Goal: Task Accomplishment & Management: Use online tool/utility

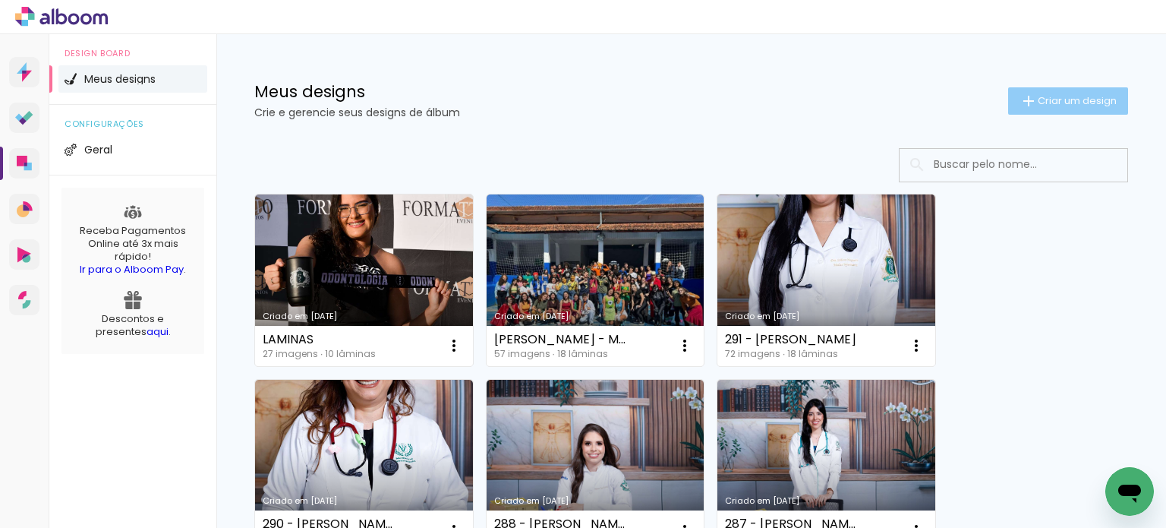
click at [1039, 105] on span "Criar um design" at bounding box center [1077, 101] width 79 height 10
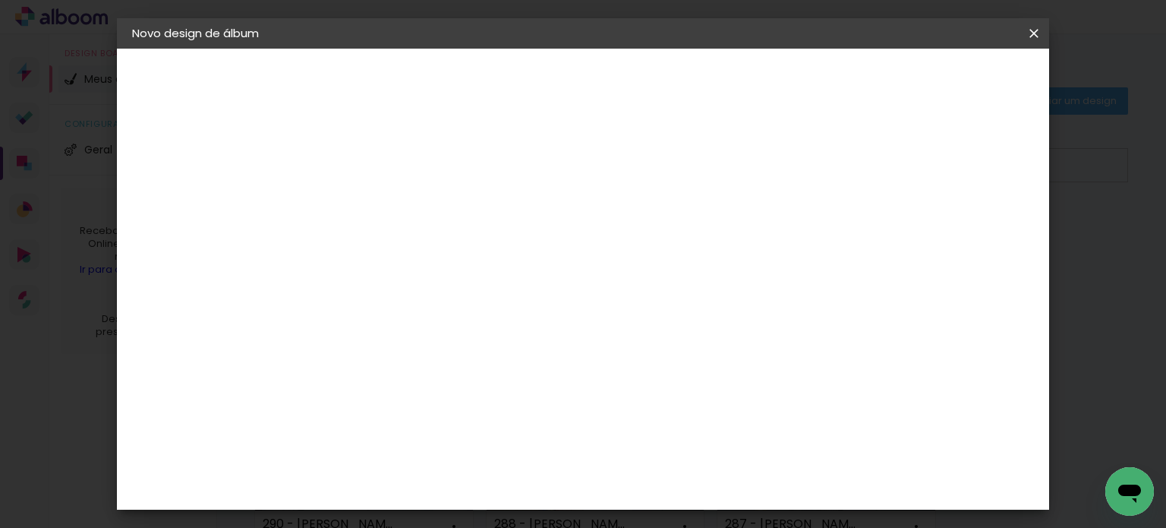
click at [380, 214] on input at bounding box center [380, 204] width 0 height 24
type input "444 -"
type paper-input "444 -"
type input "444 - [PERSON_NAME]"
type paper-input "444 - [PERSON_NAME]"
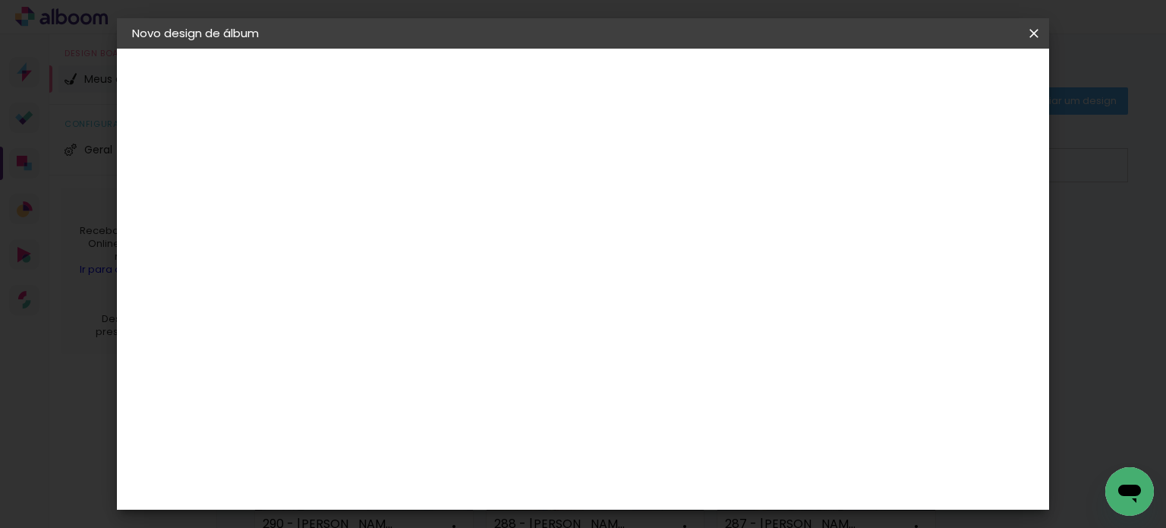
click at [0, 0] on slot "Avançar" at bounding box center [0, 0] width 0 height 0
click at [417, 327] on div "Canaan Álbuns" at bounding box center [393, 339] width 47 height 24
click at [0, 0] on slot "Avançar" at bounding box center [0, 0] width 0 height 0
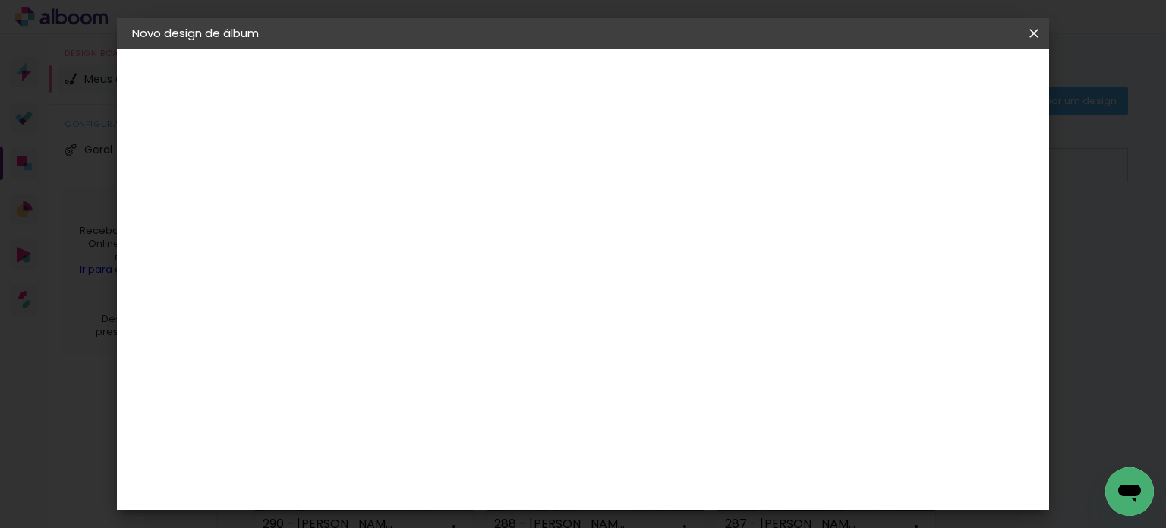
click at [628, 71] on paper-button "Avançar" at bounding box center [591, 81] width 74 height 26
click at [679, 76] on span "Iniciar design" at bounding box center [657, 85] width 43 height 21
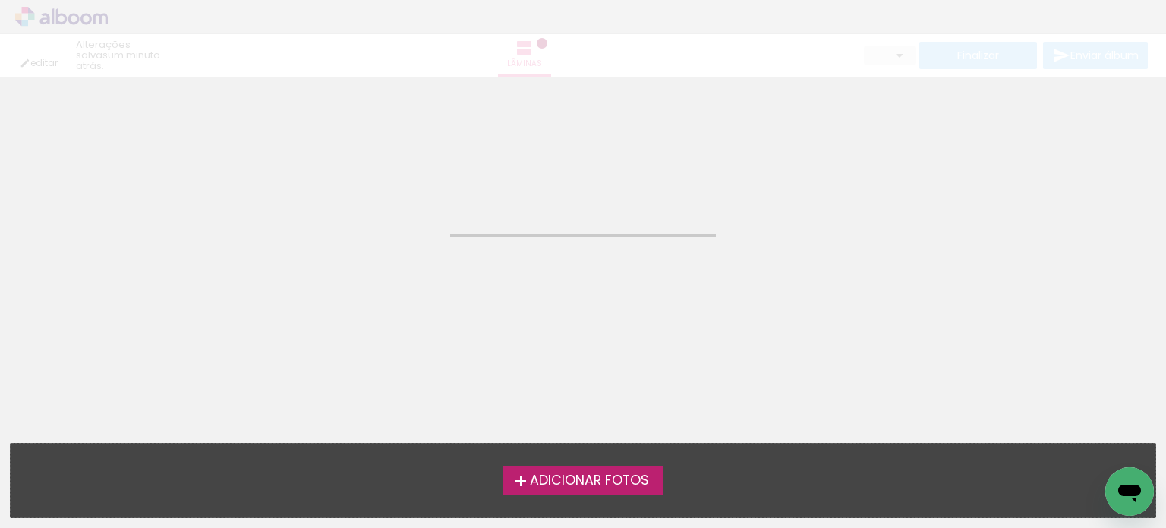
click at [582, 475] on span "Adicionar Fotos" at bounding box center [589, 481] width 119 height 14
click at [0, 0] on input "file" at bounding box center [0, 0] width 0 height 0
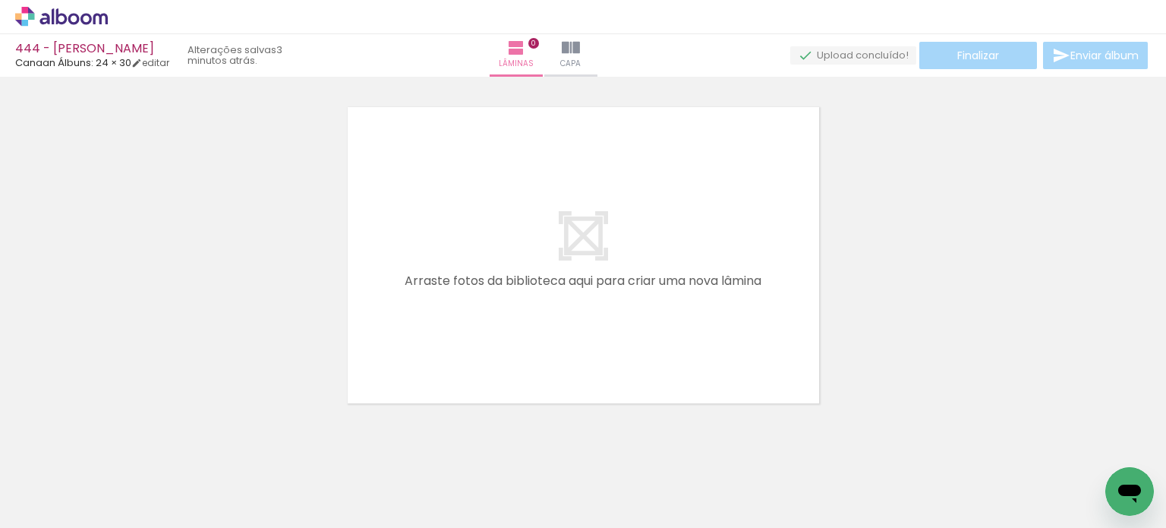
click at [39, 506] on span "Adicionar Fotos" at bounding box center [54, 507] width 46 height 17
click at [0, 0] on input "file" at bounding box center [0, 0] width 0 height 0
click at [83, 479] on iron-icon at bounding box center [77, 482] width 12 height 12
click at [73, 475] on paper-item "Não utilizadas" at bounding box center [49, 476] width 78 height 13
type input "Não utilizadas"
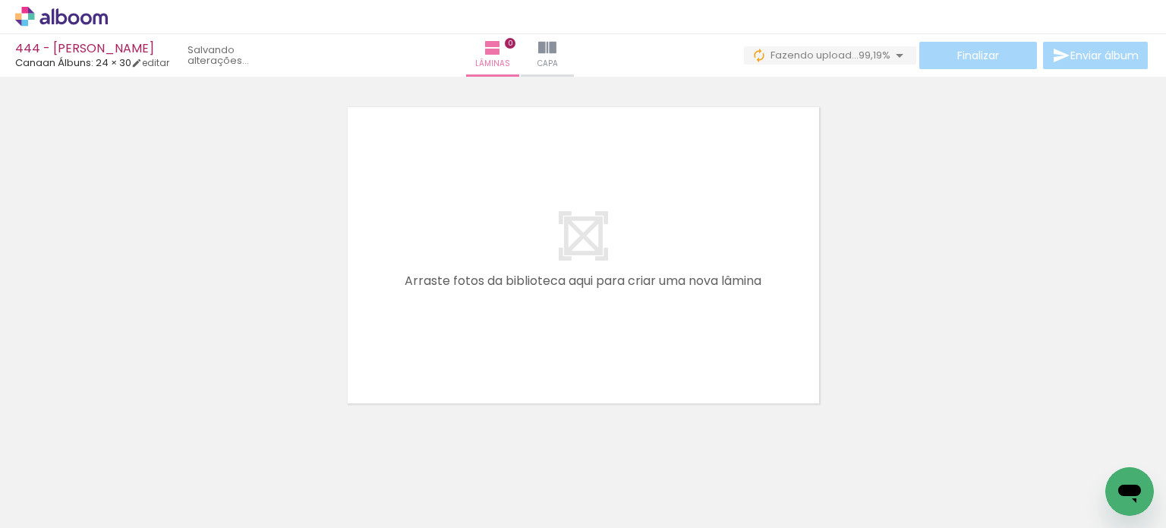
scroll to position [0, 9508]
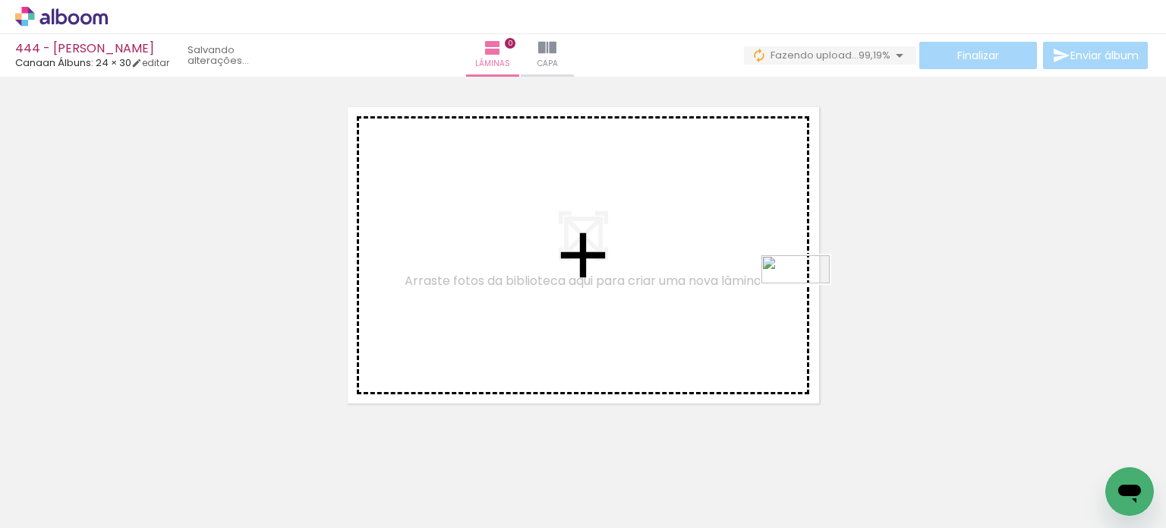
drag, startPoint x: 1103, startPoint y: 470, endPoint x: 754, endPoint y: 281, distance: 396.5
click at [754, 281] on quentale-workspace at bounding box center [583, 264] width 1166 height 528
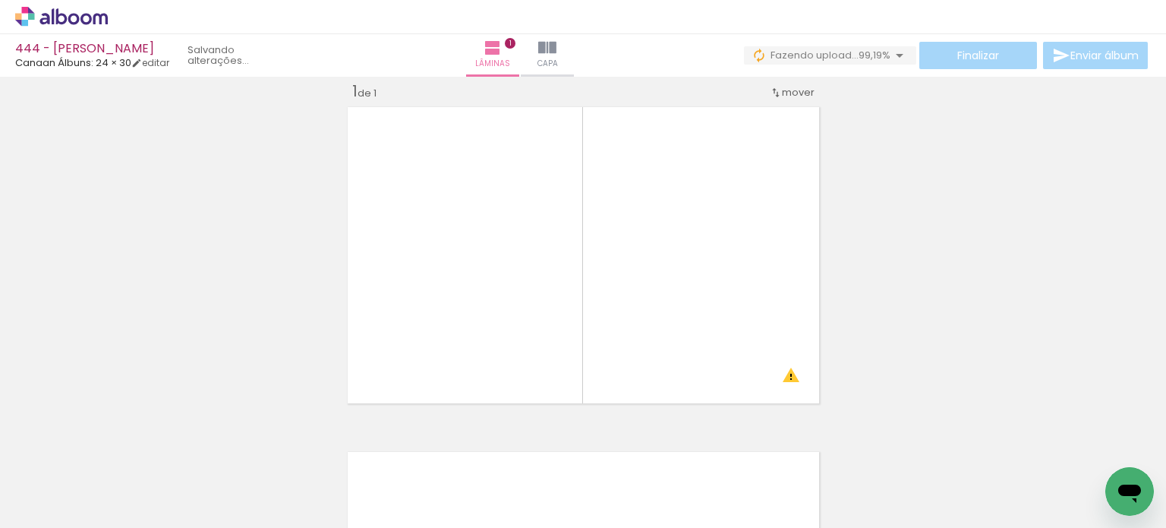
scroll to position [0, 1838]
drag, startPoint x: 784, startPoint y: 479, endPoint x: 721, endPoint y: 385, distance: 112.9
click at [721, 385] on quentale-workspace at bounding box center [583, 264] width 1166 height 528
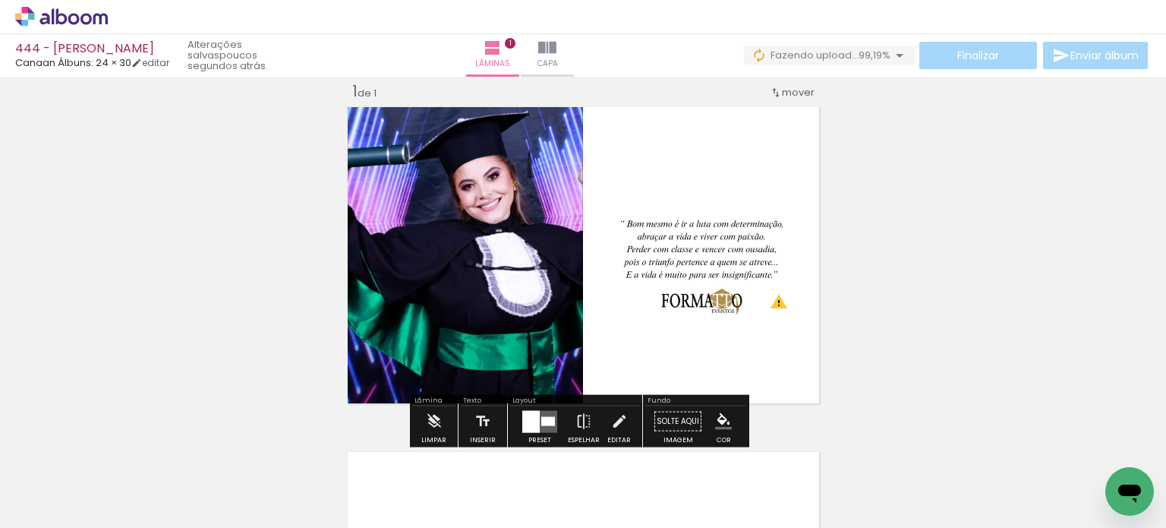
scroll to position [0, 1967]
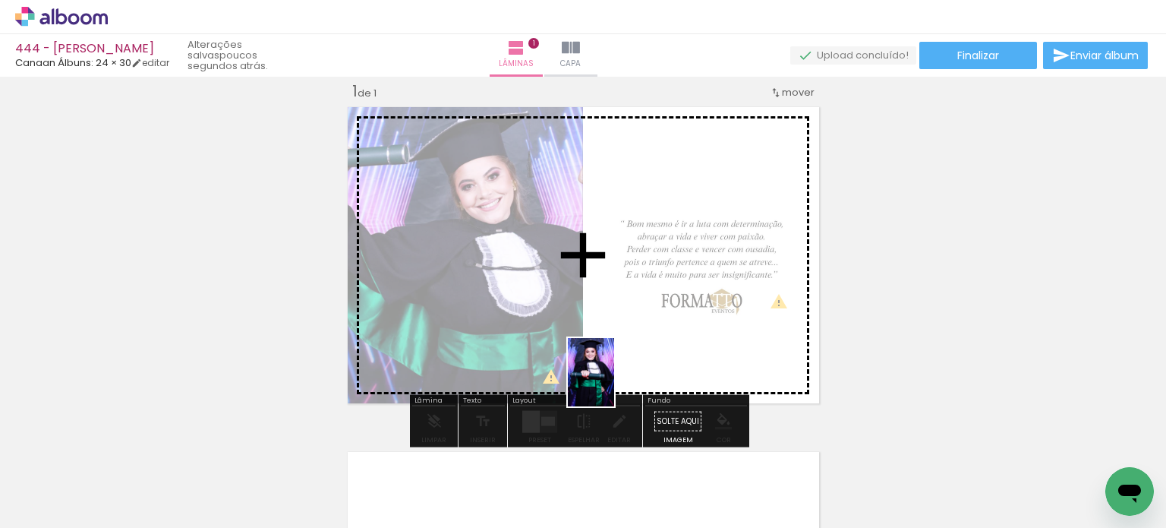
drag, startPoint x: 329, startPoint y: 488, endPoint x: 614, endPoint y: 383, distance: 303.4
click at [614, 383] on quentale-workspace at bounding box center [583, 264] width 1166 height 528
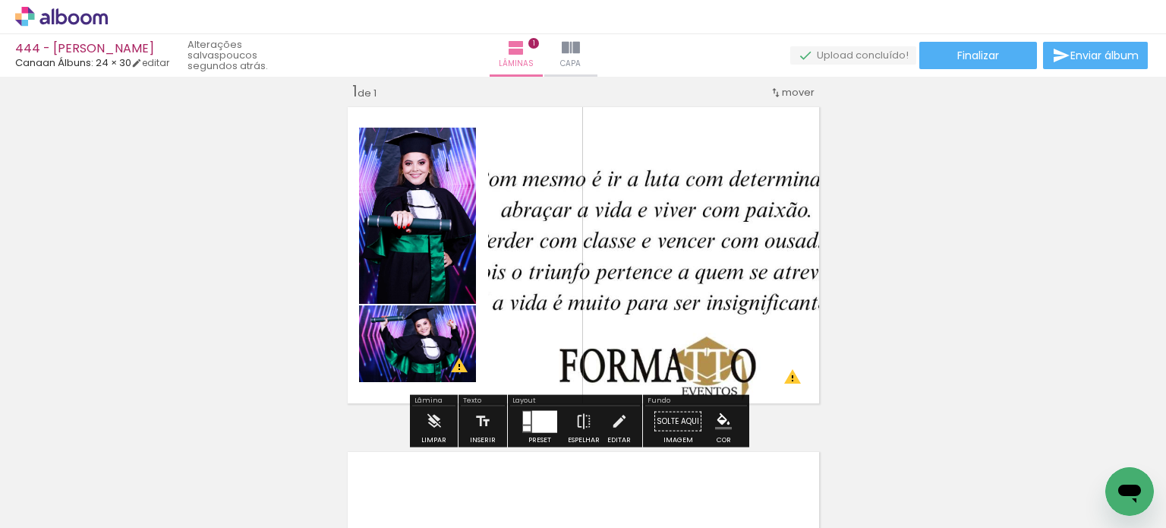
click at [542, 420] on div at bounding box center [544, 421] width 25 height 22
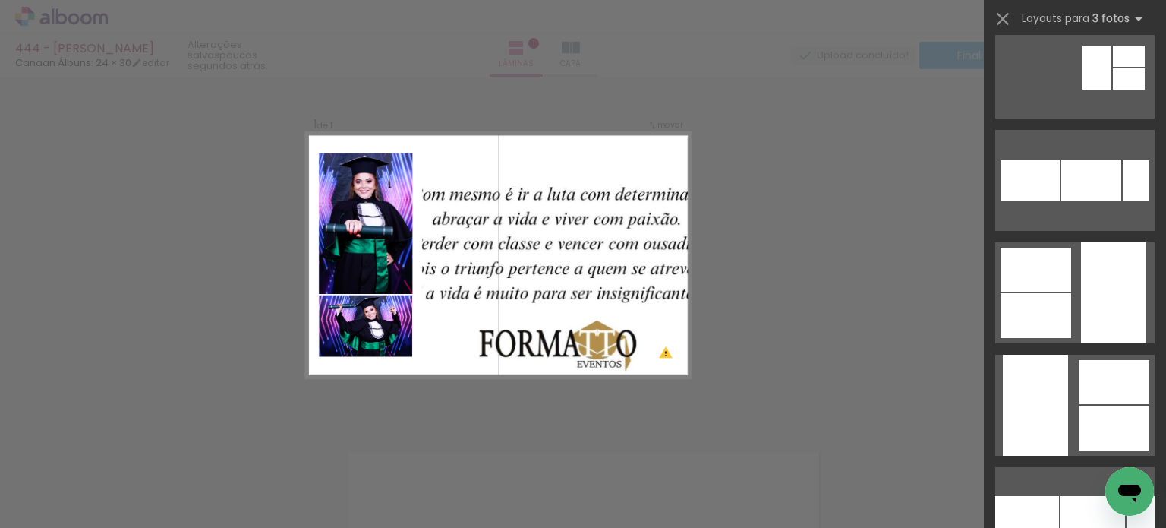
scroll to position [3265, 0]
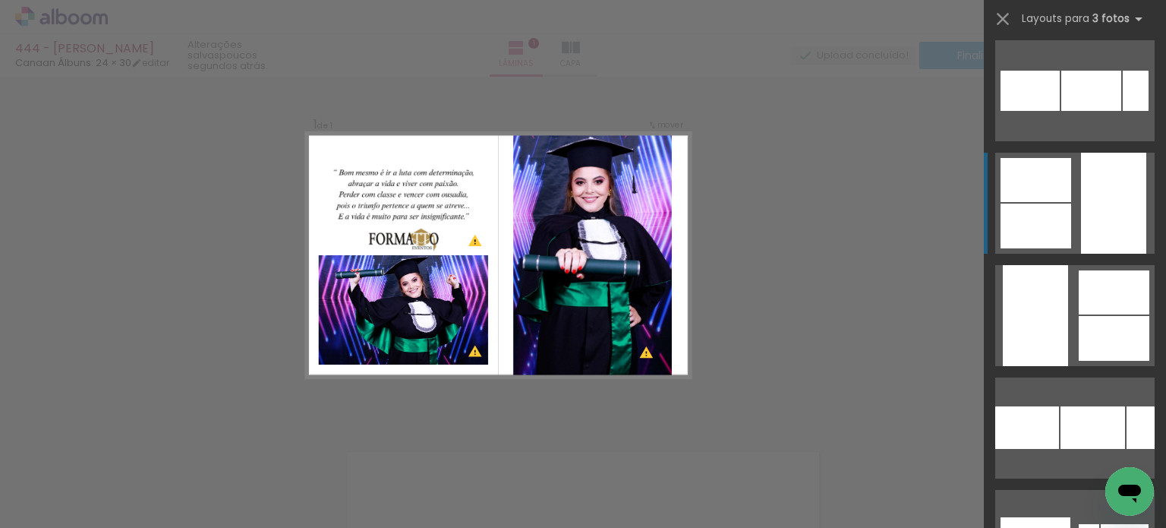
click at [1112, 224] on div at bounding box center [1113, 203] width 65 height 101
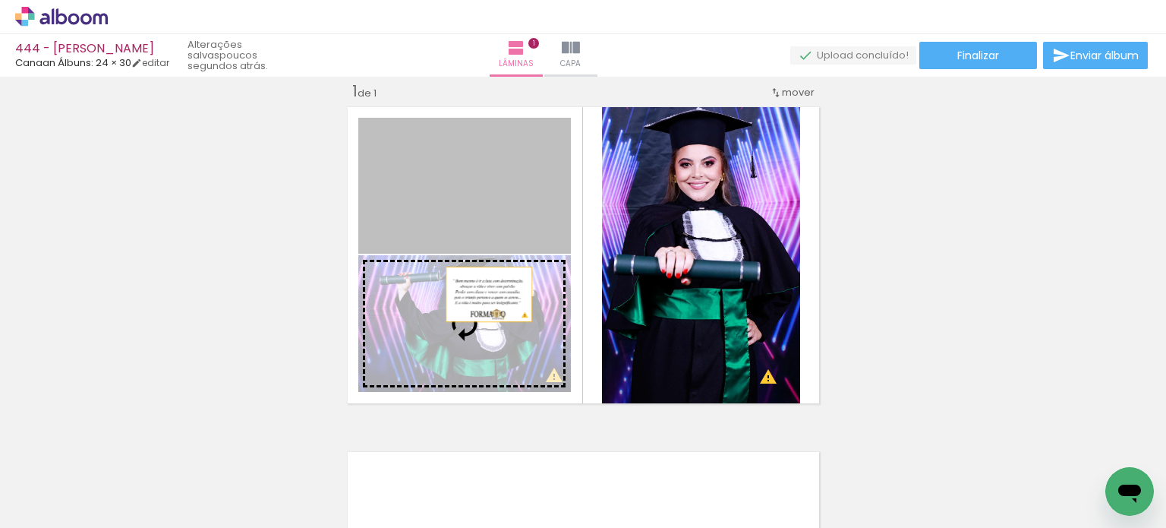
drag, startPoint x: 491, startPoint y: 190, endPoint x: 483, endPoint y: 317, distance: 127.0
click at [0, 0] on slot at bounding box center [0, 0] width 0 height 0
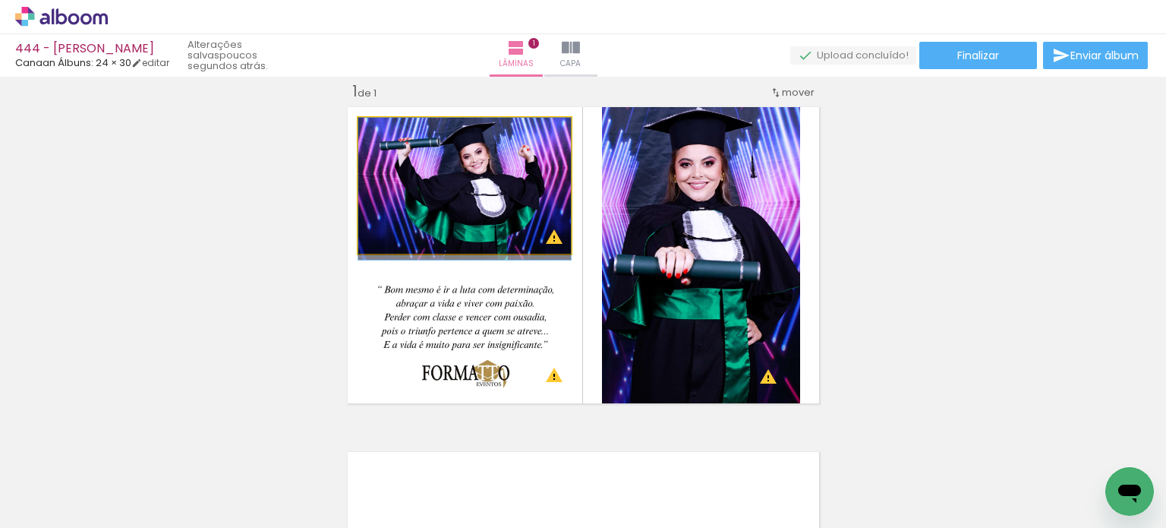
drag, startPoint x: 475, startPoint y: 197, endPoint x: 492, endPoint y: 205, distance: 18.7
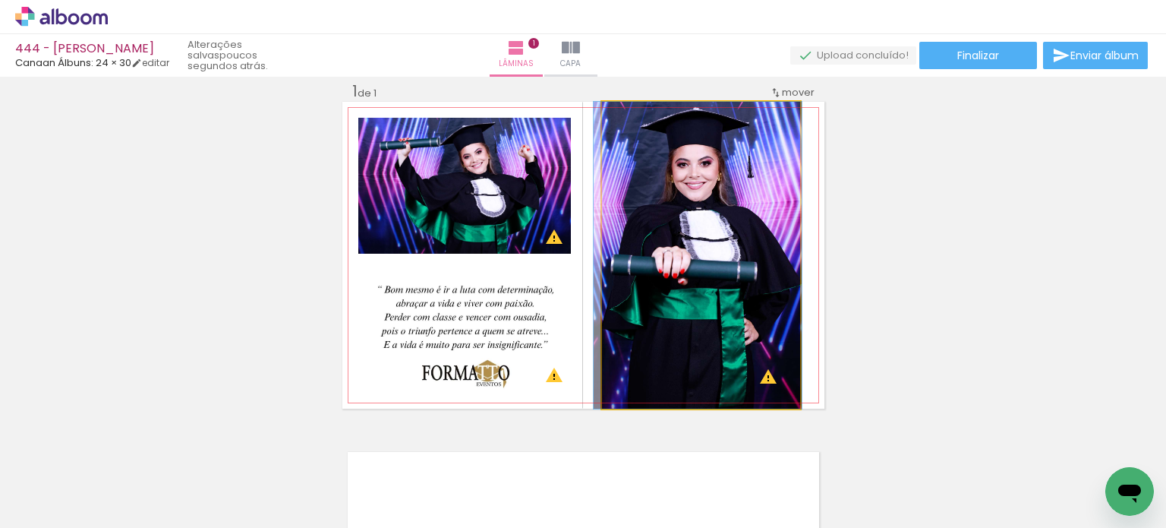
drag, startPoint x: 673, startPoint y: 234, endPoint x: 670, endPoint y: 252, distance: 18.5
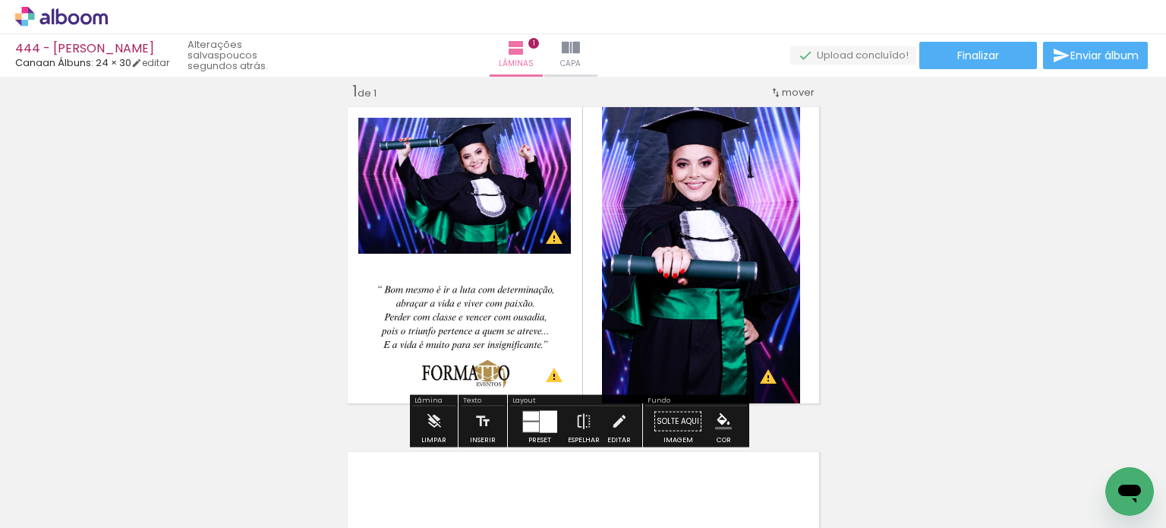
click at [895, 238] on div "Inserir lâmina 1 de 1 O Designbox precisará aumentar a sua imagem em 248% para …" at bounding box center [583, 408] width 1166 height 690
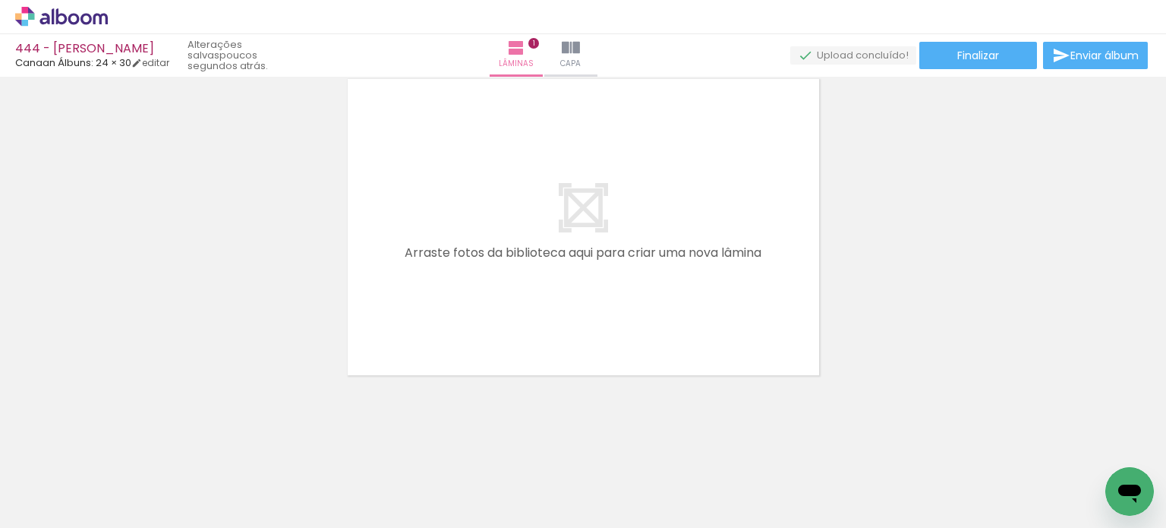
scroll to position [0, 0]
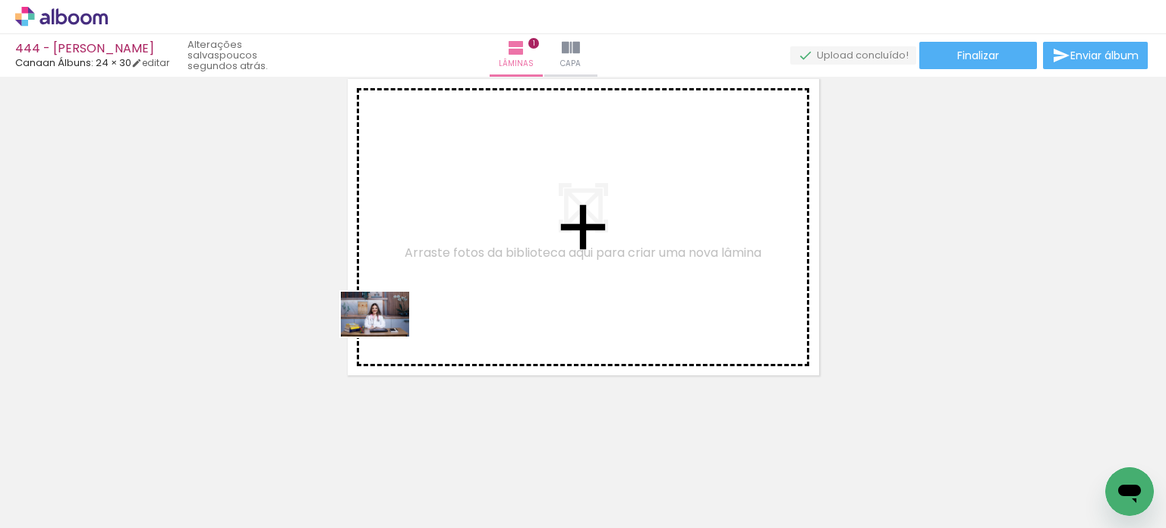
drag, startPoint x: 169, startPoint y: 479, endPoint x: 399, endPoint y: 336, distance: 270.1
click at [419, 315] on quentale-workspace at bounding box center [583, 264] width 1166 height 528
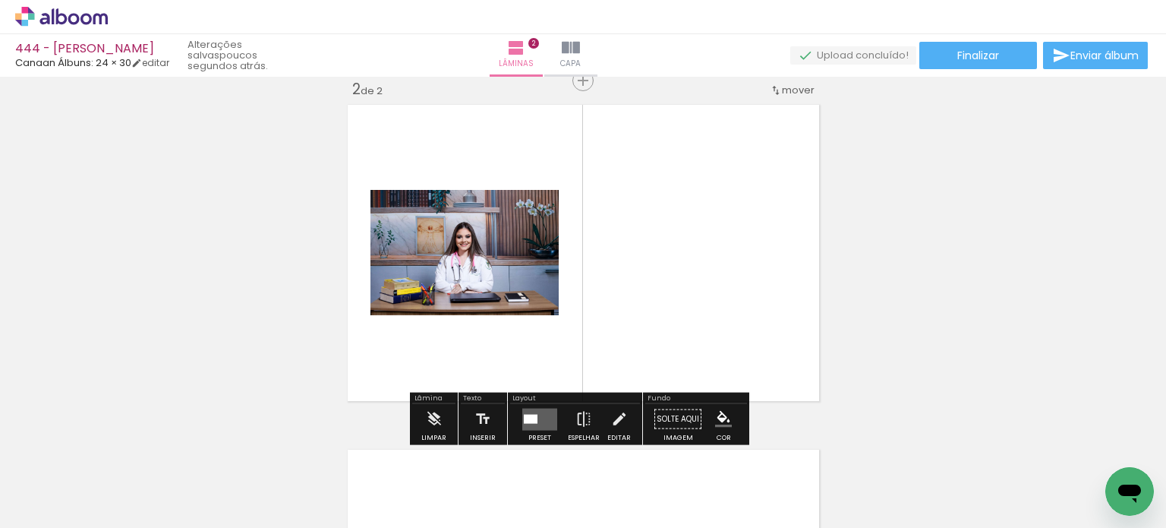
scroll to position [364, 0]
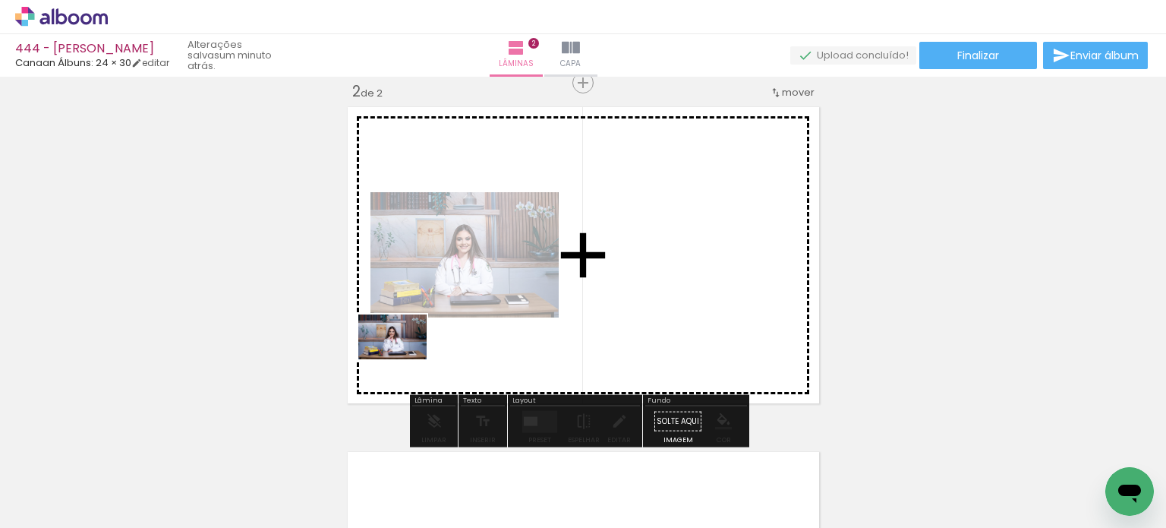
drag, startPoint x: 210, startPoint y: 446, endPoint x: 404, endPoint y: 360, distance: 211.8
click at [404, 360] on quentale-workspace at bounding box center [583, 264] width 1166 height 528
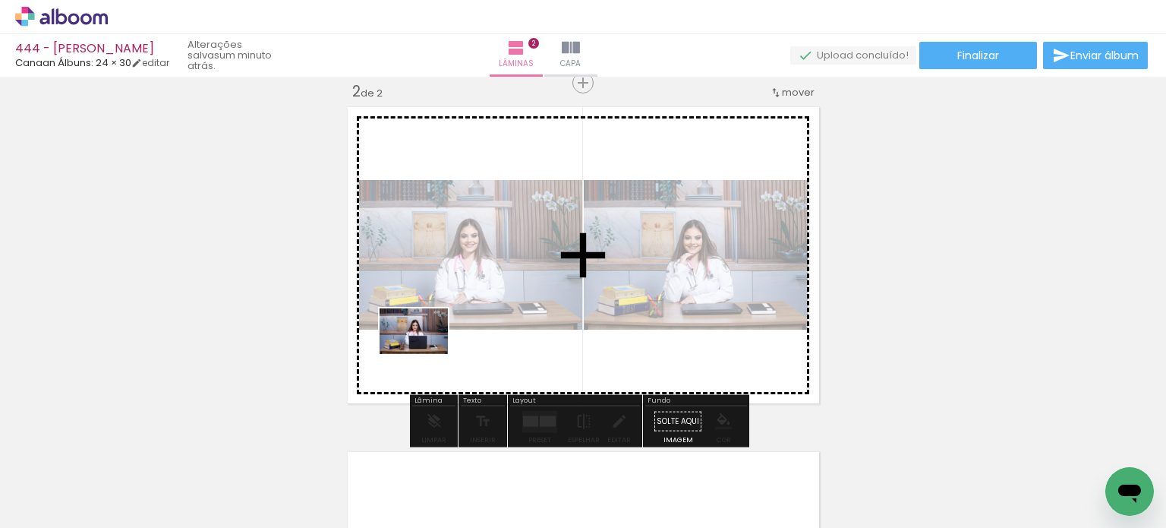
drag, startPoint x: 165, startPoint y: 479, endPoint x: 429, endPoint y: 353, distance: 292.8
click at [429, 353] on quentale-workspace at bounding box center [583, 264] width 1166 height 528
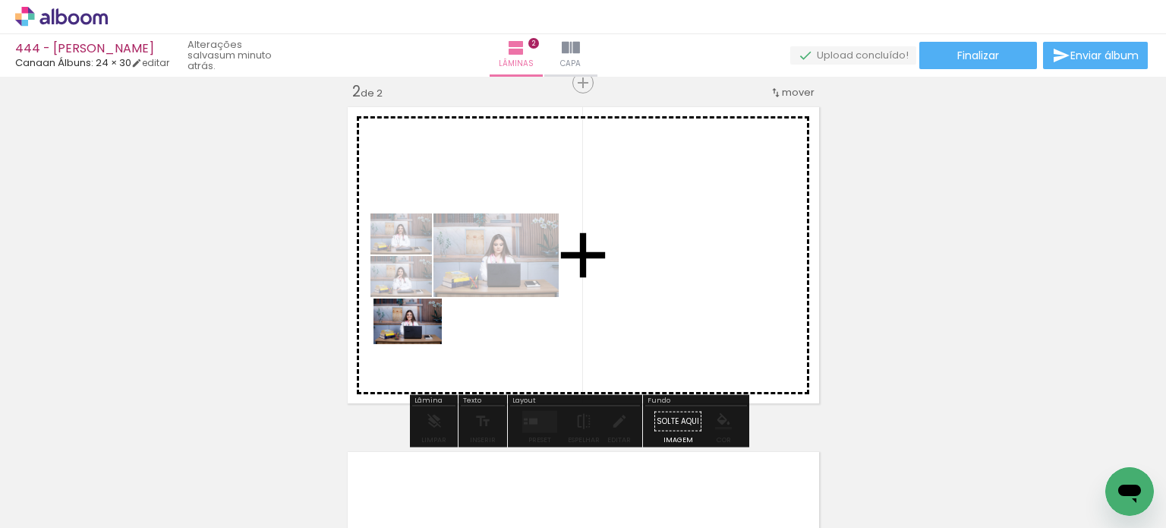
drag, startPoint x: 173, startPoint y: 473, endPoint x: 419, endPoint y: 344, distance: 277.8
click at [419, 344] on quentale-workspace at bounding box center [583, 264] width 1166 height 528
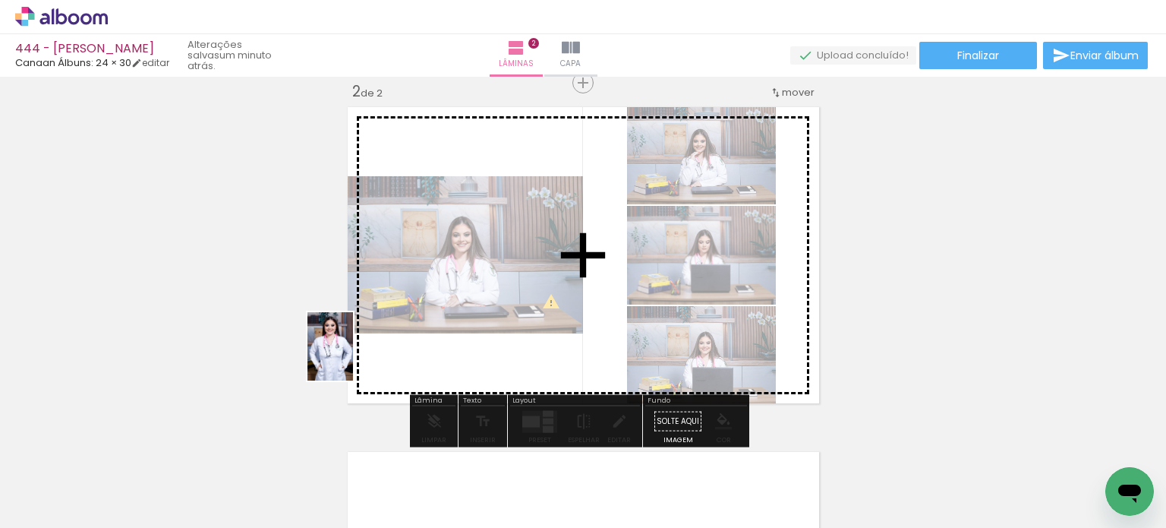
drag, startPoint x: 169, startPoint y: 477, endPoint x: 353, endPoint y: 358, distance: 219.7
click at [353, 358] on quentale-workspace at bounding box center [583, 264] width 1166 height 528
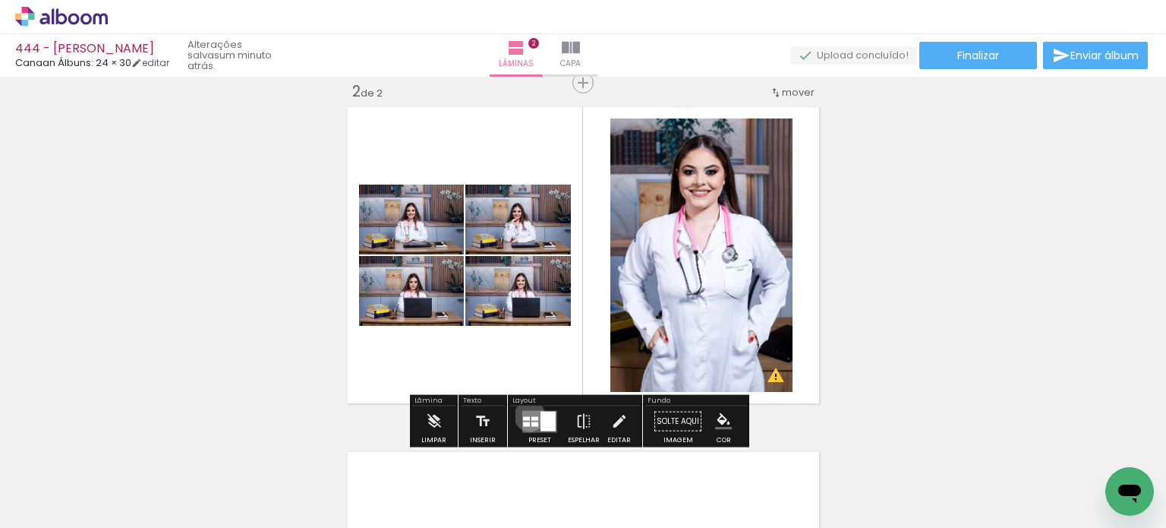
click at [526, 415] on quentale-layouter at bounding box center [539, 421] width 35 height 22
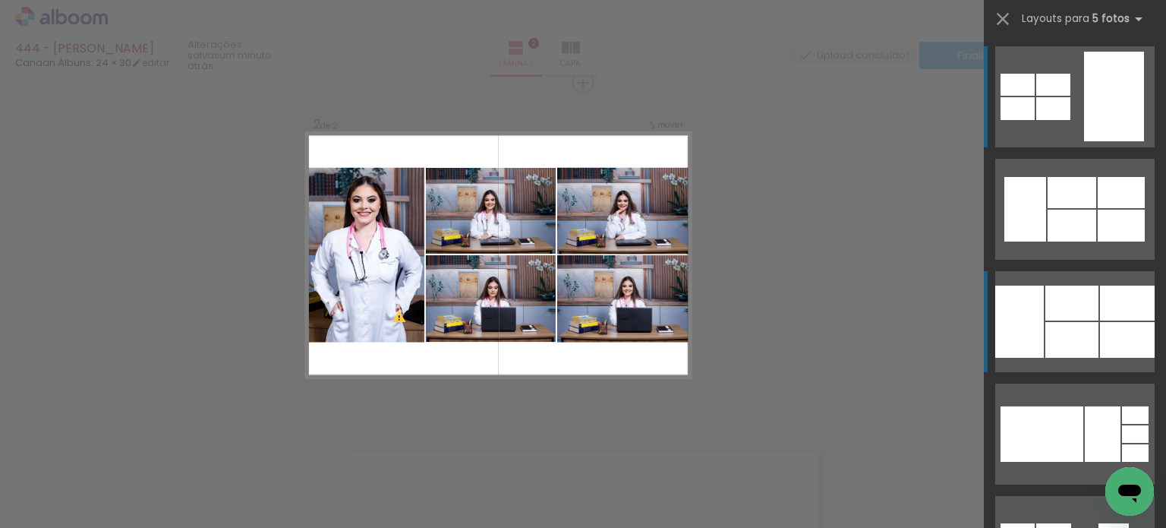
click at [1022, 323] on div at bounding box center [1020, 322] width 49 height 72
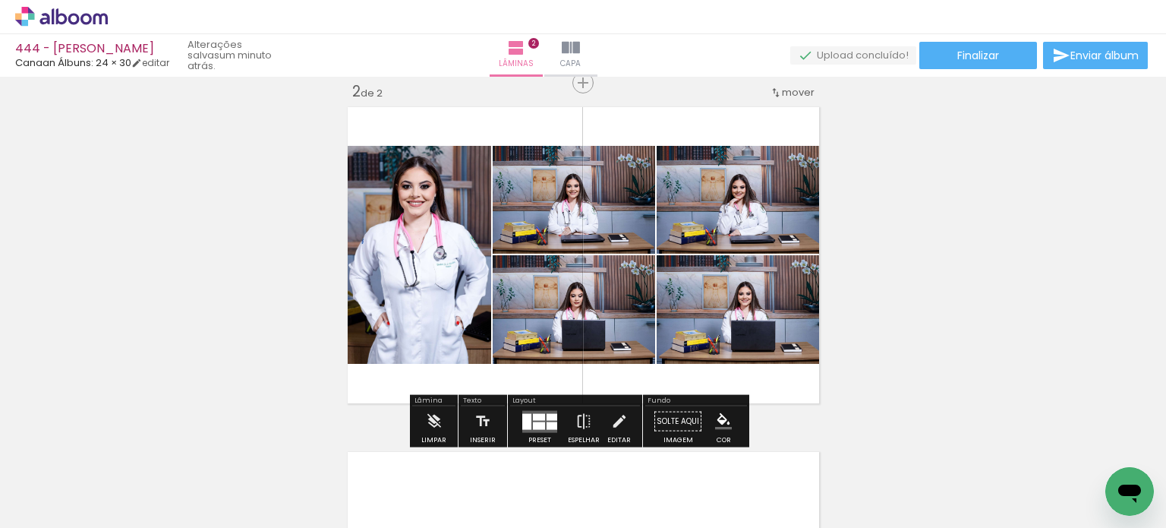
click at [535, 416] on div at bounding box center [539, 416] width 12 height 7
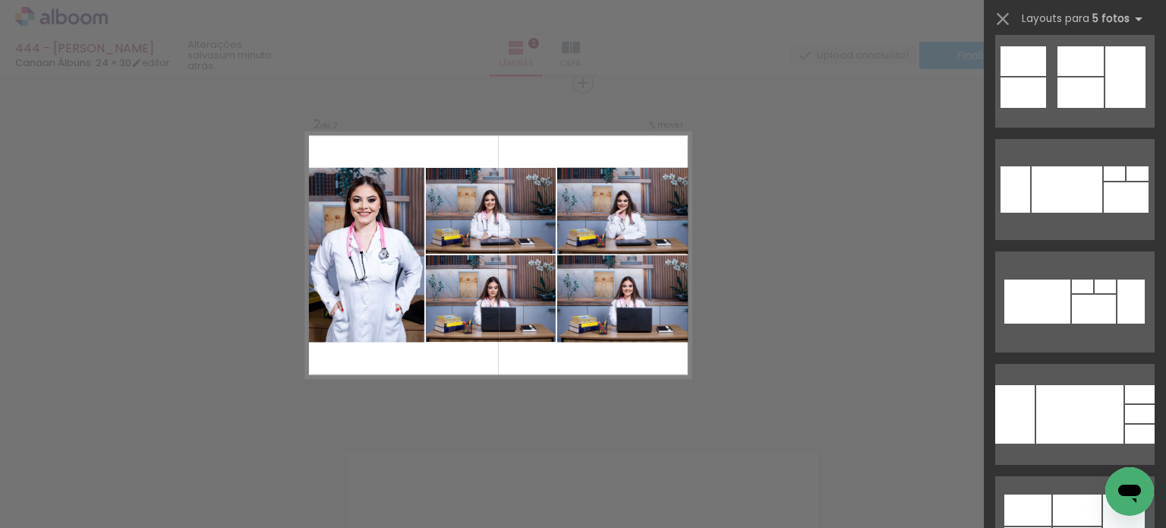
scroll to position [1819, 0]
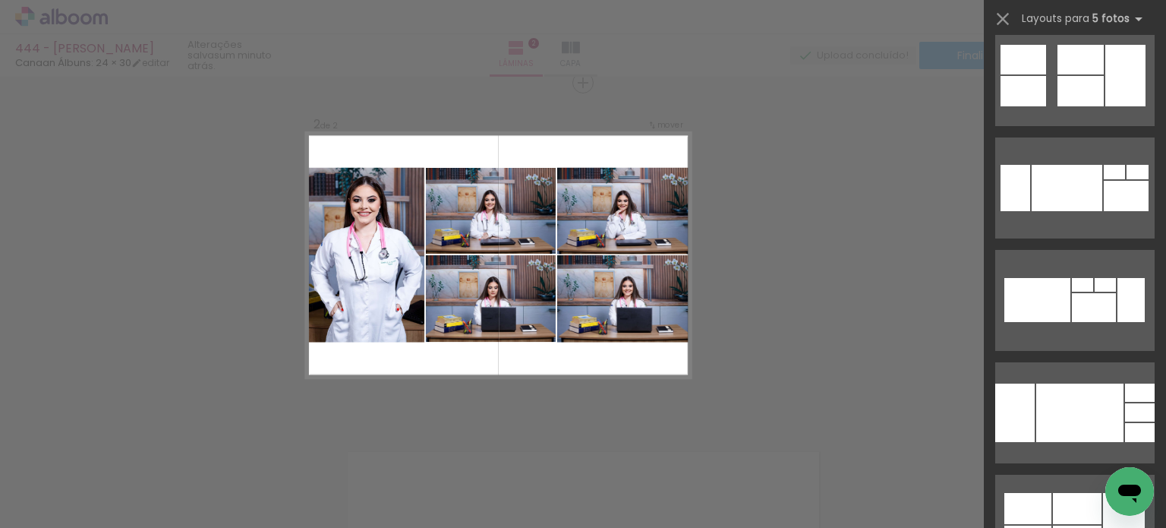
click at [768, 267] on div "Confirmar Cancelar" at bounding box center [583, 248] width 1166 height 1071
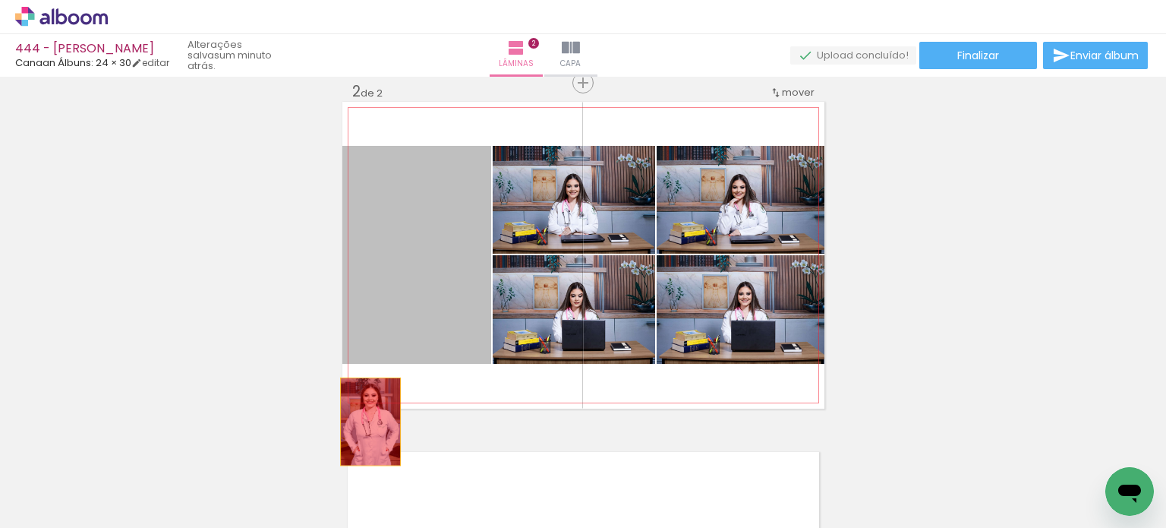
drag, startPoint x: 450, startPoint y: 255, endPoint x: 367, endPoint y: 419, distance: 183.7
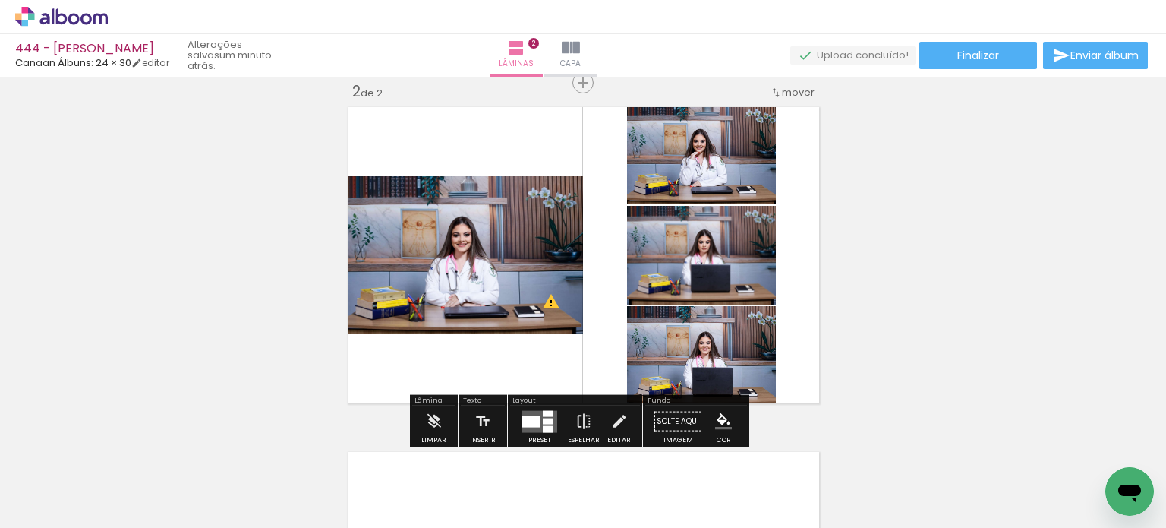
click at [525, 418] on div at bounding box center [530, 420] width 17 height 11
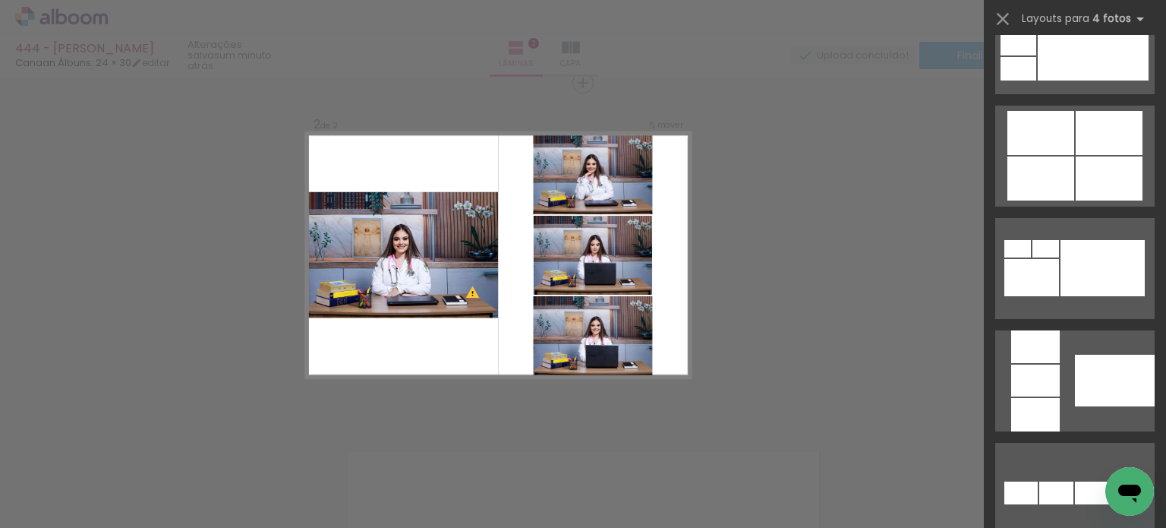
scroll to position [911, 0]
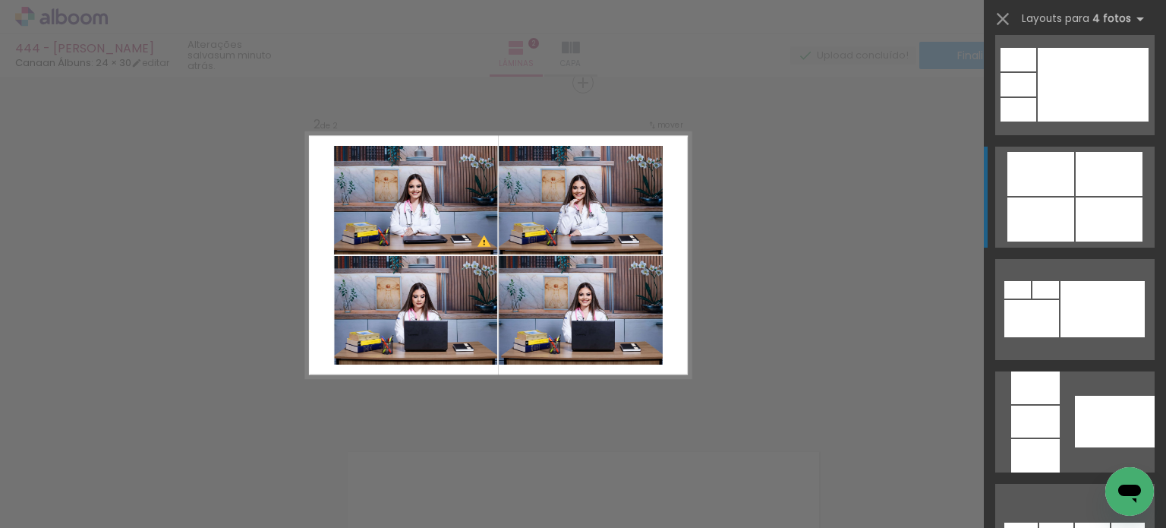
click at [1126, 172] on div at bounding box center [1109, 174] width 67 height 44
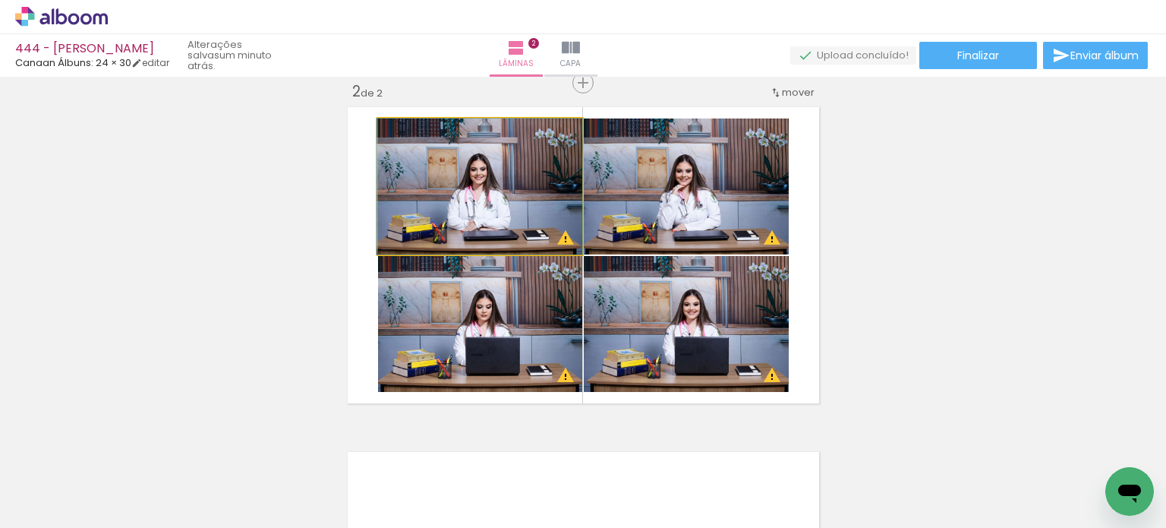
drag, startPoint x: 544, startPoint y: 222, endPoint x: 532, endPoint y: 214, distance: 13.7
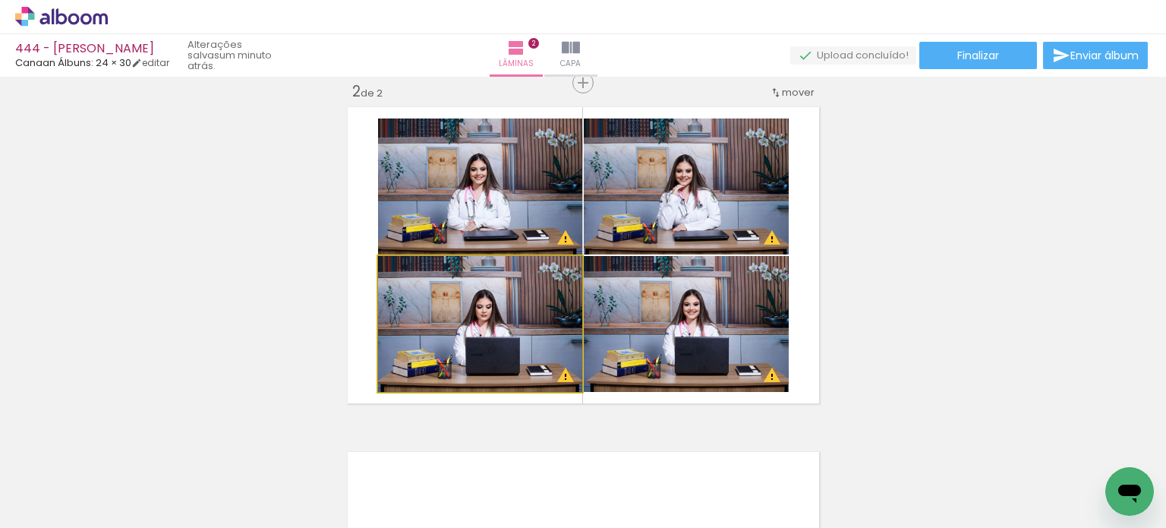
drag, startPoint x: 540, startPoint y: 315, endPoint x: 531, endPoint y: 313, distance: 9.4
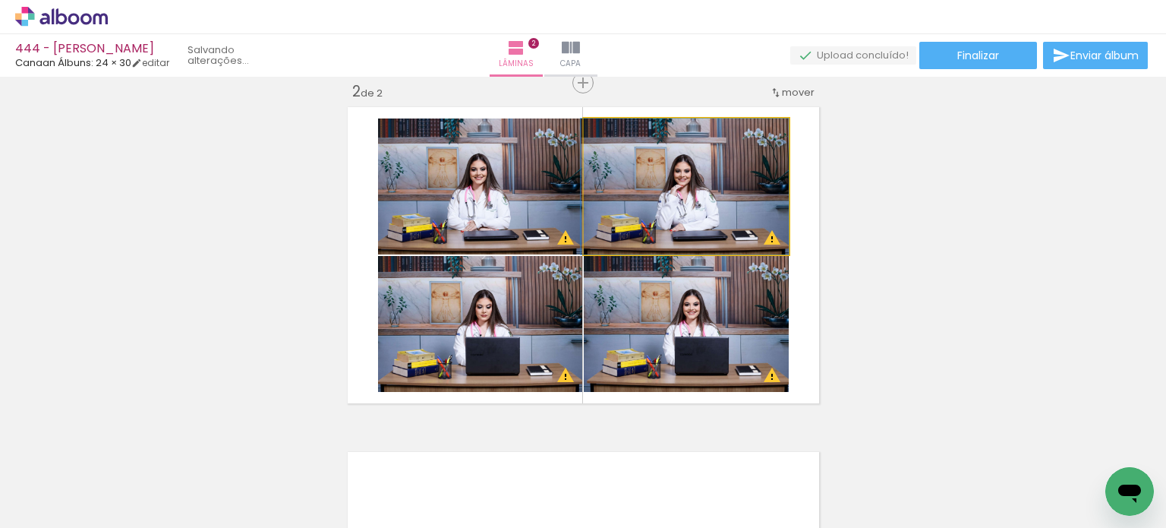
drag, startPoint x: 693, startPoint y: 194, endPoint x: 560, endPoint y: 296, distance: 167.4
click at [0, 0] on slot at bounding box center [0, 0] width 0 height 0
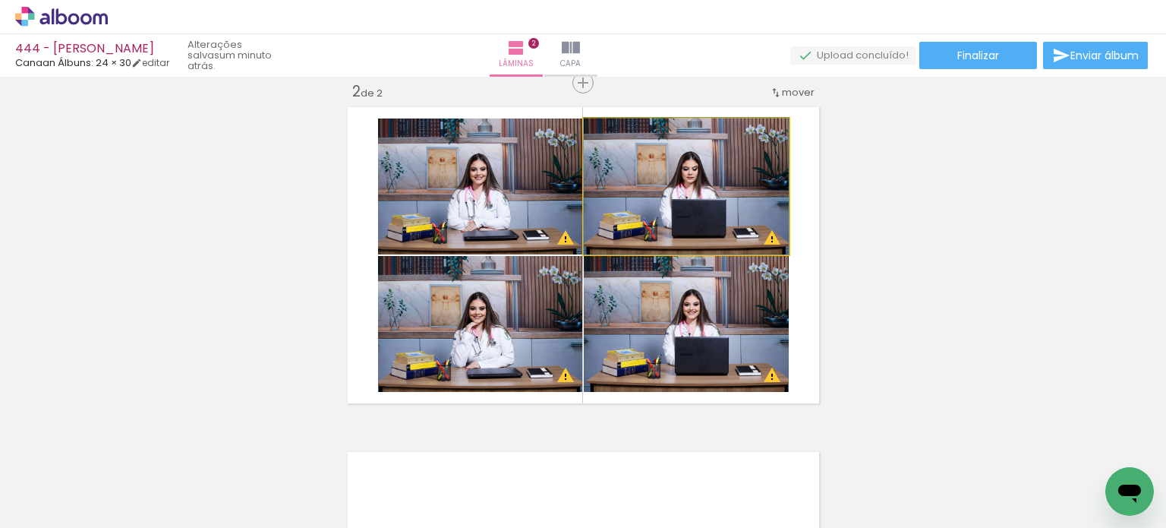
drag, startPoint x: 672, startPoint y: 228, endPoint x: 677, endPoint y: 219, distance: 10.5
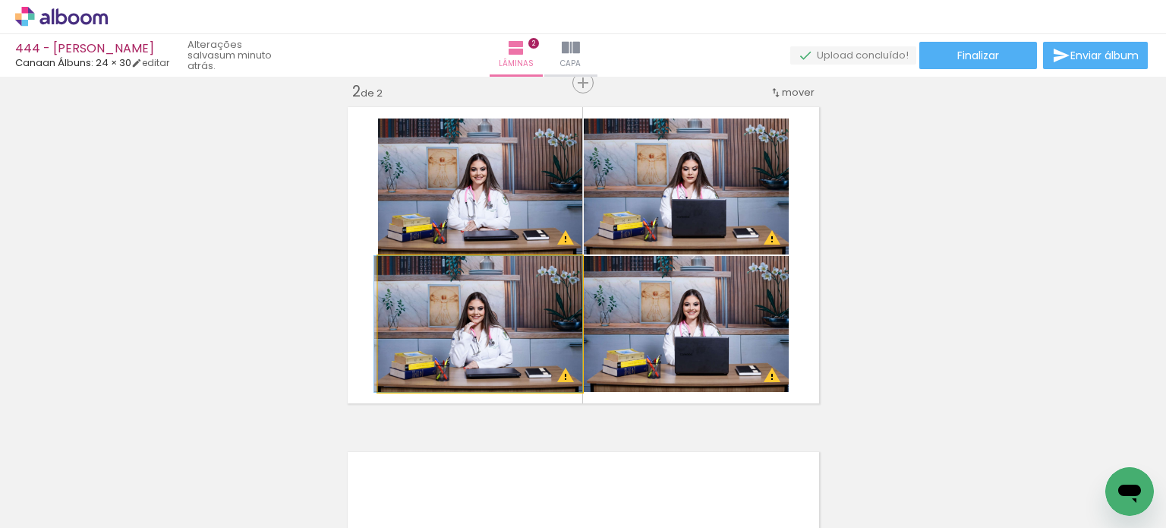
drag, startPoint x: 547, startPoint y: 314, endPoint x: 538, endPoint y: 315, distance: 9.2
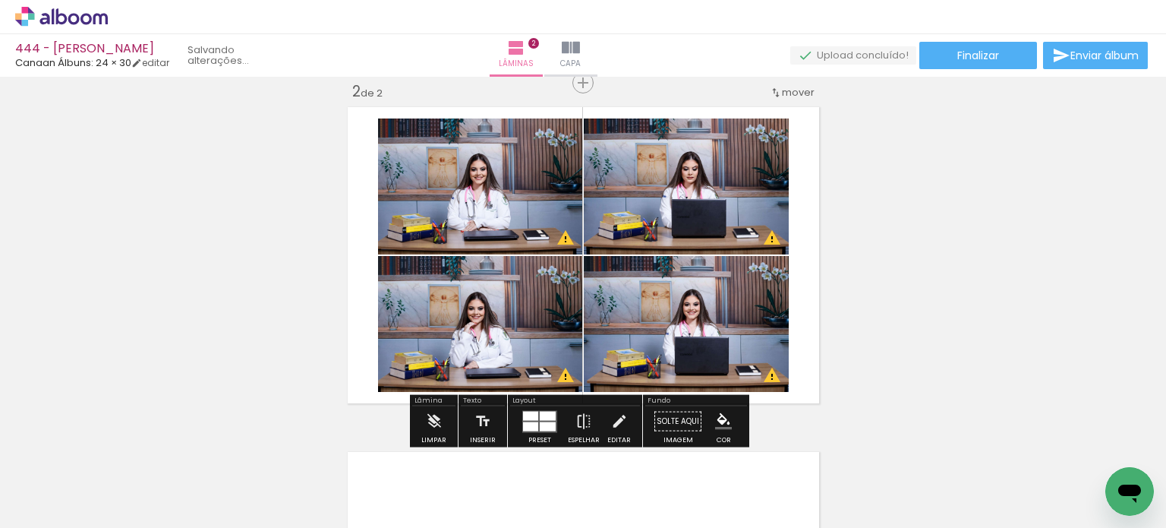
click at [872, 221] on div "Inserir lâmina 1 de 2 Inserir lâmina 2 de 2 O Designbox precisará aumentar a su…" at bounding box center [583, 235] width 1166 height 1035
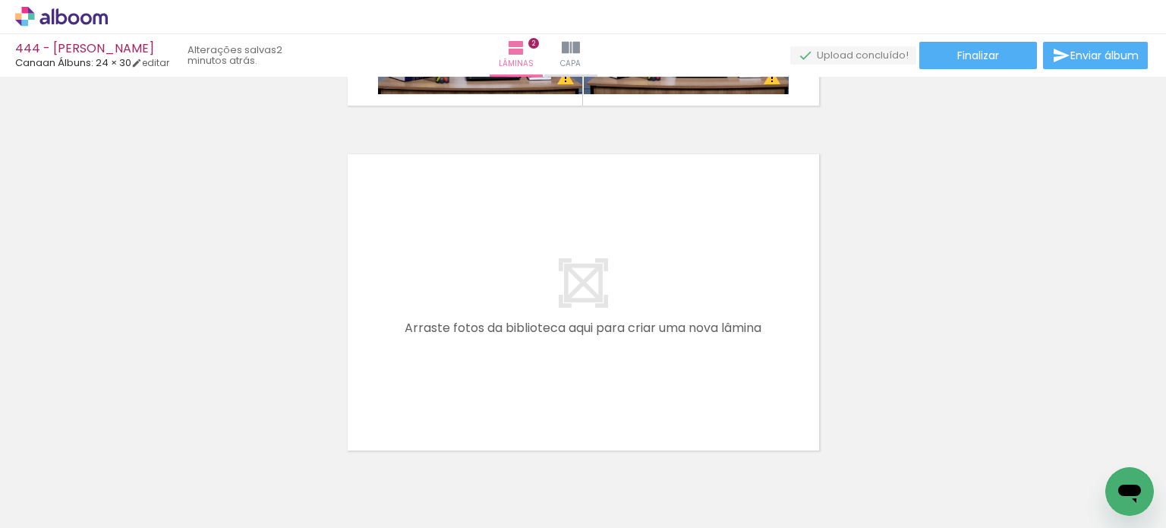
scroll to position [737, 0]
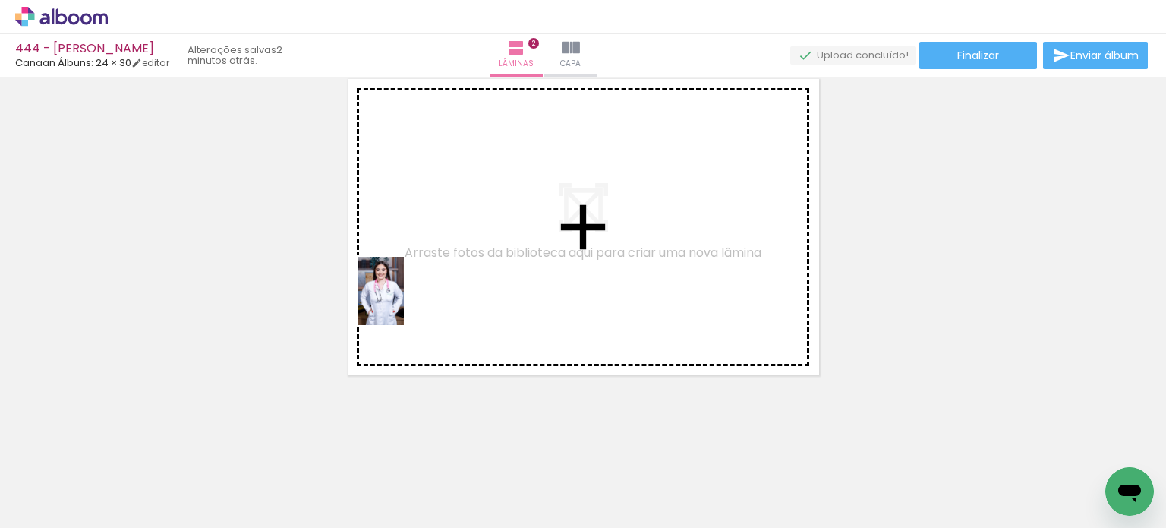
drag, startPoint x: 159, startPoint y: 473, endPoint x: 404, endPoint y: 302, distance: 298.3
click at [404, 302] on quentale-workspace at bounding box center [583, 264] width 1166 height 528
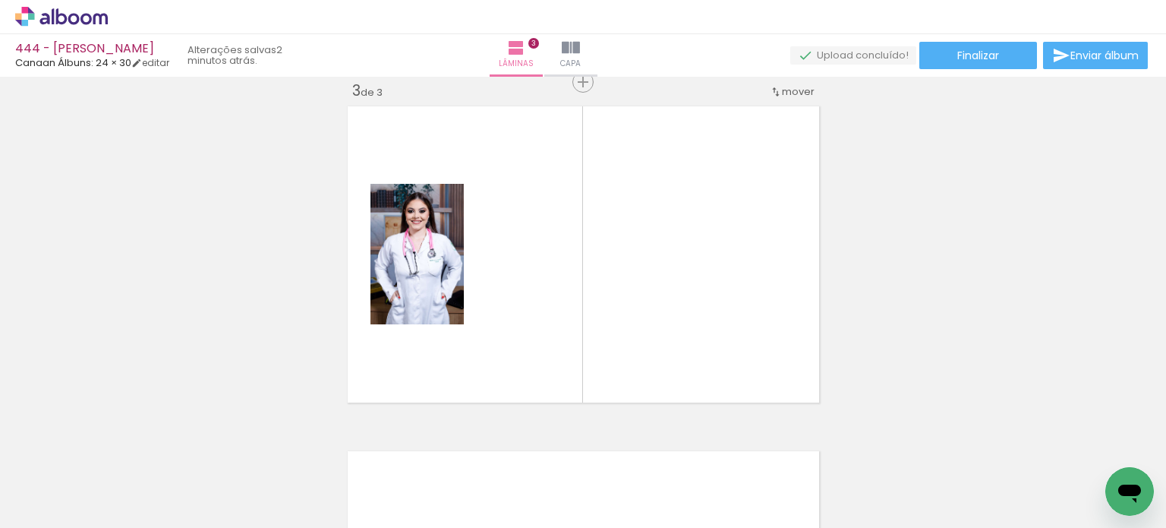
scroll to position [708, 0]
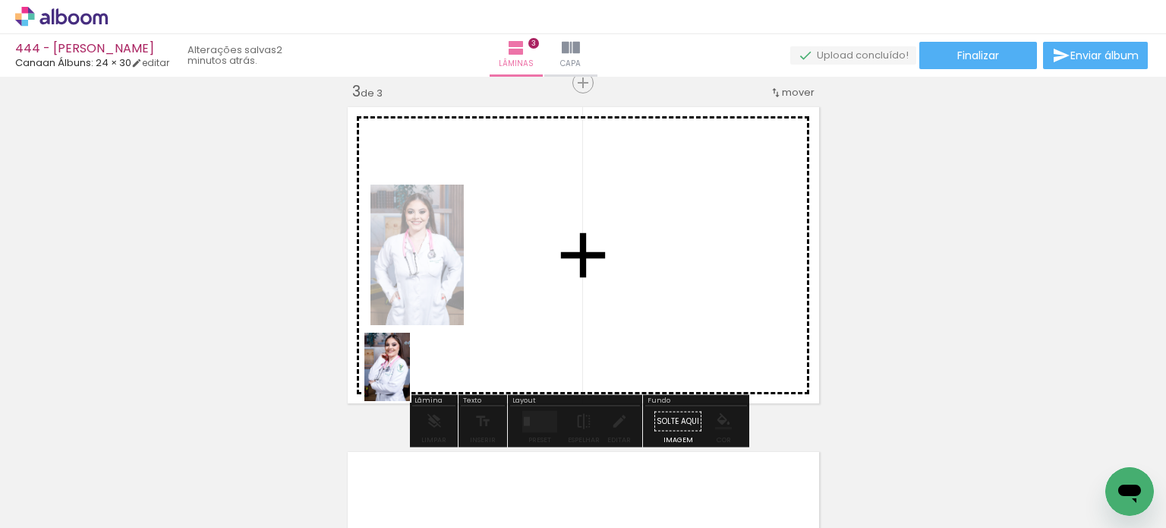
drag, startPoint x: 252, startPoint y: 478, endPoint x: 410, endPoint y: 378, distance: 186.7
click at [410, 378] on quentale-workspace at bounding box center [583, 264] width 1166 height 528
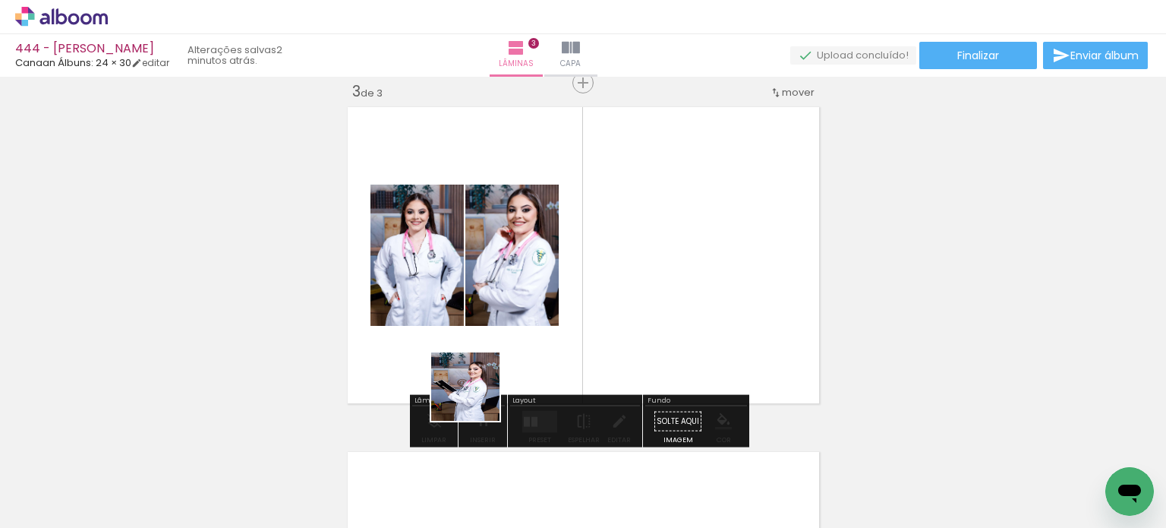
drag, startPoint x: 415, startPoint y: 487, endPoint x: 501, endPoint y: 363, distance: 150.6
click at [506, 352] on quentale-workspace at bounding box center [583, 264] width 1166 height 528
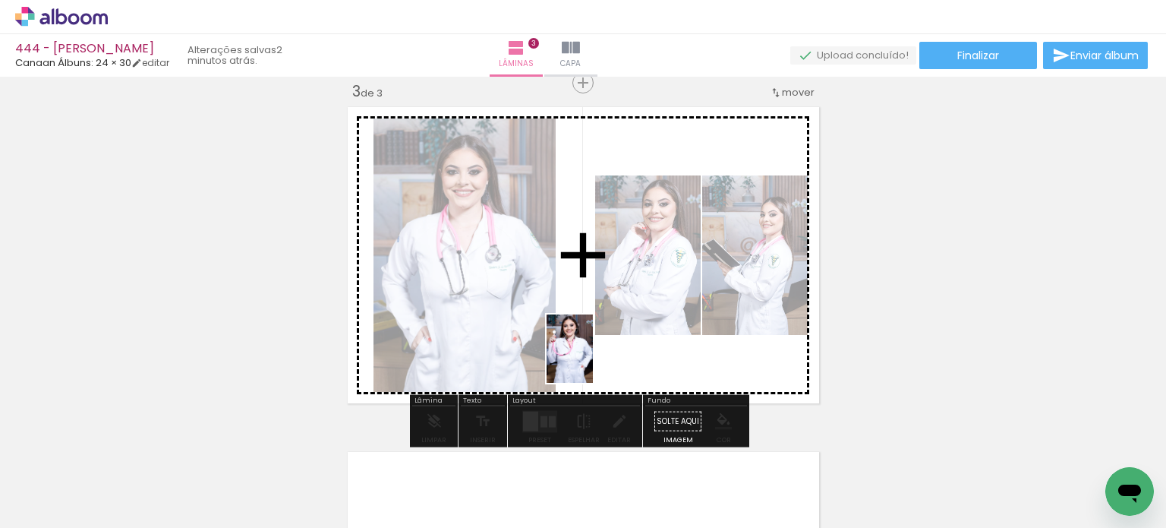
drag, startPoint x: 506, startPoint y: 491, endPoint x: 592, endPoint y: 360, distance: 156.9
click at [592, 360] on quentale-workspace at bounding box center [583, 264] width 1166 height 528
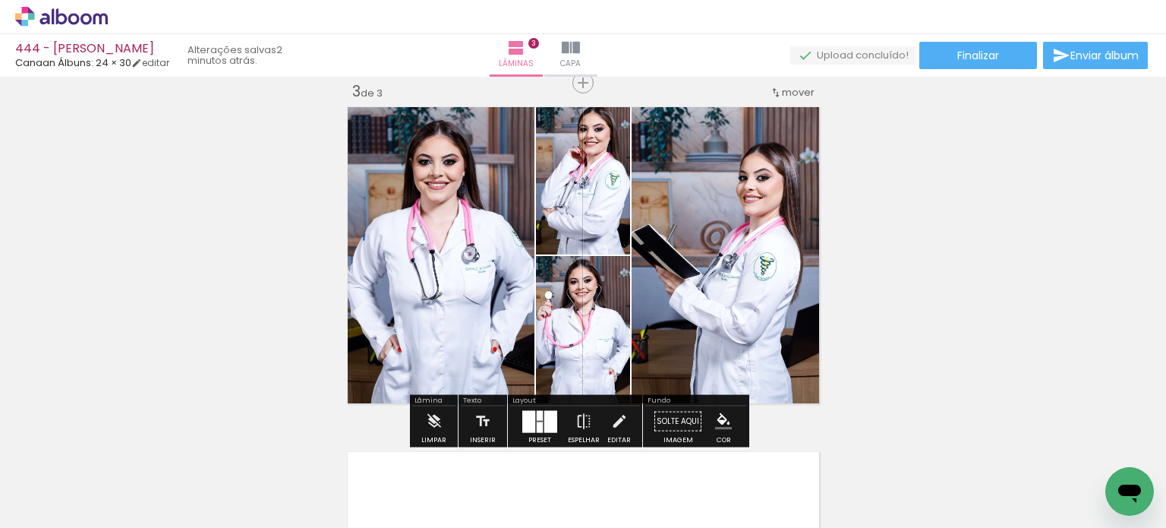
click at [539, 417] on quentale-layouter at bounding box center [539, 421] width 35 height 22
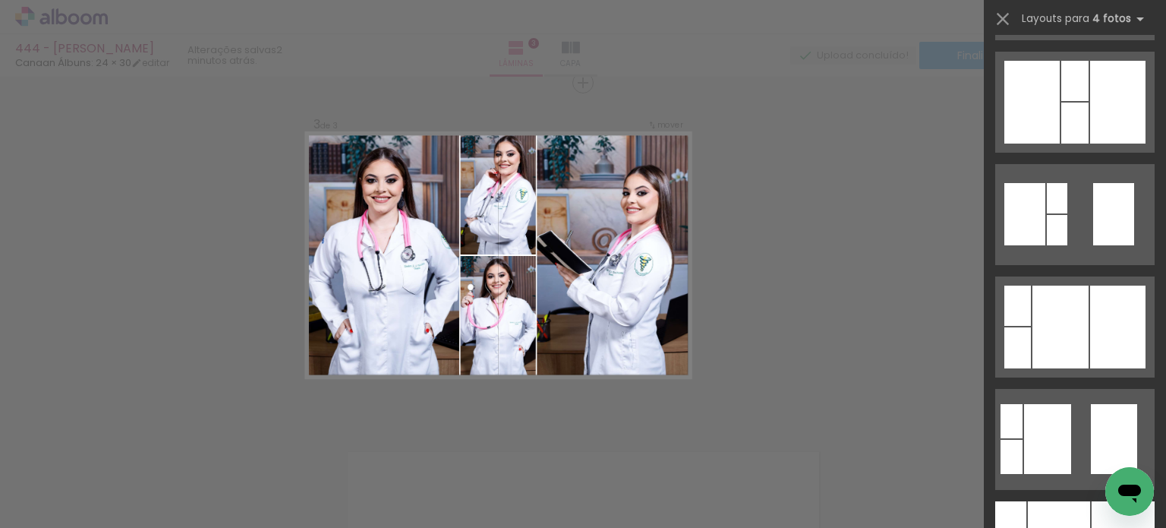
scroll to position [456, 0]
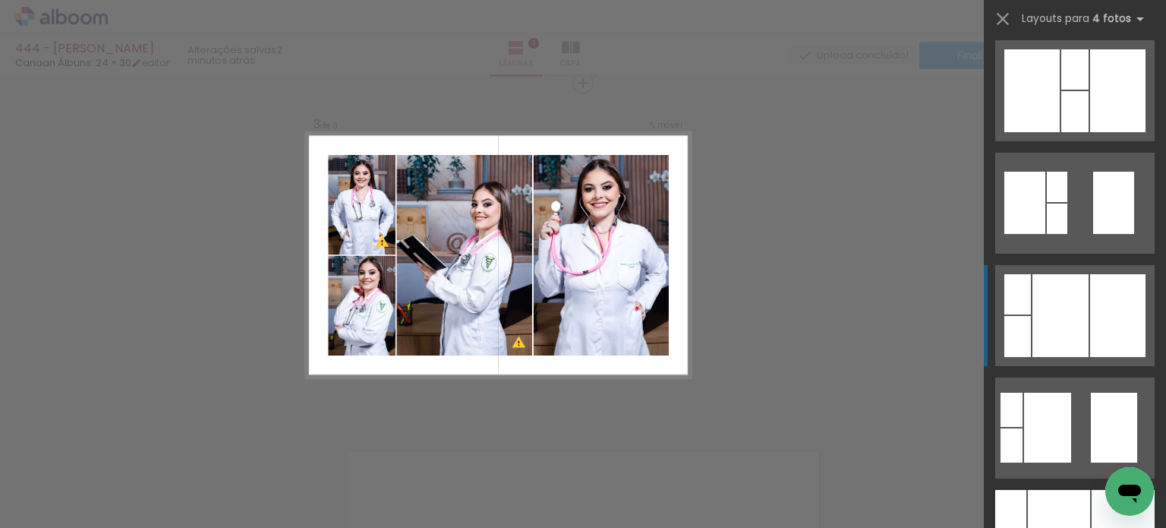
click at [1116, 326] on div at bounding box center [1117, 315] width 55 height 83
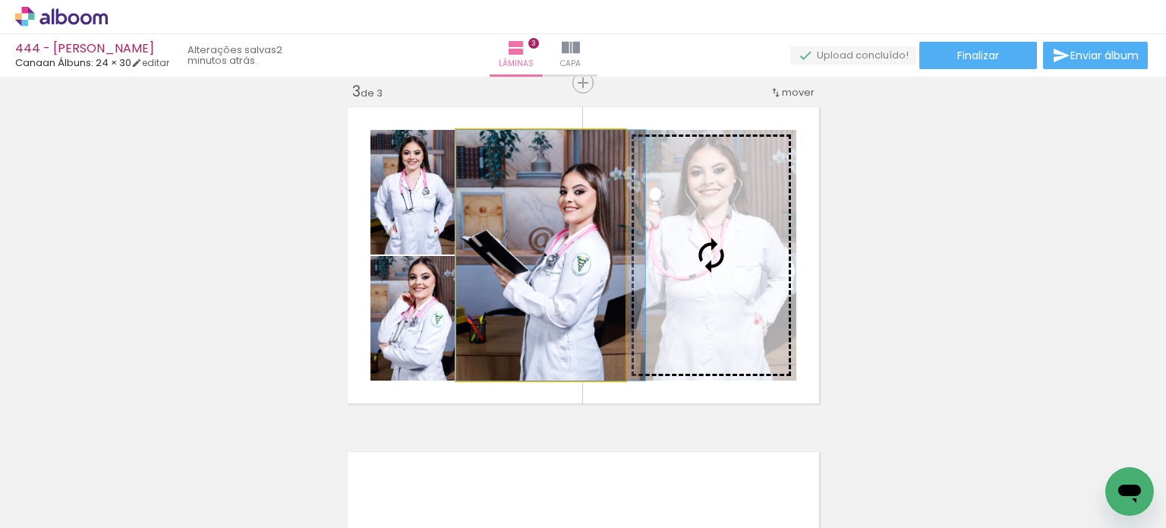
drag, startPoint x: 575, startPoint y: 320, endPoint x: 674, endPoint y: 312, distance: 99.8
click at [0, 0] on slot at bounding box center [0, 0] width 0 height 0
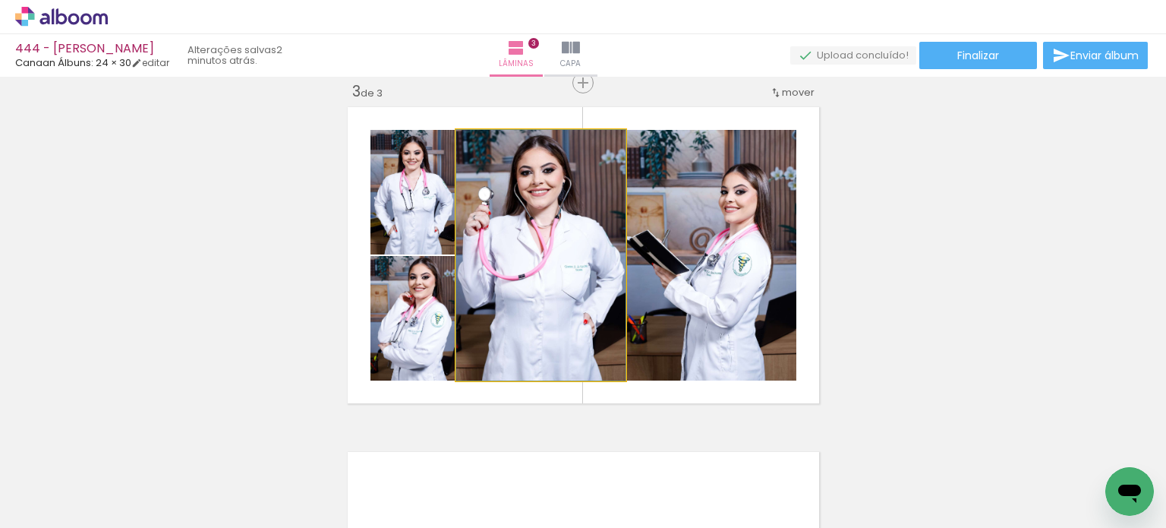
drag, startPoint x: 609, startPoint y: 306, endPoint x: 581, endPoint y: 303, distance: 28.3
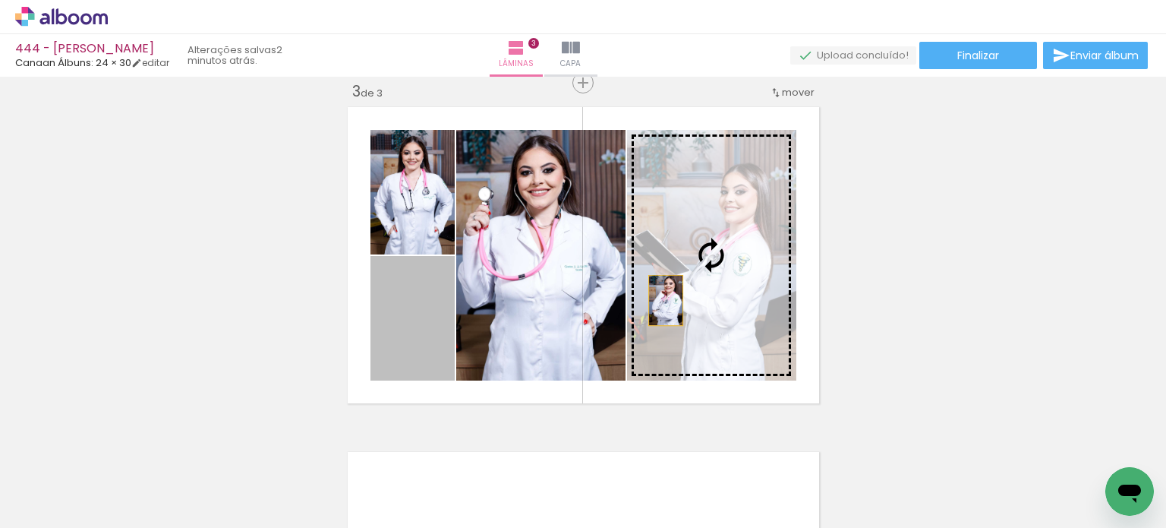
drag, startPoint x: 424, startPoint y: 351, endPoint x: 672, endPoint y: 297, distance: 253.4
click at [0, 0] on slot at bounding box center [0, 0] width 0 height 0
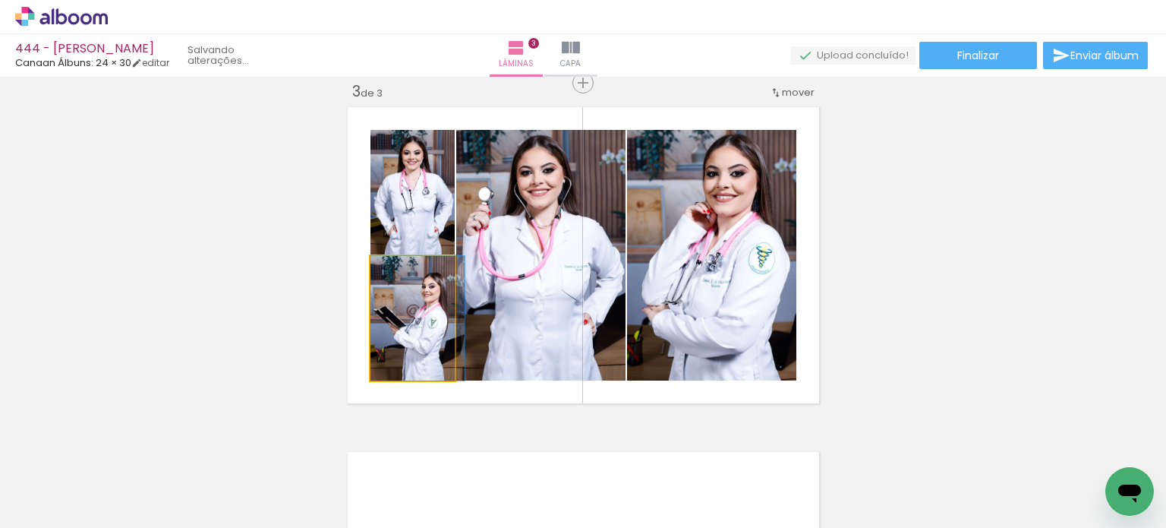
drag, startPoint x: 422, startPoint y: 333, endPoint x: 427, endPoint y: 340, distance: 8.2
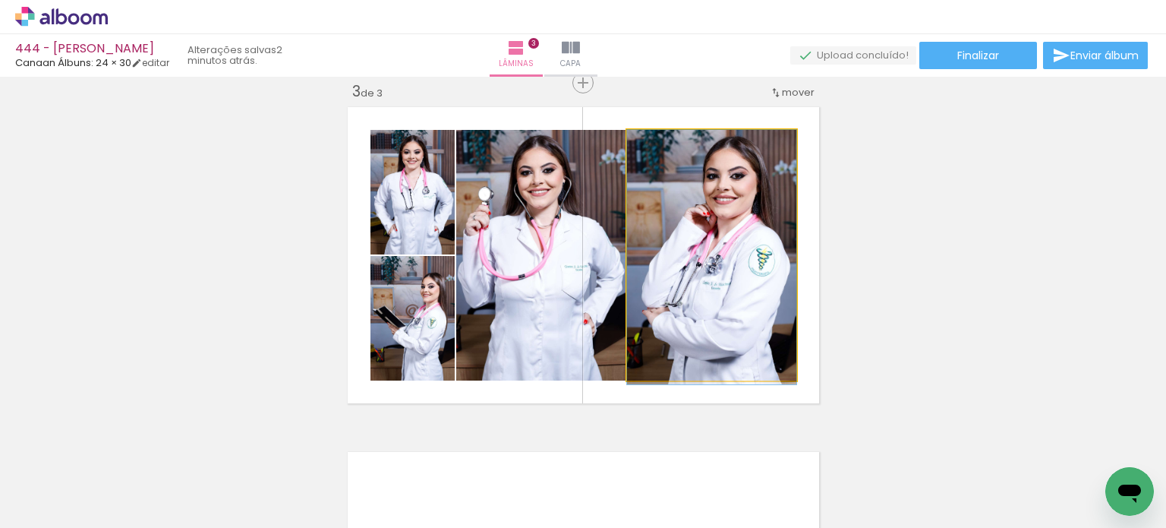
drag, startPoint x: 706, startPoint y: 267, endPoint x: 706, endPoint y: 281, distance: 13.7
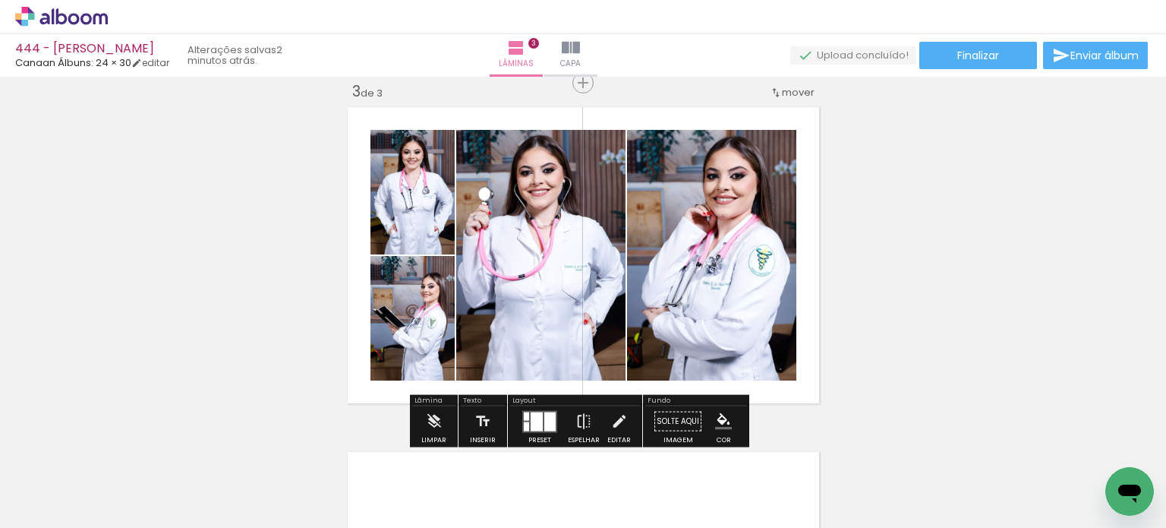
click at [883, 245] on div "Inserir lâmina 1 de 3 Inserir lâmina 2 de 3 Inserir lâmina 3 de 3 O Designbox p…" at bounding box center [583, 64] width 1166 height 1380
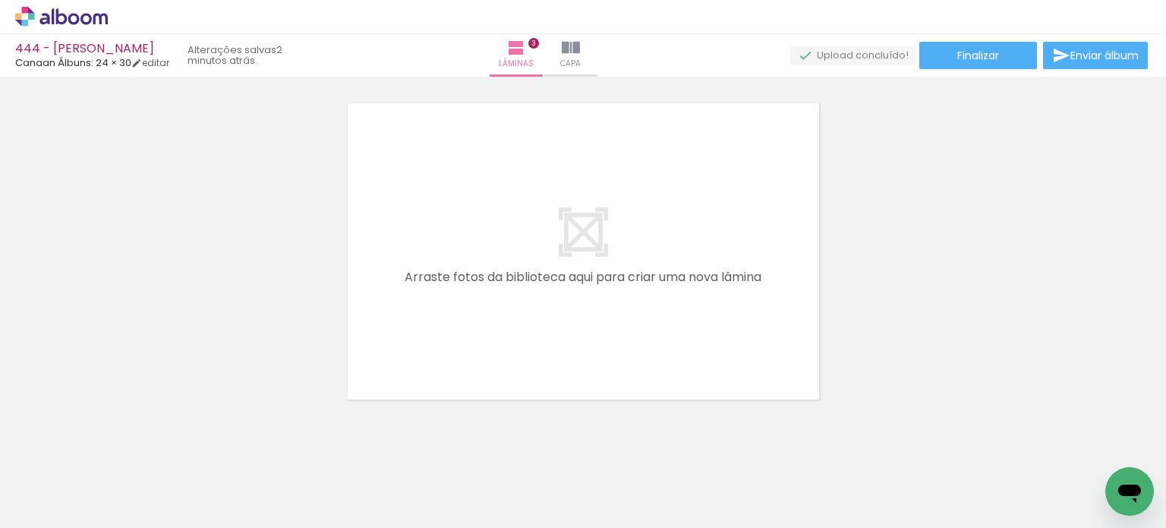
scroll to position [1081, 0]
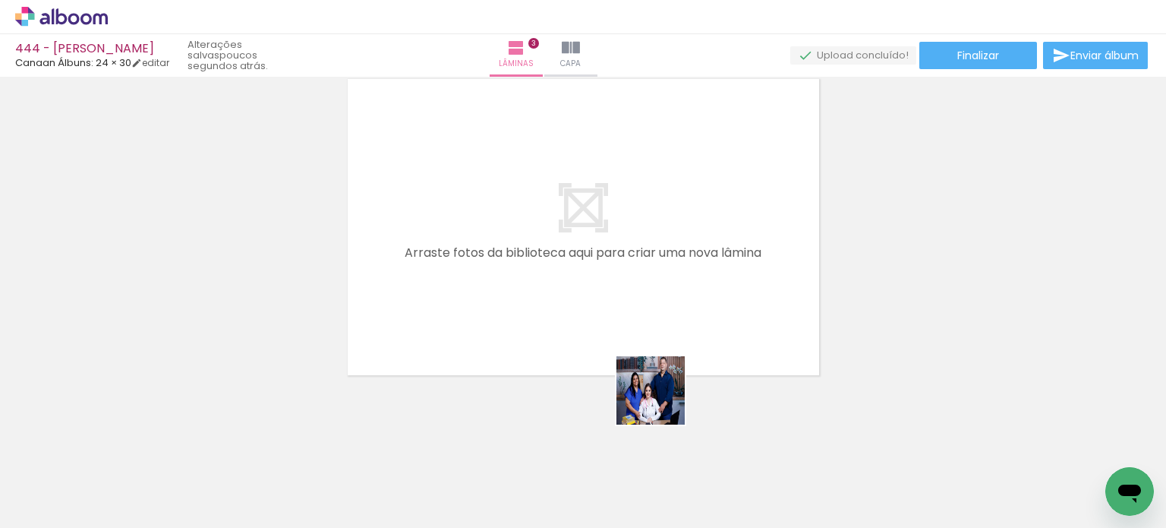
drag, startPoint x: 660, startPoint y: 478, endPoint x: 665, endPoint y: 333, distance: 145.1
click at [665, 333] on quentale-workspace at bounding box center [583, 264] width 1166 height 528
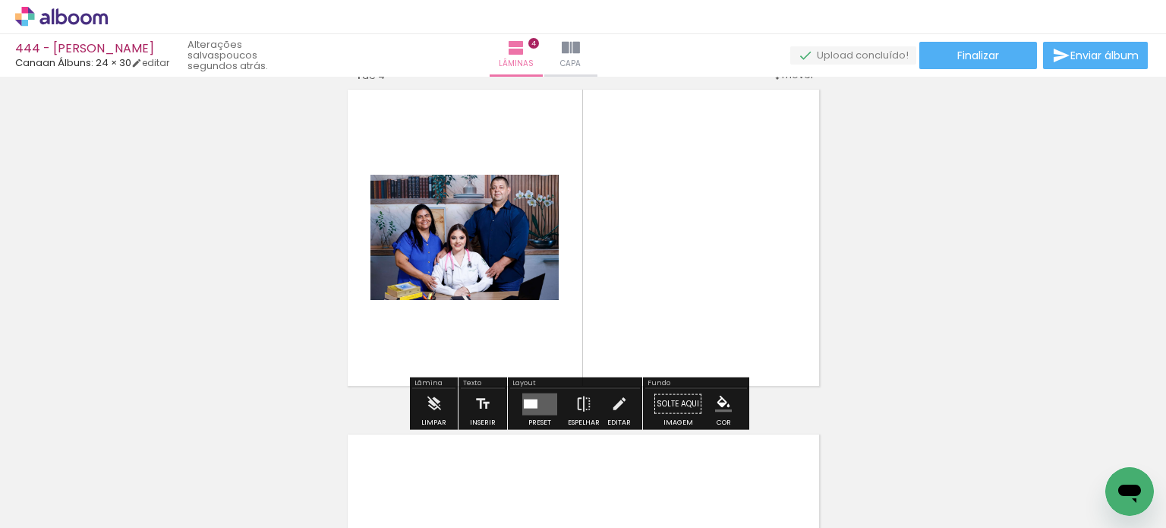
scroll to position [1053, 0]
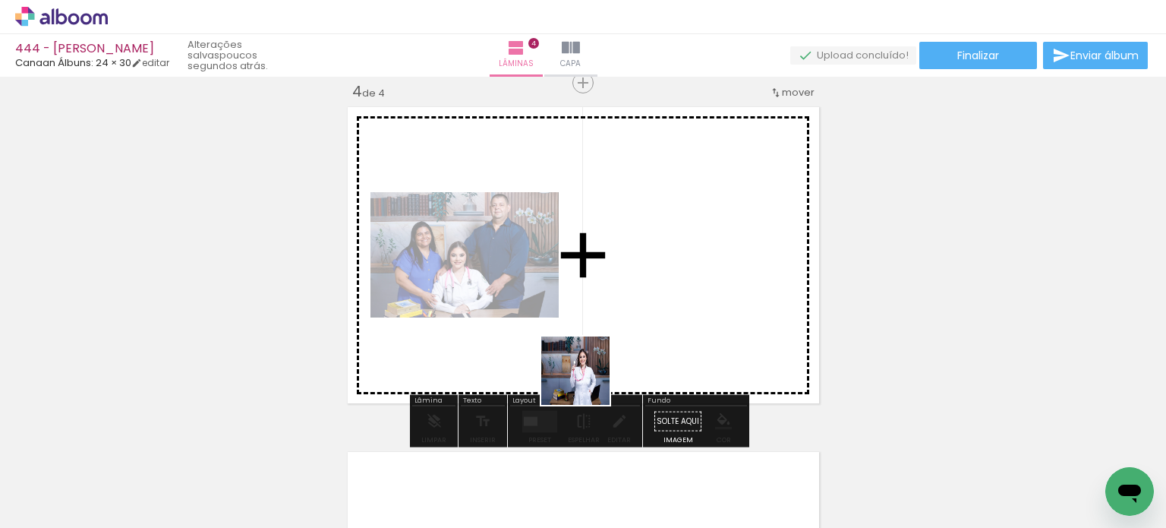
drag, startPoint x: 513, startPoint y: 485, endPoint x: 613, endPoint y: 339, distance: 177.1
click at [613, 339] on quentale-workspace at bounding box center [583, 264] width 1166 height 528
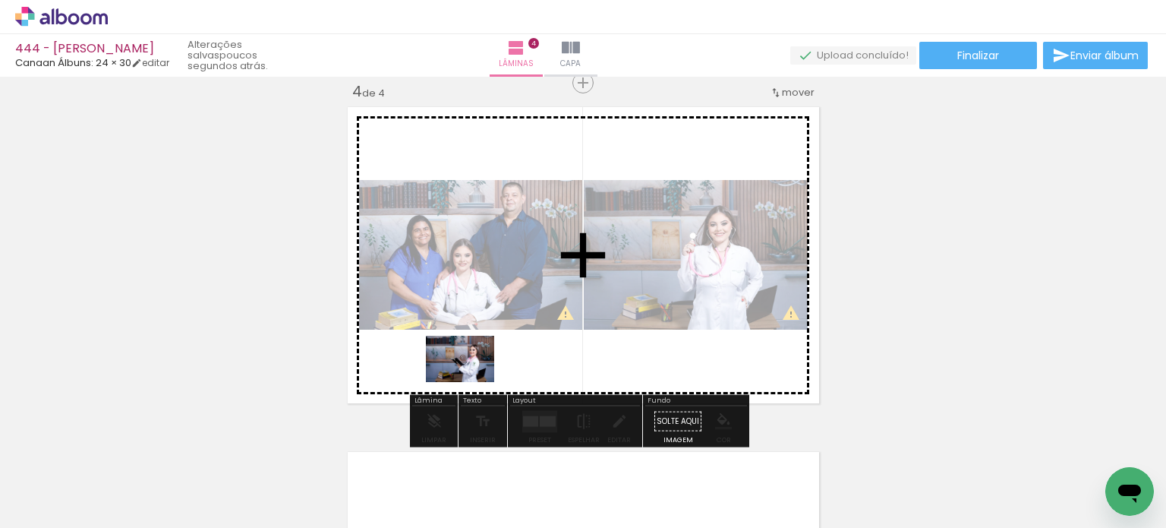
drag, startPoint x: 406, startPoint y: 478, endPoint x: 472, endPoint y: 380, distance: 117.1
click at [472, 380] on quentale-workspace at bounding box center [583, 264] width 1166 height 528
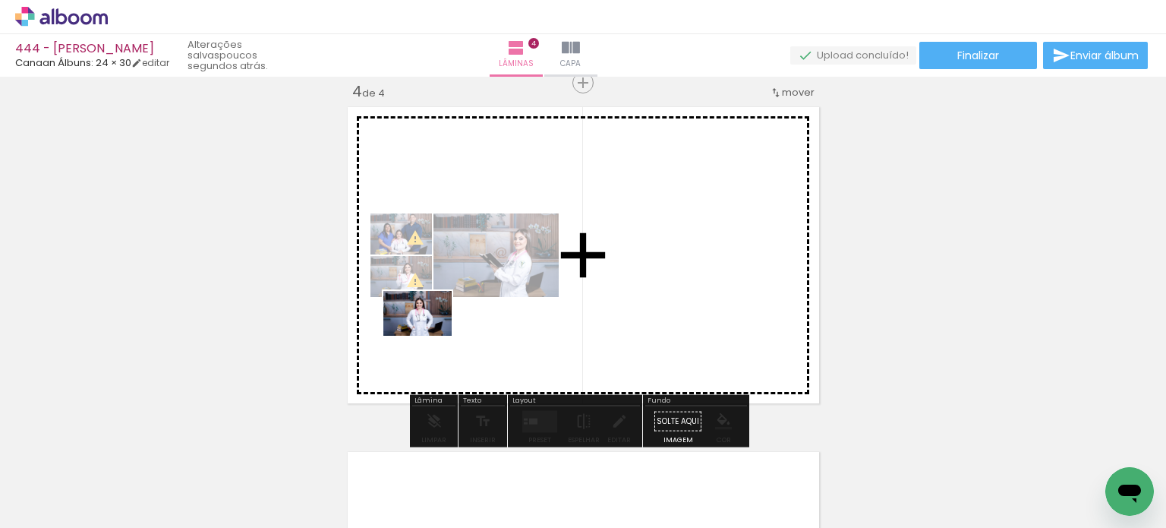
drag, startPoint x: 167, startPoint y: 467, endPoint x: 429, endPoint y: 336, distance: 292.7
click at [429, 336] on quentale-workspace at bounding box center [583, 264] width 1166 height 528
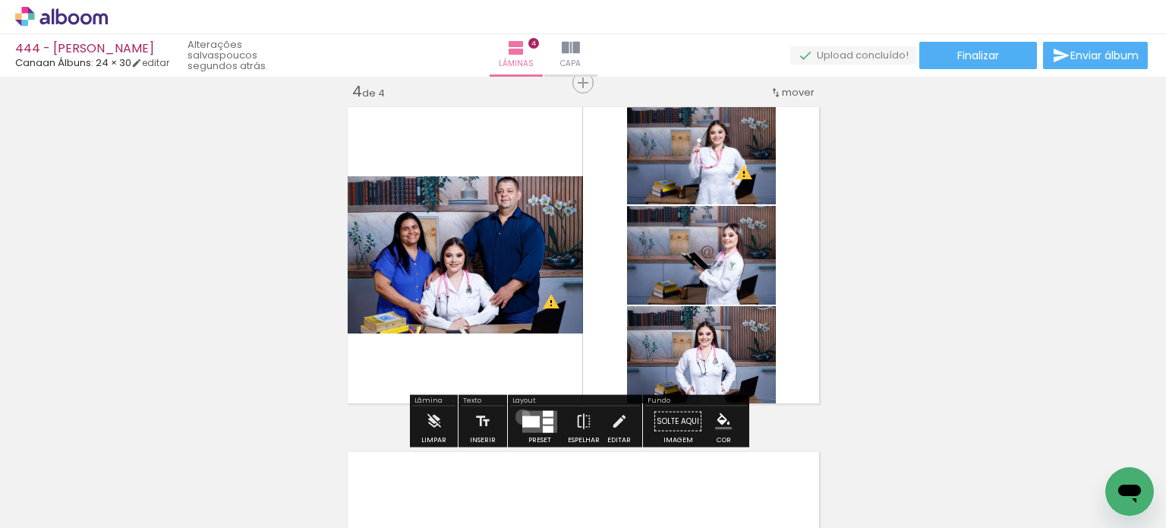
click at [522, 416] on div at bounding box center [530, 420] width 17 height 11
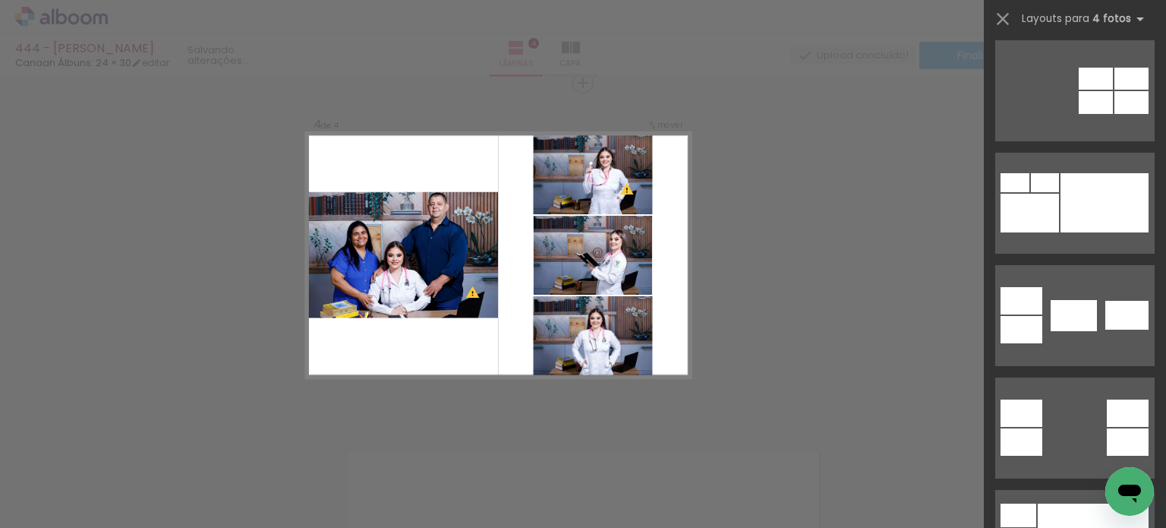
scroll to position [0, 0]
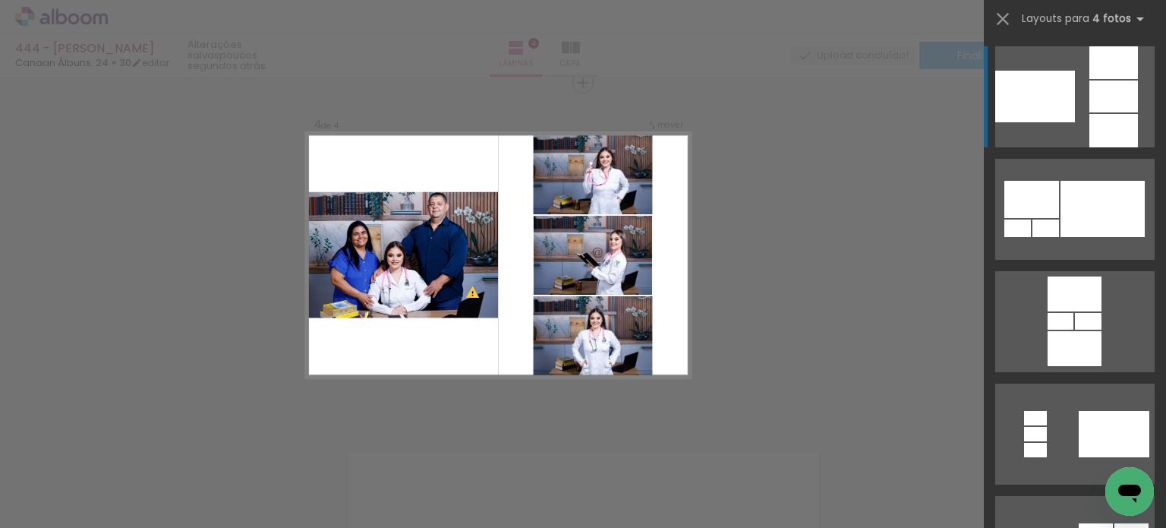
click at [1100, 133] on div at bounding box center [1114, 130] width 49 height 33
click at [1007, 115] on div at bounding box center [1036, 97] width 80 height 52
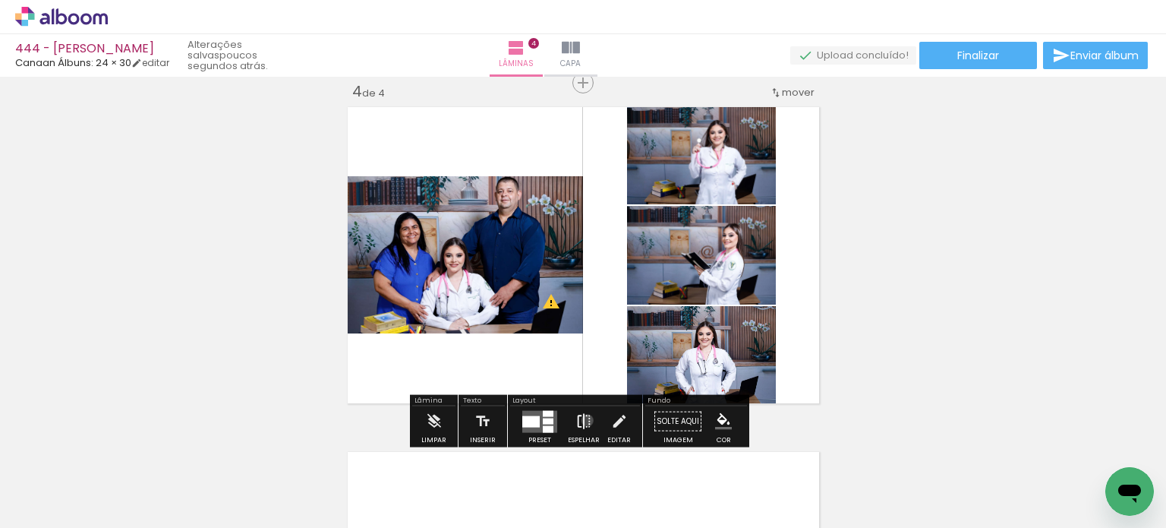
click at [584, 420] on iron-icon at bounding box center [584, 421] width 17 height 30
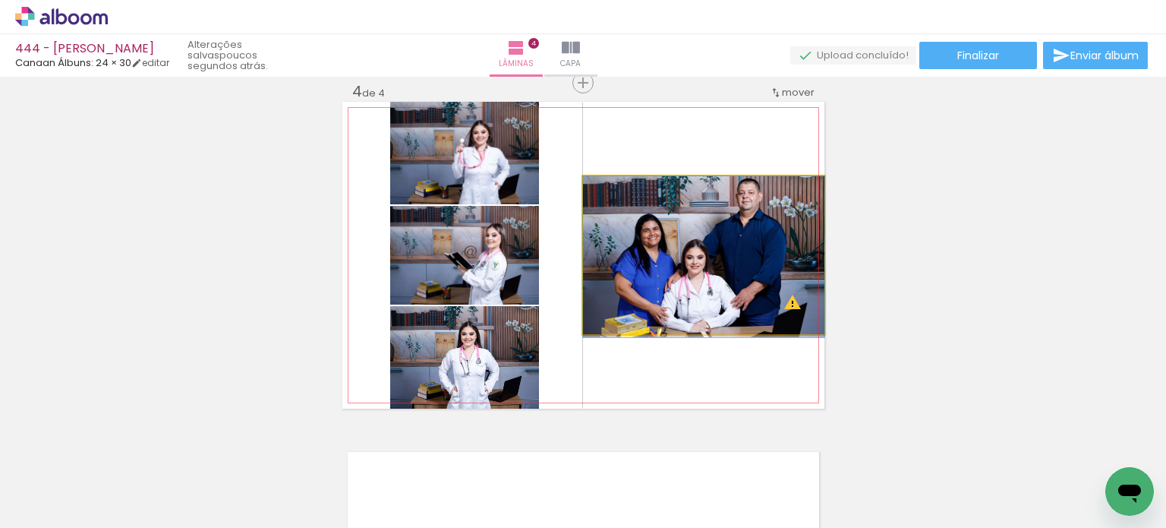
drag, startPoint x: 677, startPoint y: 289, endPoint x: 652, endPoint y: 302, distance: 28.9
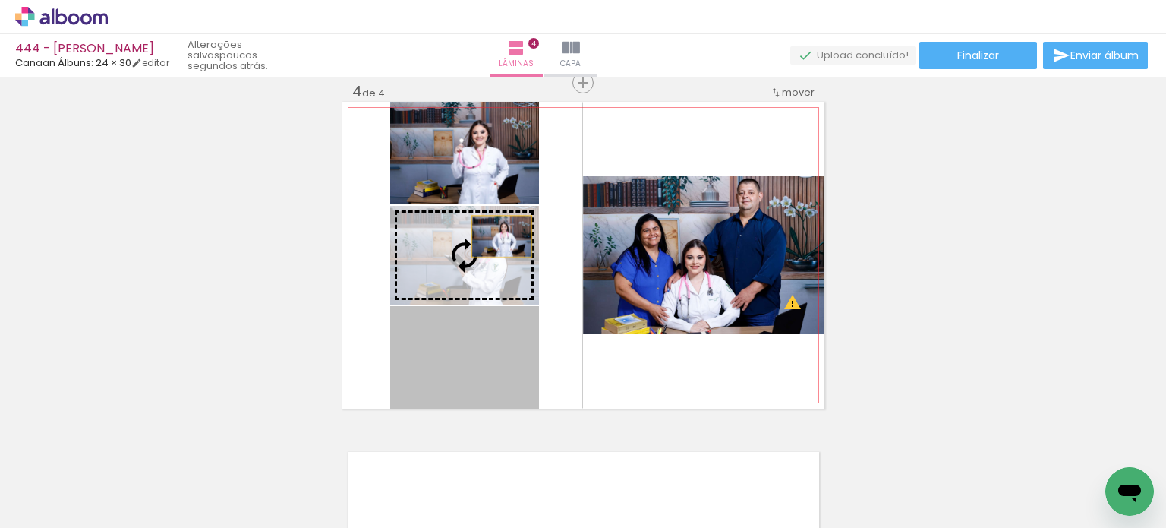
drag, startPoint x: 494, startPoint y: 360, endPoint x: 494, endPoint y: 188, distance: 172.4
click at [0, 0] on slot at bounding box center [0, 0] width 0 height 0
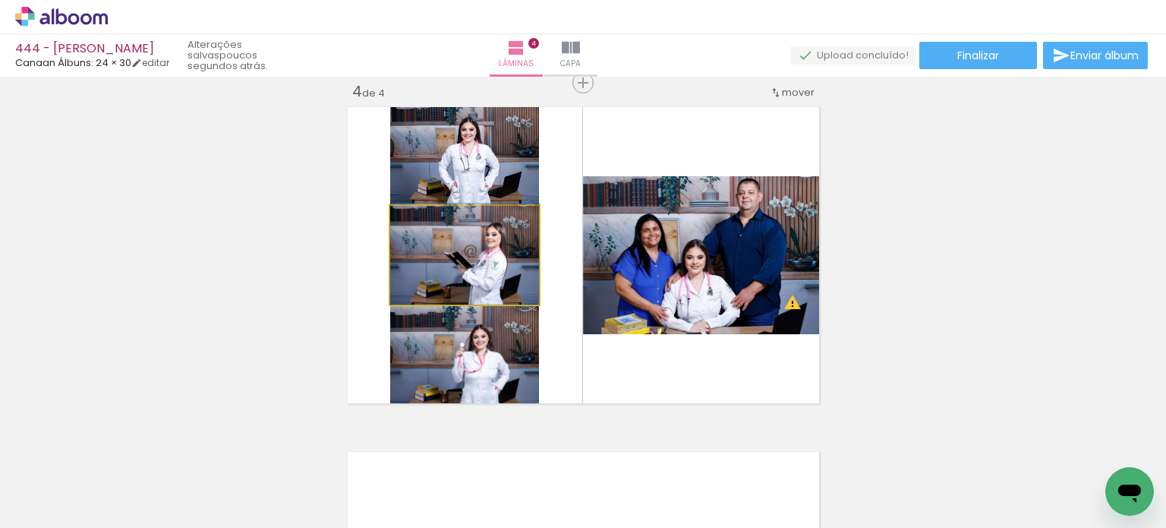
drag, startPoint x: 500, startPoint y: 279, endPoint x: 498, endPoint y: 268, distance: 10.9
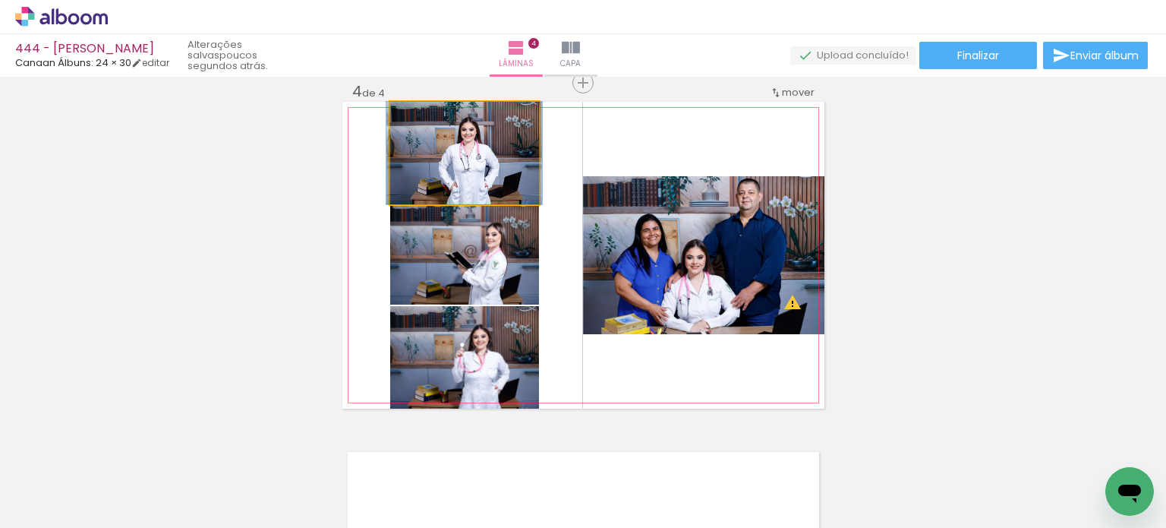
drag, startPoint x: 503, startPoint y: 190, endPoint x: 503, endPoint y: 178, distance: 12.1
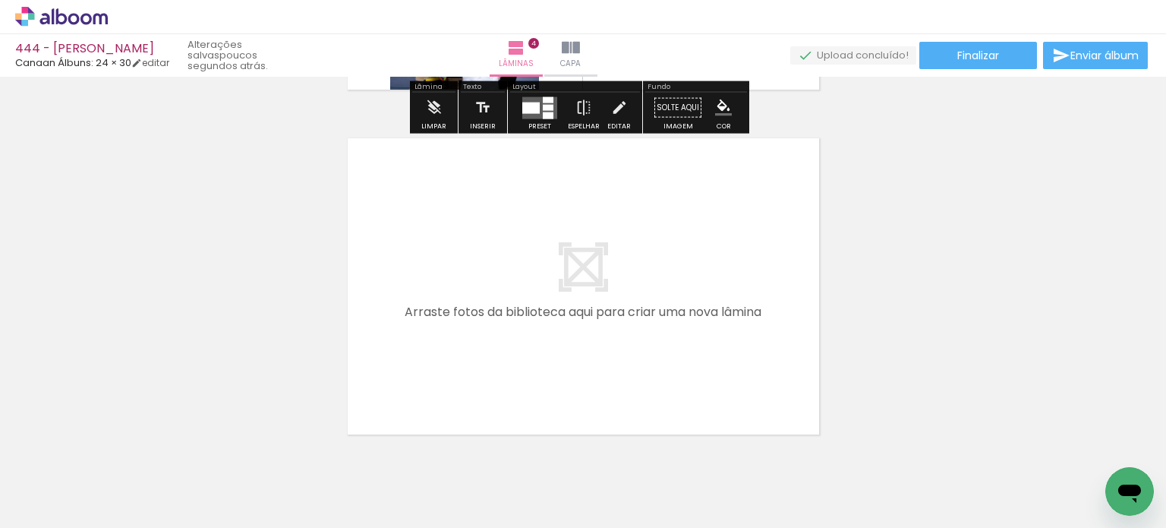
scroll to position [1426, 0]
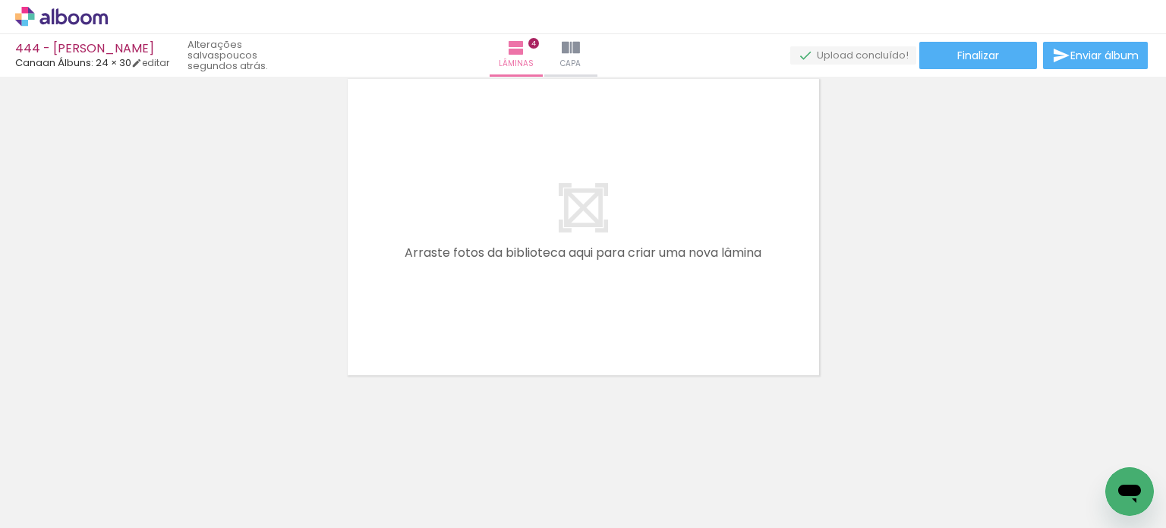
click at [124, 445] on iron-icon at bounding box center [119, 446] width 16 height 16
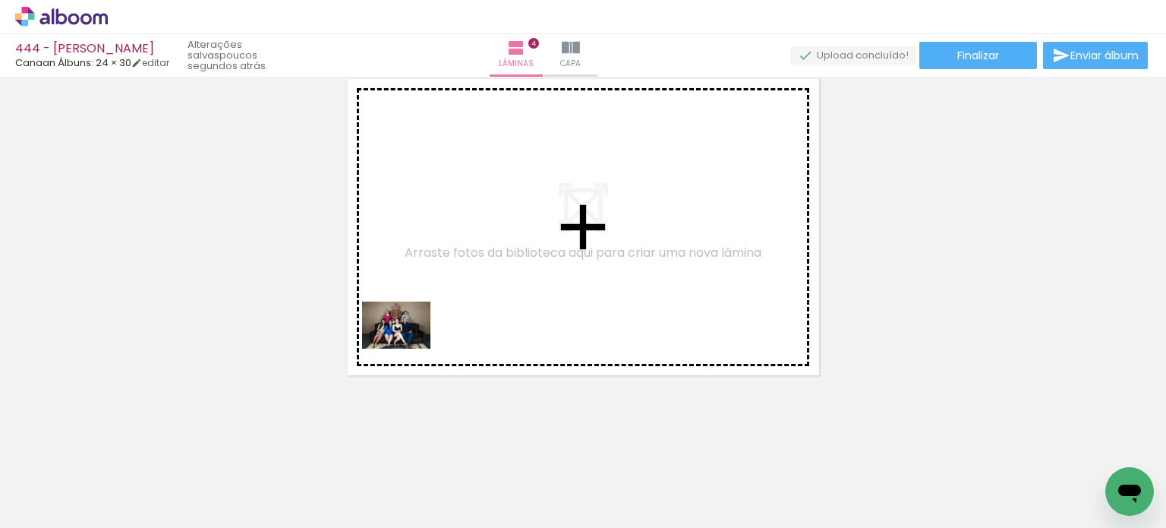
drag, startPoint x: 235, startPoint y: 481, endPoint x: 405, endPoint y: 352, distance: 213.5
click at [411, 342] on quentale-workspace at bounding box center [583, 264] width 1166 height 528
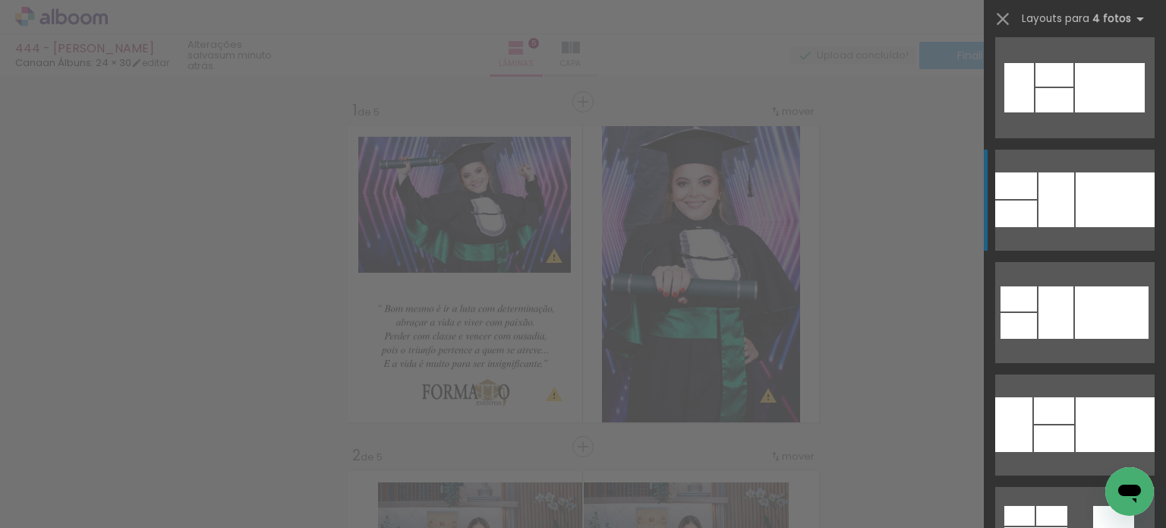
scroll to position [0, 6903]
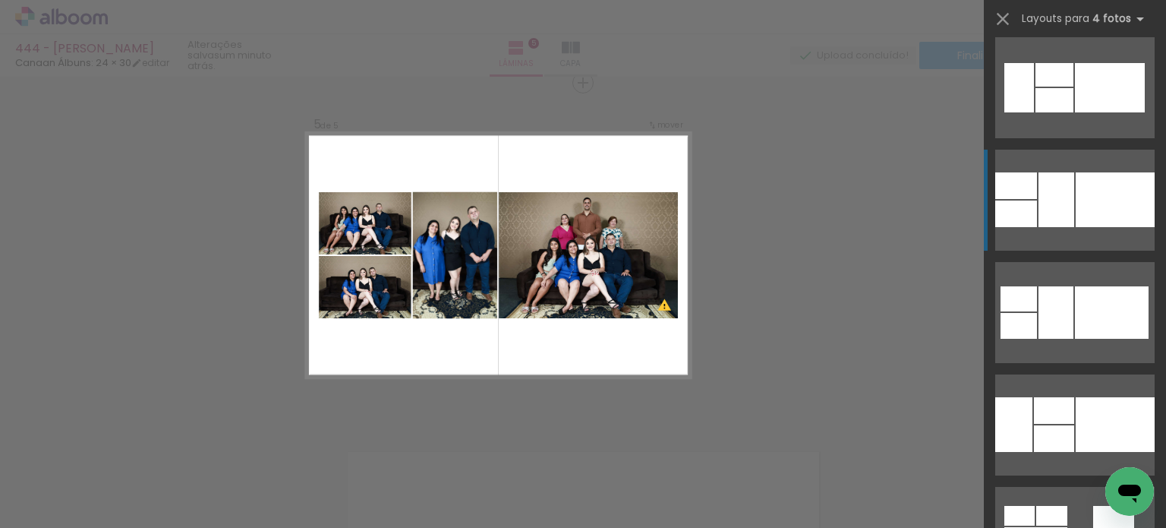
click at [1100, 140] on div at bounding box center [1075, 194] width 182 height 112
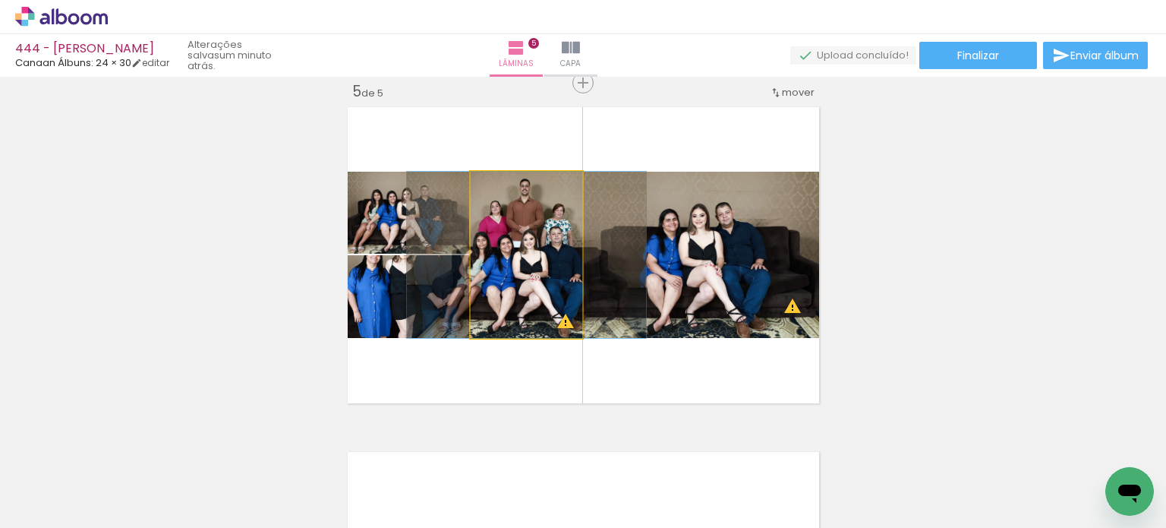
drag, startPoint x: 529, startPoint y: 267, endPoint x: 624, endPoint y: 270, distance: 94.9
click at [0, 0] on slot at bounding box center [0, 0] width 0 height 0
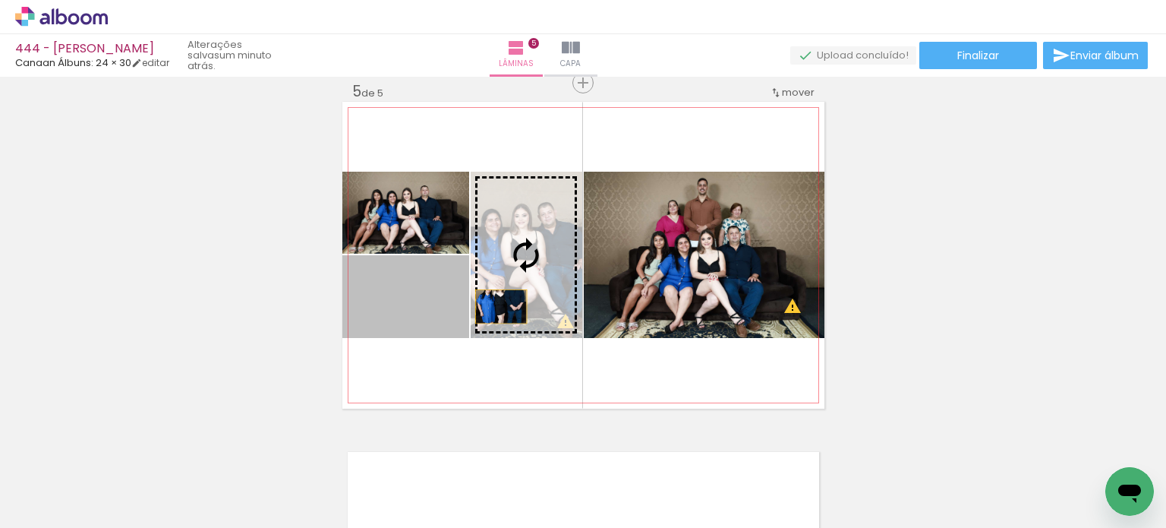
drag, startPoint x: 433, startPoint y: 314, endPoint x: 496, endPoint y: 305, distance: 63.7
click at [0, 0] on slot at bounding box center [0, 0] width 0 height 0
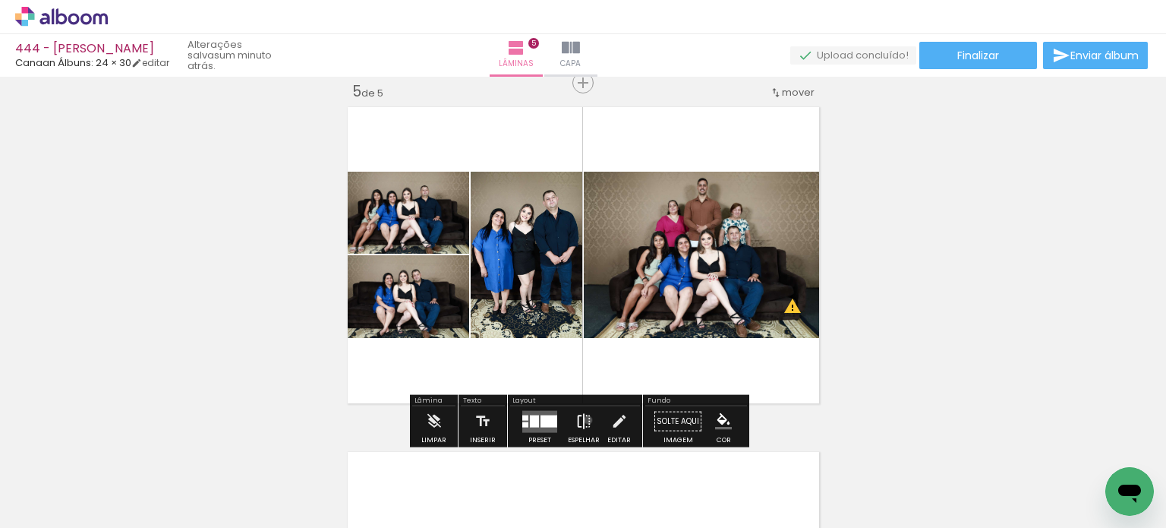
click at [585, 419] on iron-icon at bounding box center [584, 421] width 17 height 30
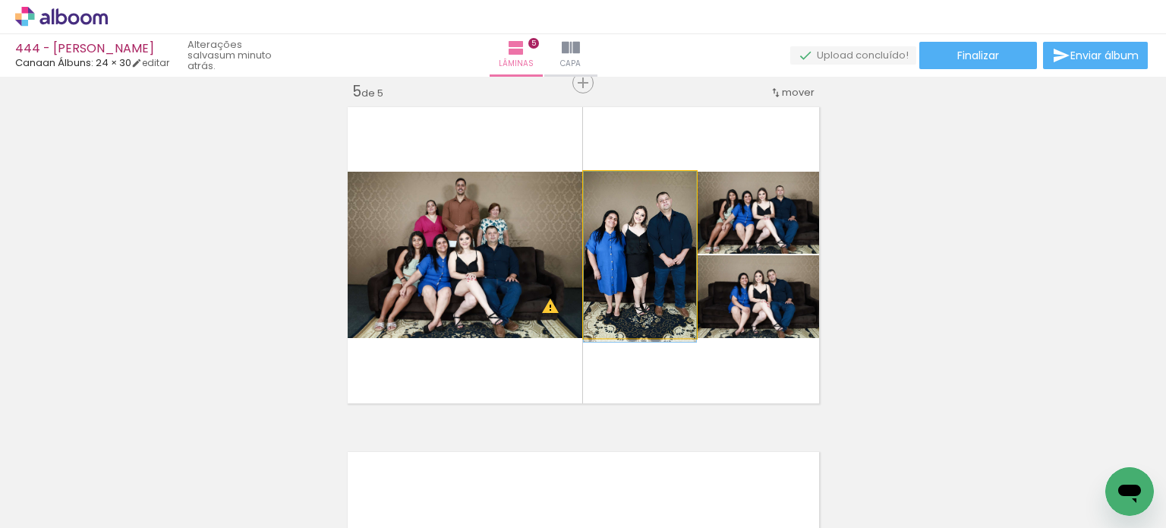
drag, startPoint x: 656, startPoint y: 295, endPoint x: 656, endPoint y: 304, distance: 9.1
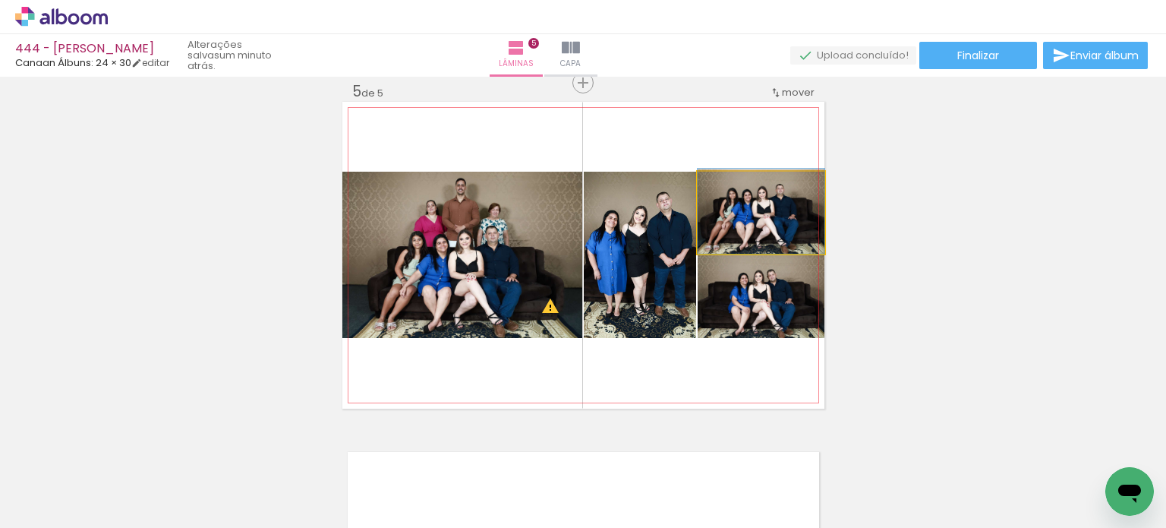
drag, startPoint x: 764, startPoint y: 230, endPoint x: 772, endPoint y: 219, distance: 13.1
drag, startPoint x: 779, startPoint y: 309, endPoint x: 778, endPoint y: 300, distance: 9.2
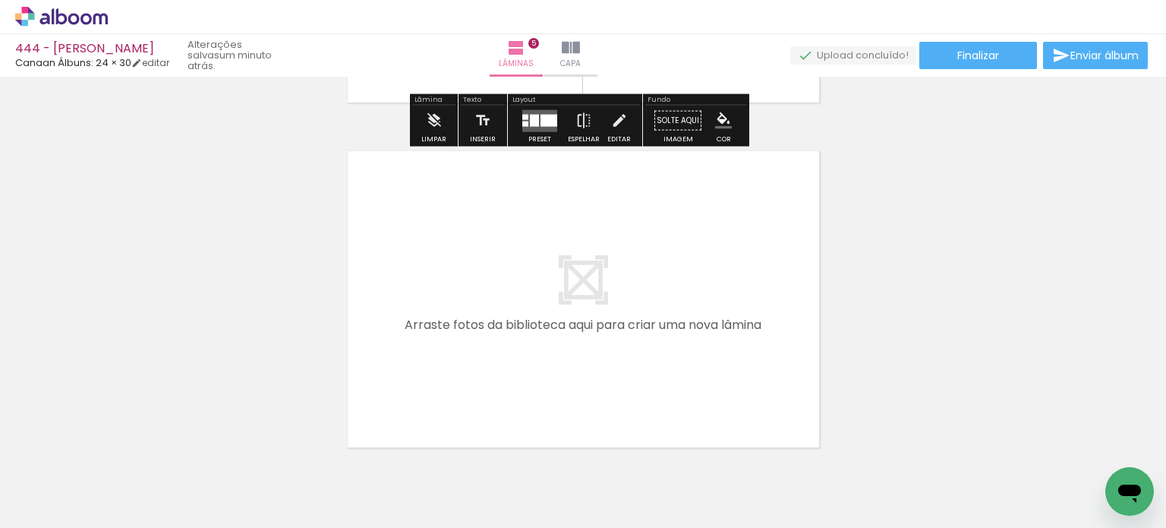
scroll to position [1702, 0]
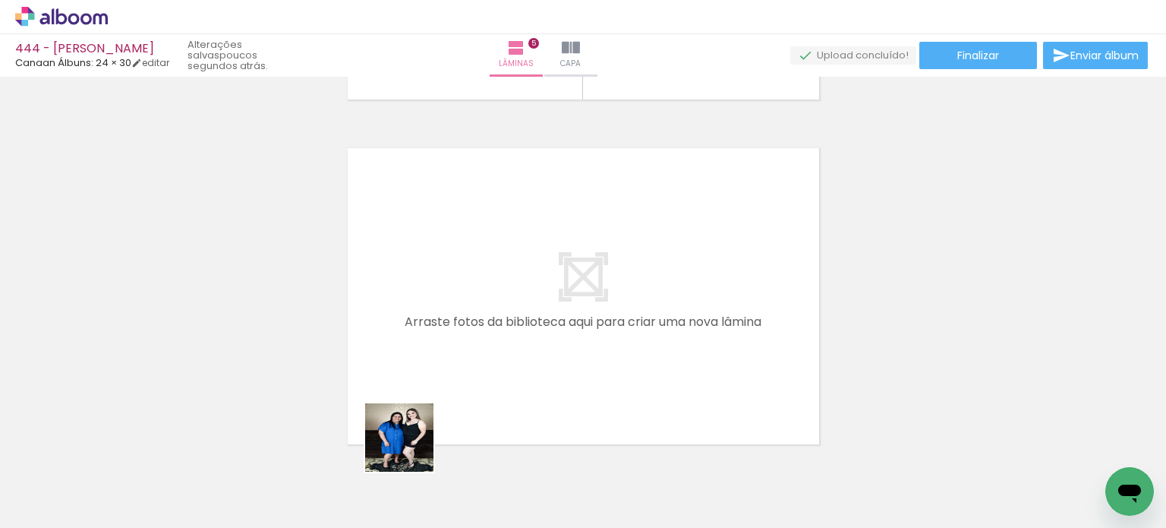
drag, startPoint x: 407, startPoint y: 469, endPoint x: 422, endPoint y: 389, distance: 81.9
click at [422, 389] on quentale-workspace at bounding box center [583, 264] width 1166 height 528
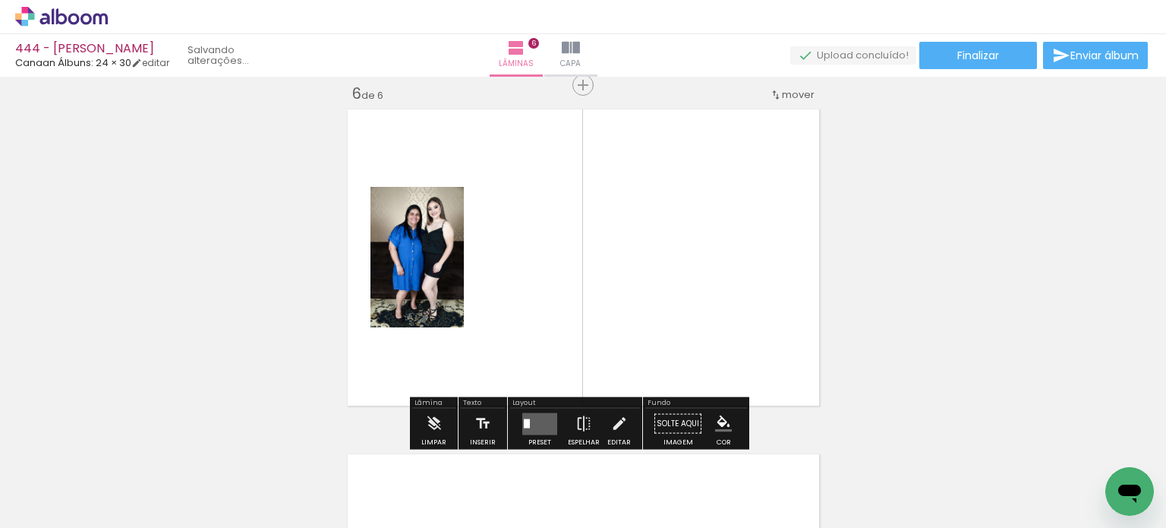
scroll to position [1743, 0]
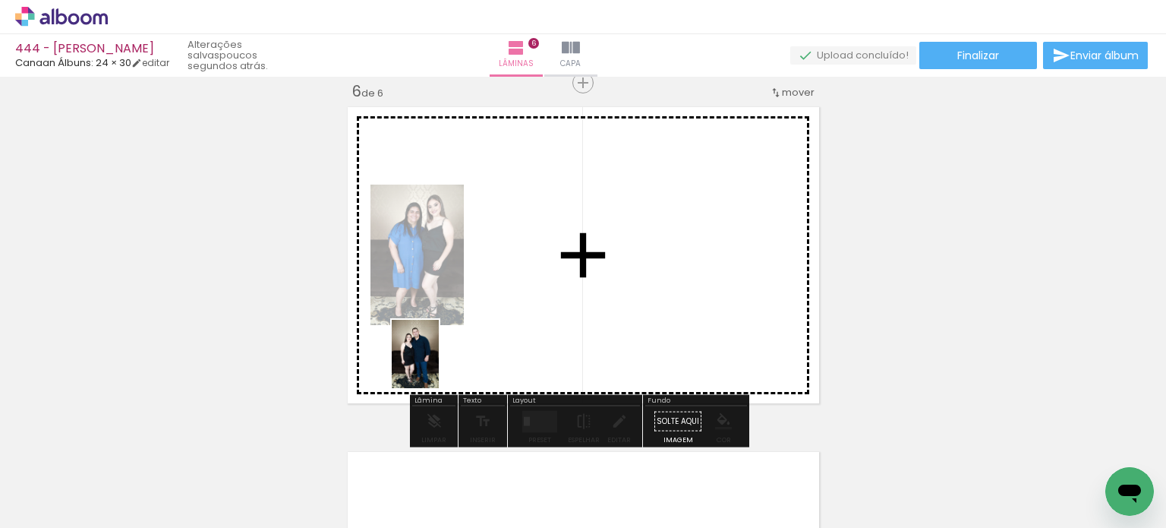
drag, startPoint x: 417, startPoint y: 459, endPoint x: 435, endPoint y: 416, distance: 46.3
click at [438, 364] on quentale-workspace at bounding box center [583, 264] width 1166 height 528
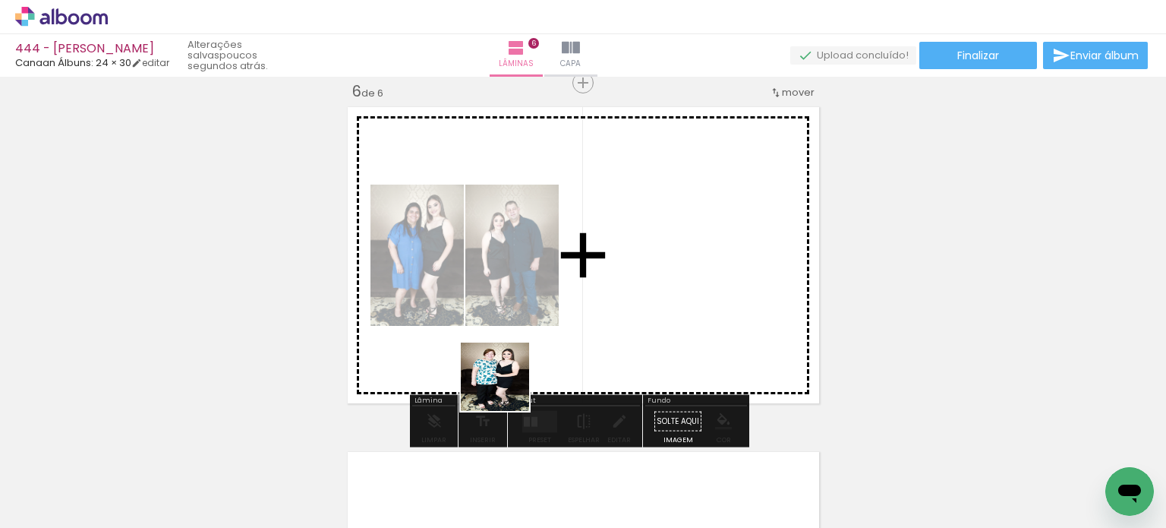
drag, startPoint x: 481, startPoint y: 467, endPoint x: 529, endPoint y: 406, distance: 77.8
click at [515, 358] on quentale-workspace at bounding box center [583, 264] width 1166 height 528
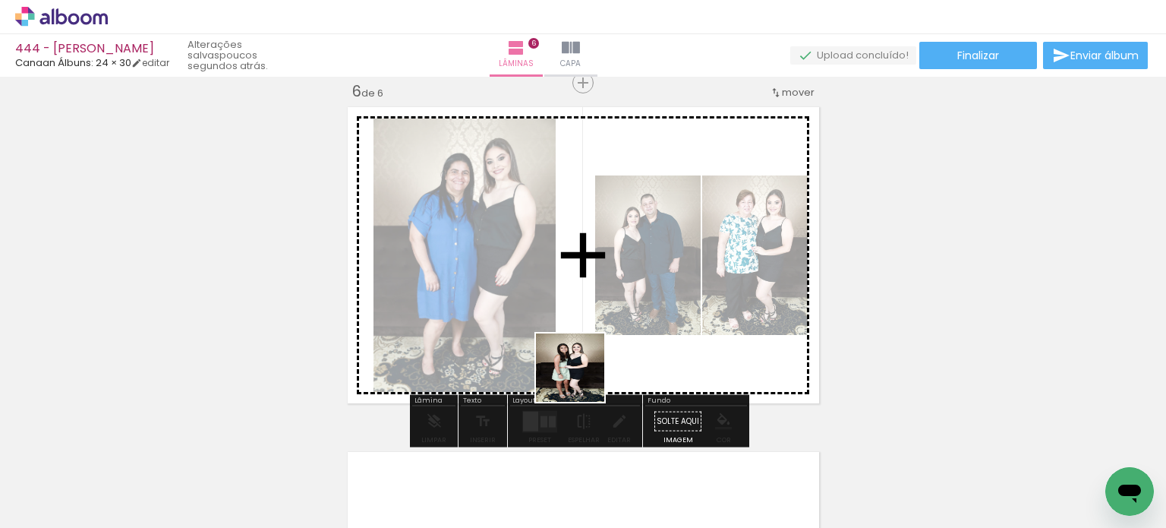
drag, startPoint x: 568, startPoint y: 469, endPoint x: 586, endPoint y: 348, distance: 122.1
click at [586, 348] on quentale-workspace at bounding box center [583, 264] width 1166 height 528
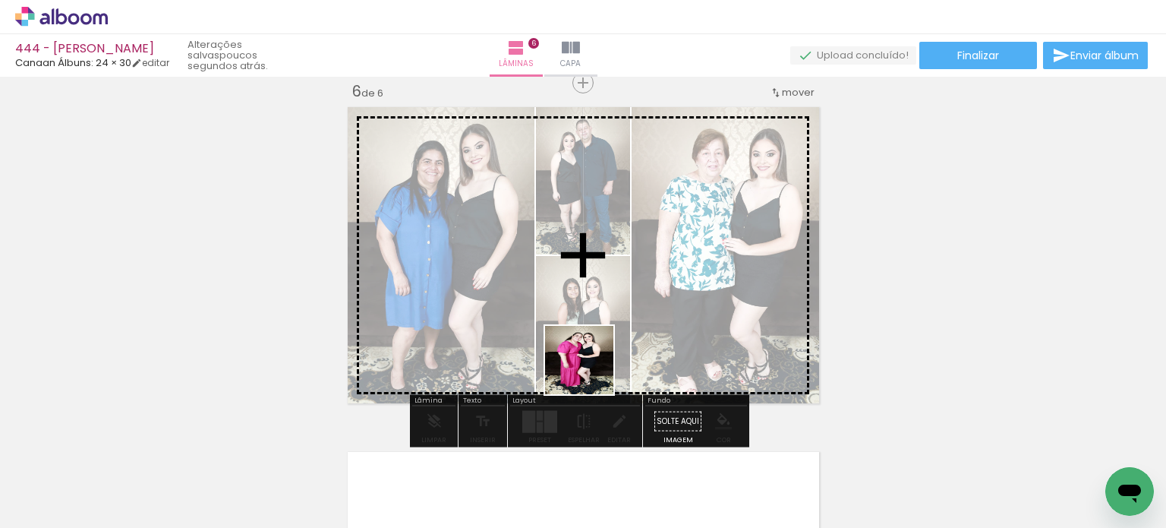
drag, startPoint x: 574, startPoint y: 476, endPoint x: 593, endPoint y: 360, distance: 117.7
click at [592, 358] on quentale-workspace at bounding box center [583, 264] width 1166 height 528
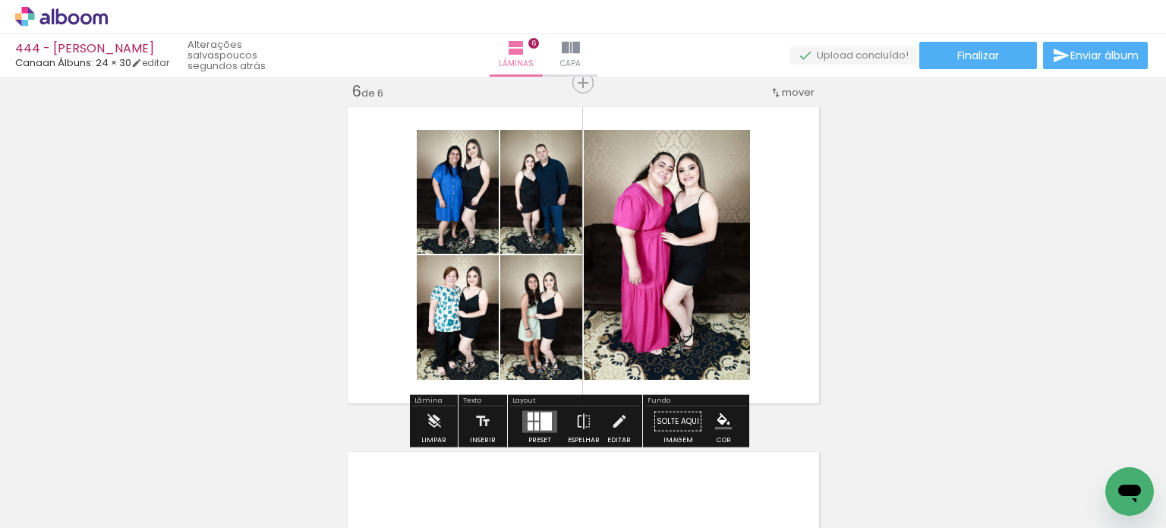
drag, startPoint x: 642, startPoint y: 461, endPoint x: 669, endPoint y: 309, distance: 154.2
click at [666, 312] on quentale-workspace at bounding box center [583, 264] width 1166 height 528
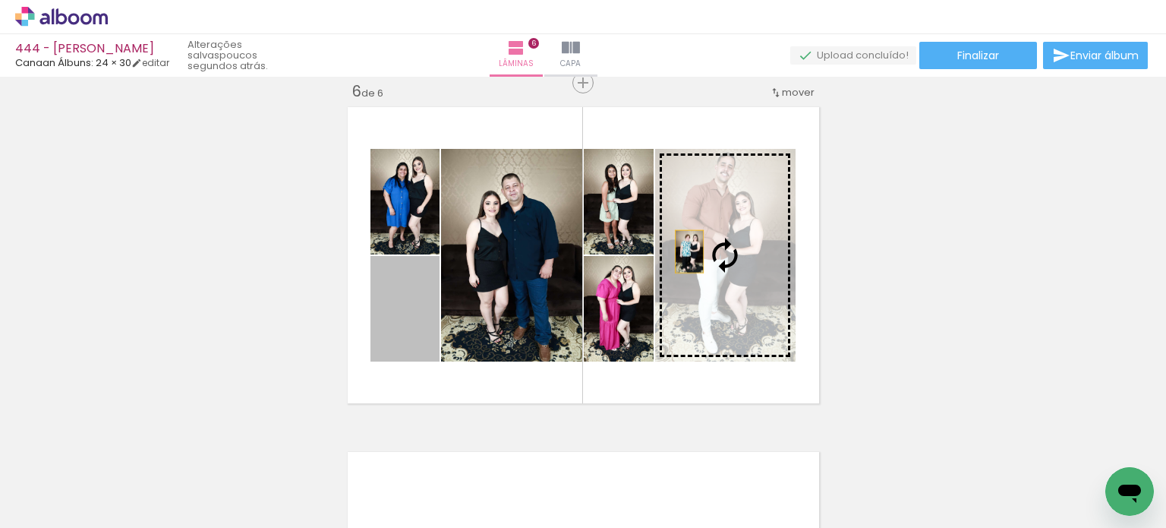
drag, startPoint x: 395, startPoint y: 311, endPoint x: 696, endPoint y: 248, distance: 307.2
click at [0, 0] on slot at bounding box center [0, 0] width 0 height 0
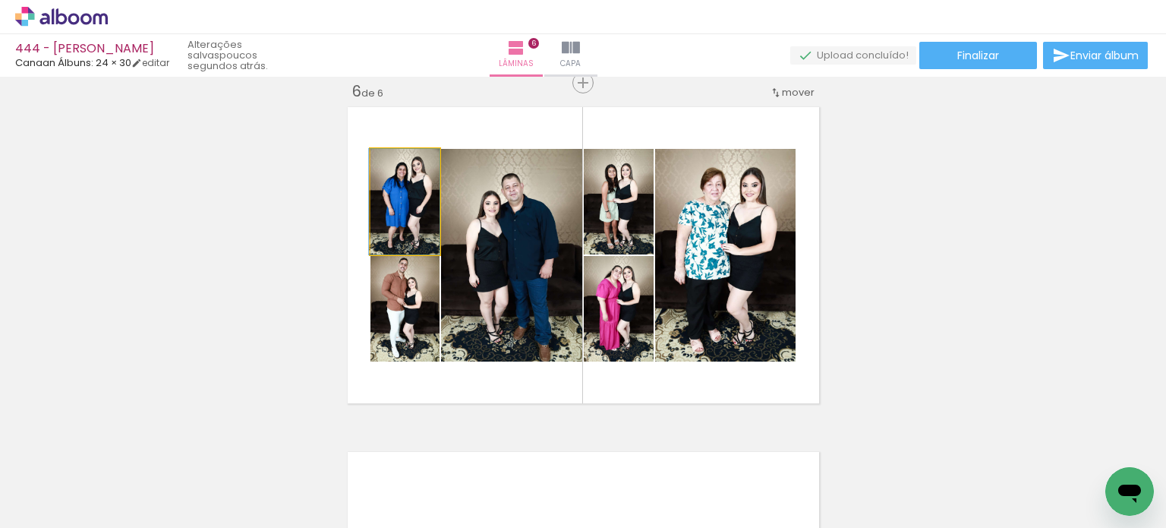
drag, startPoint x: 400, startPoint y: 232, endPoint x: 393, endPoint y: 226, distance: 8.7
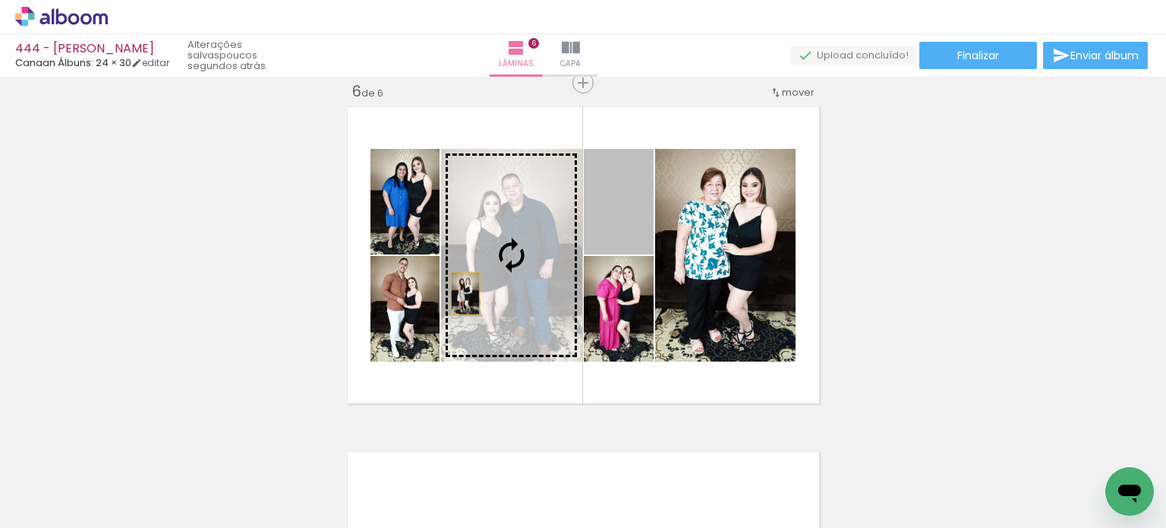
drag, startPoint x: 623, startPoint y: 221, endPoint x: 412, endPoint y: 302, distance: 225.5
click at [0, 0] on slot at bounding box center [0, 0] width 0 height 0
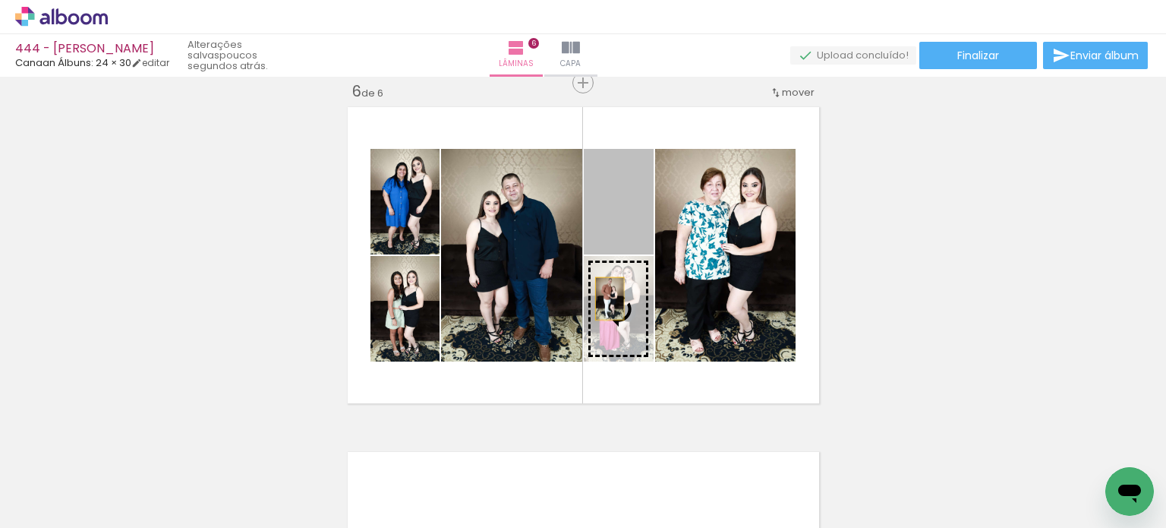
drag, startPoint x: 604, startPoint y: 233, endPoint x: 606, endPoint y: 279, distance: 45.6
click at [0, 0] on slot at bounding box center [0, 0] width 0 height 0
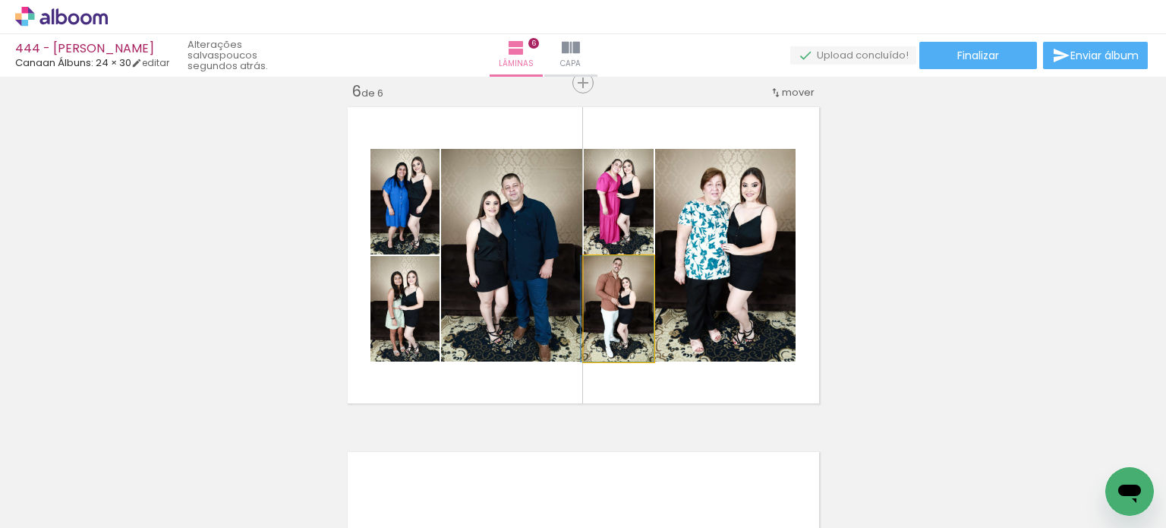
drag, startPoint x: 601, startPoint y: 328, endPoint x: 596, endPoint y: 336, distance: 9.9
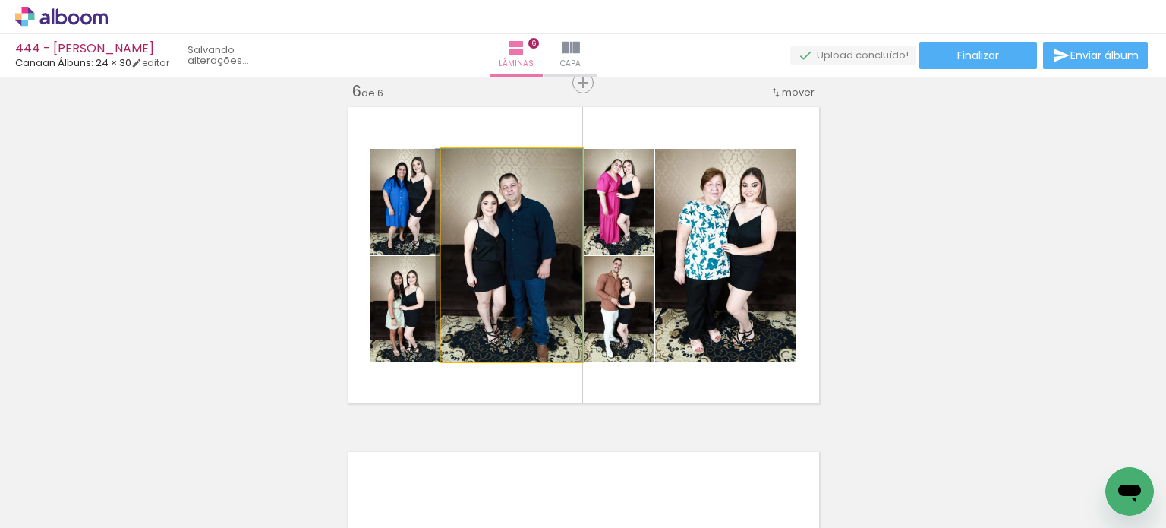
drag, startPoint x: 525, startPoint y: 299, endPoint x: 522, endPoint y: 271, distance: 28.2
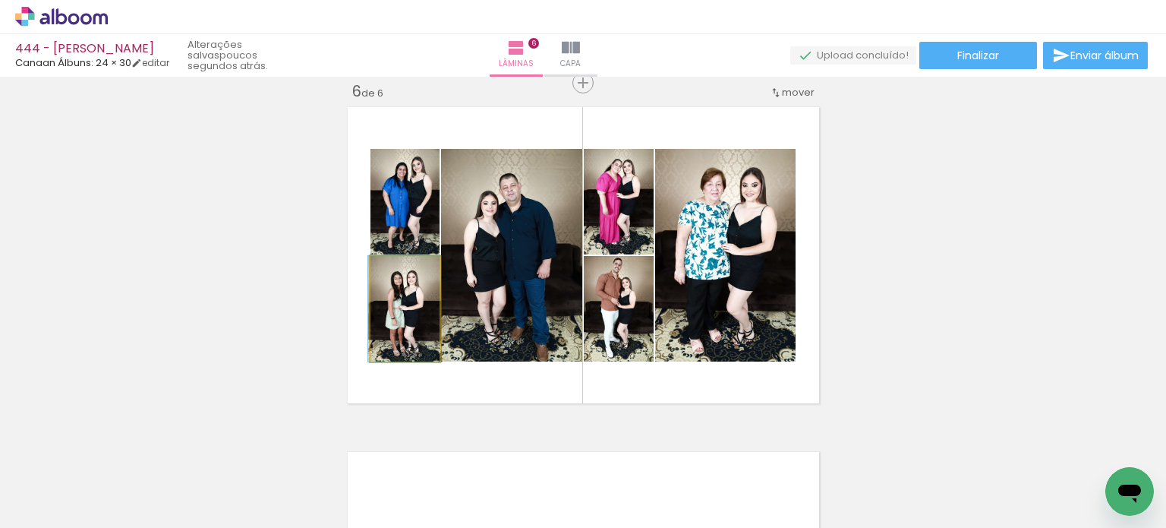
click at [416, 328] on quentale-photo at bounding box center [405, 309] width 69 height 106
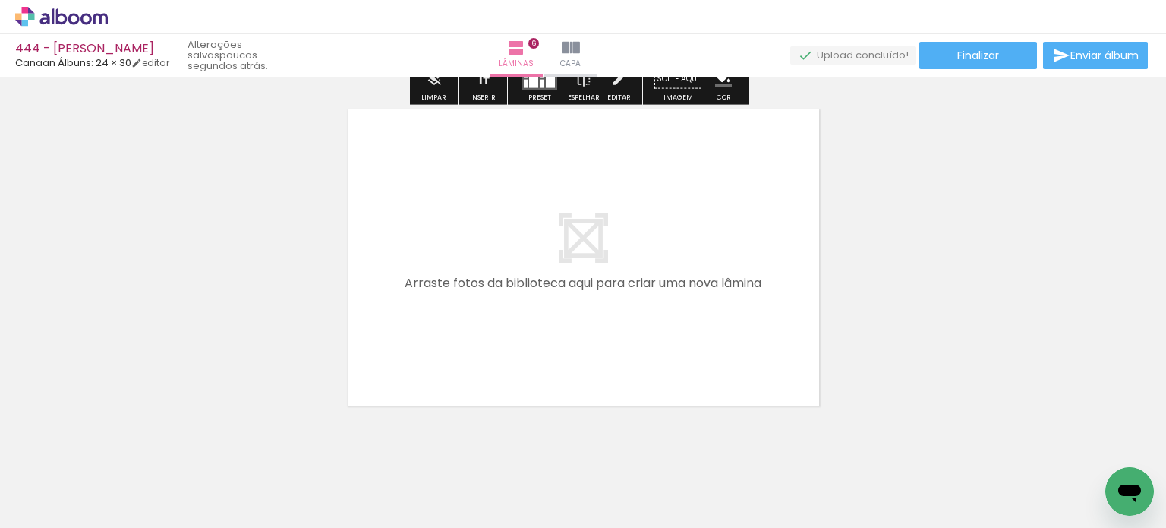
scroll to position [2116, 0]
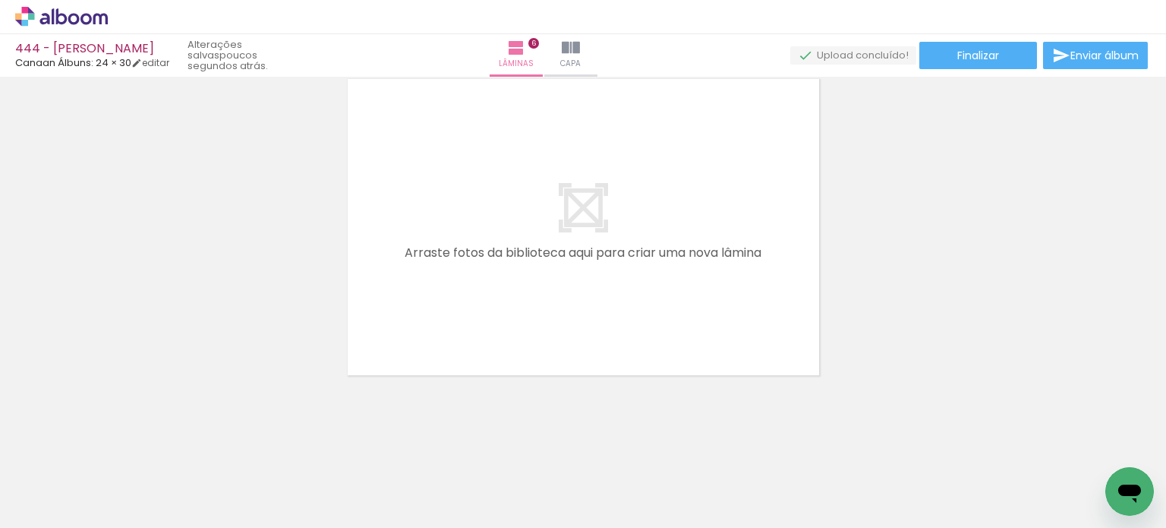
click at [194, 443] on iron-icon at bounding box center [190, 446] width 16 height 16
click at [194, 446] on iron-icon at bounding box center [190, 446] width 16 height 16
click at [195, 447] on iron-icon at bounding box center [190, 446] width 16 height 16
click at [228, 453] on iron-icon at bounding box center [221, 446] width 16 height 16
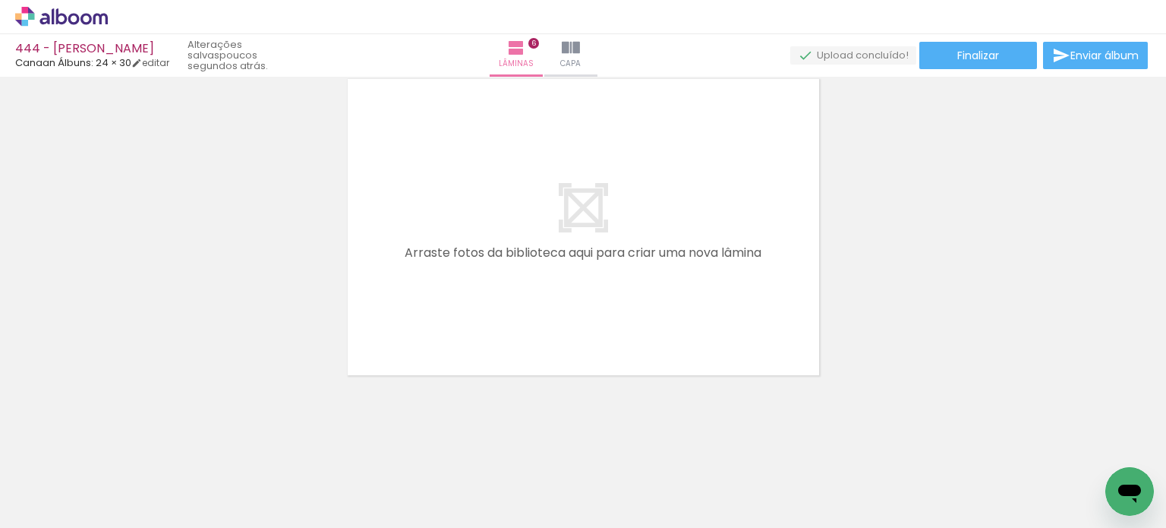
scroll to position [0, 6786]
click at [313, 455] on paper-icon-button at bounding box center [306, 446] width 19 height 19
click at [398, 455] on paper-icon-button at bounding box center [391, 446] width 19 height 19
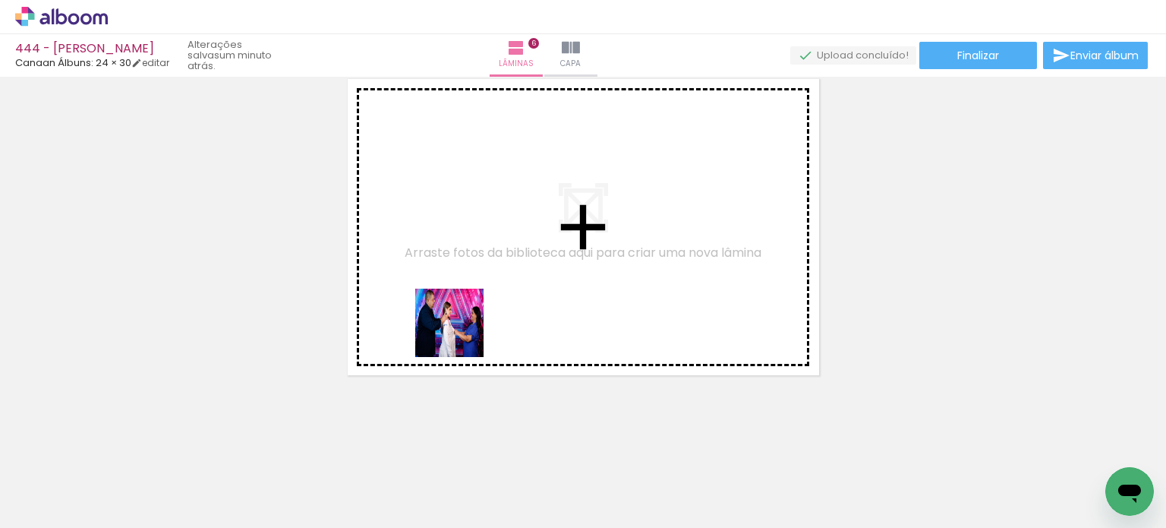
drag, startPoint x: 343, startPoint y: 479, endPoint x: 475, endPoint y: 304, distance: 219.2
click at [483, 298] on quentale-workspace at bounding box center [583, 264] width 1166 height 528
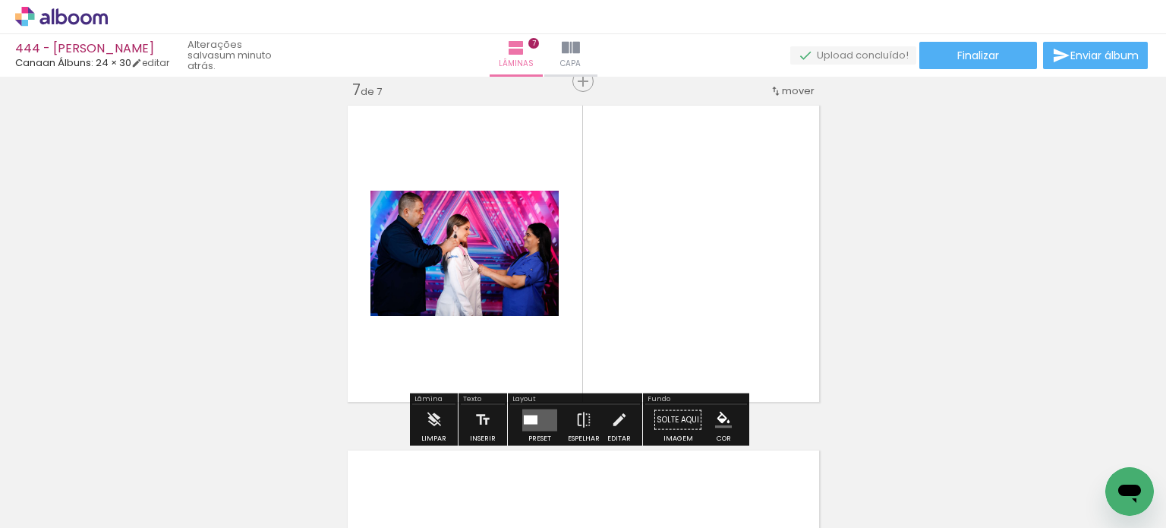
scroll to position [2087, 0]
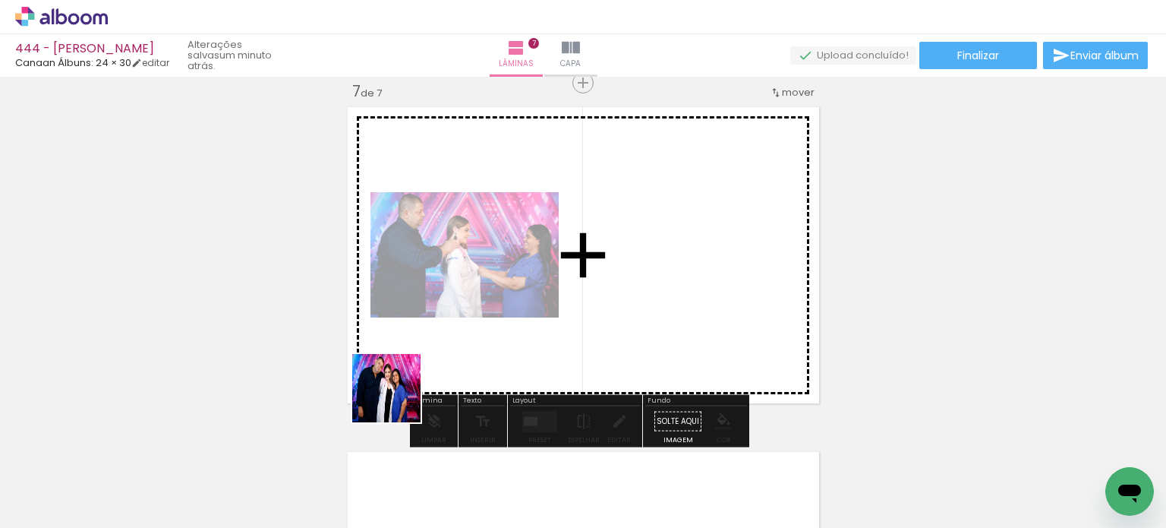
drag, startPoint x: 342, startPoint y: 479, endPoint x: 392, endPoint y: 409, distance: 86.6
click at [437, 351] on quentale-workspace at bounding box center [583, 264] width 1166 height 528
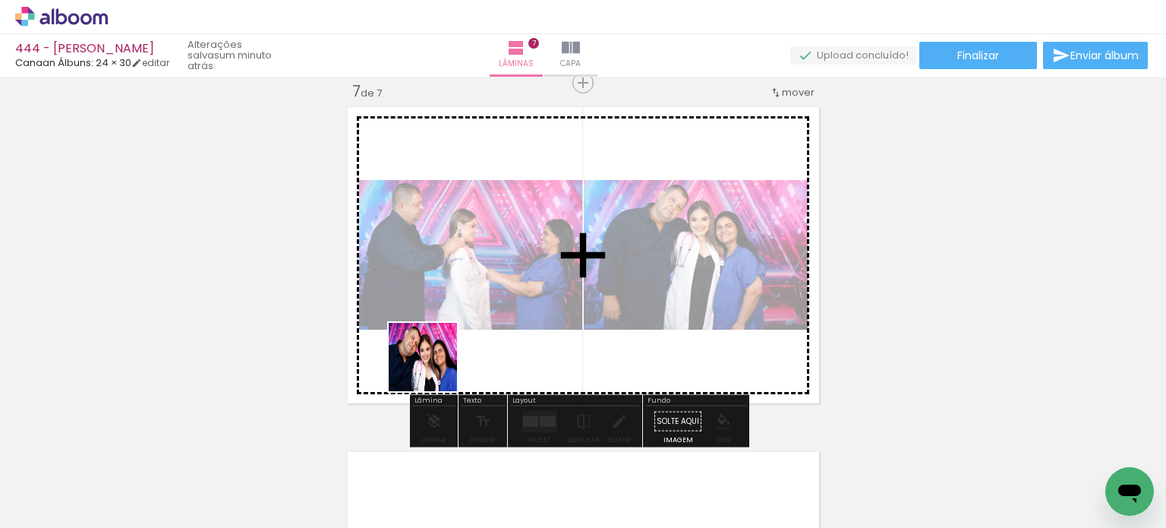
drag, startPoint x: 358, startPoint y: 461, endPoint x: 446, endPoint y: 354, distance: 138.2
click at [443, 356] on quentale-workspace at bounding box center [583, 264] width 1166 height 528
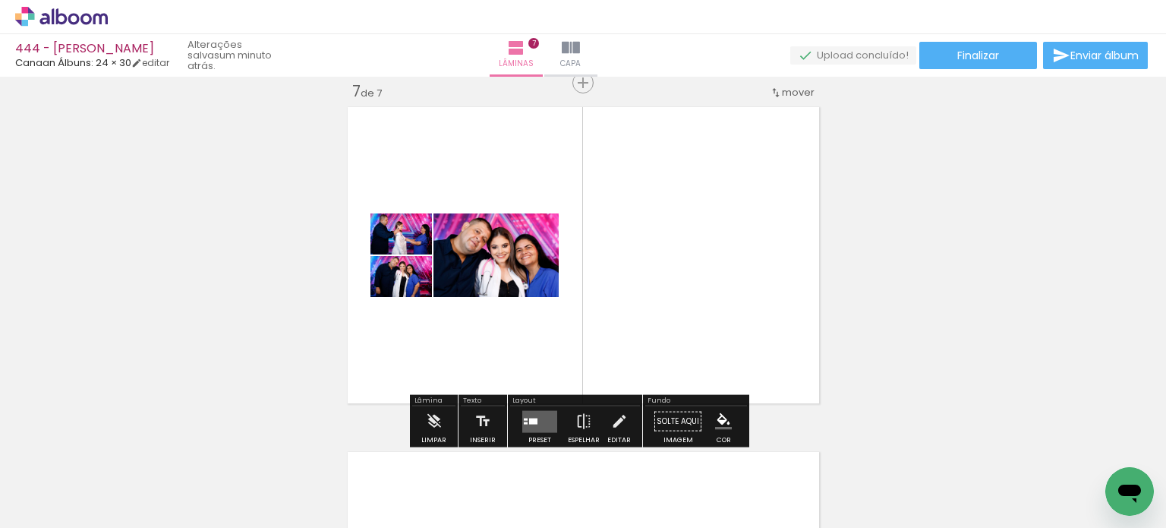
click at [532, 418] on div at bounding box center [533, 421] width 8 height 6
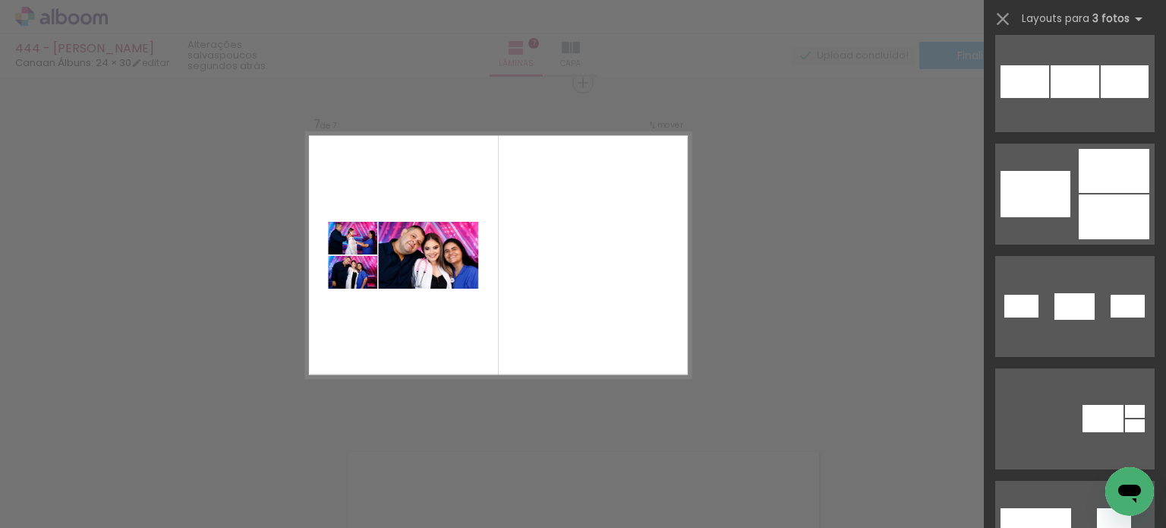
scroll to position [380, 0]
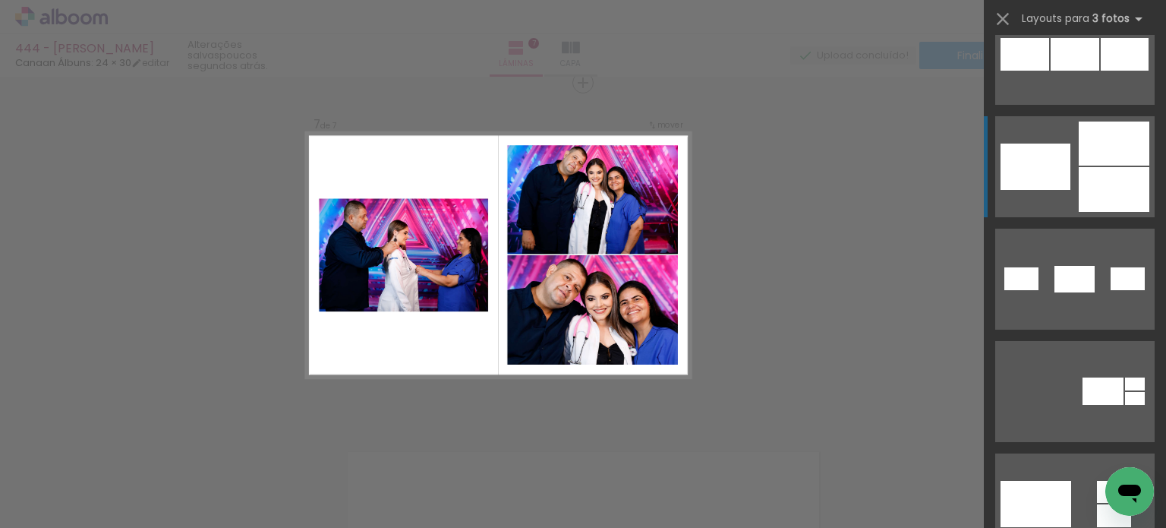
click at [1121, 167] on div at bounding box center [1114, 189] width 71 height 45
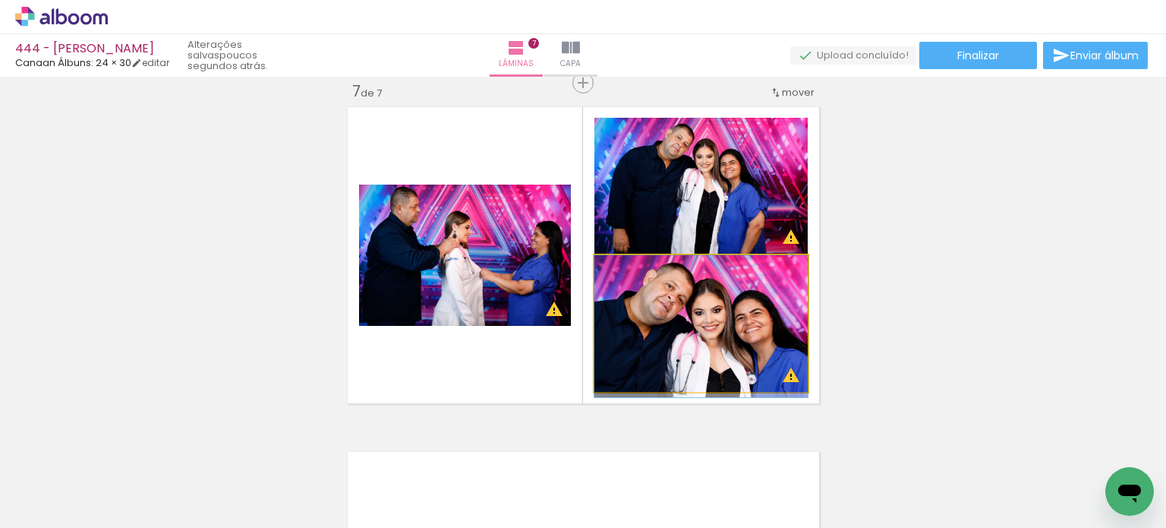
drag, startPoint x: 691, startPoint y: 330, endPoint x: 689, endPoint y: 342, distance: 11.5
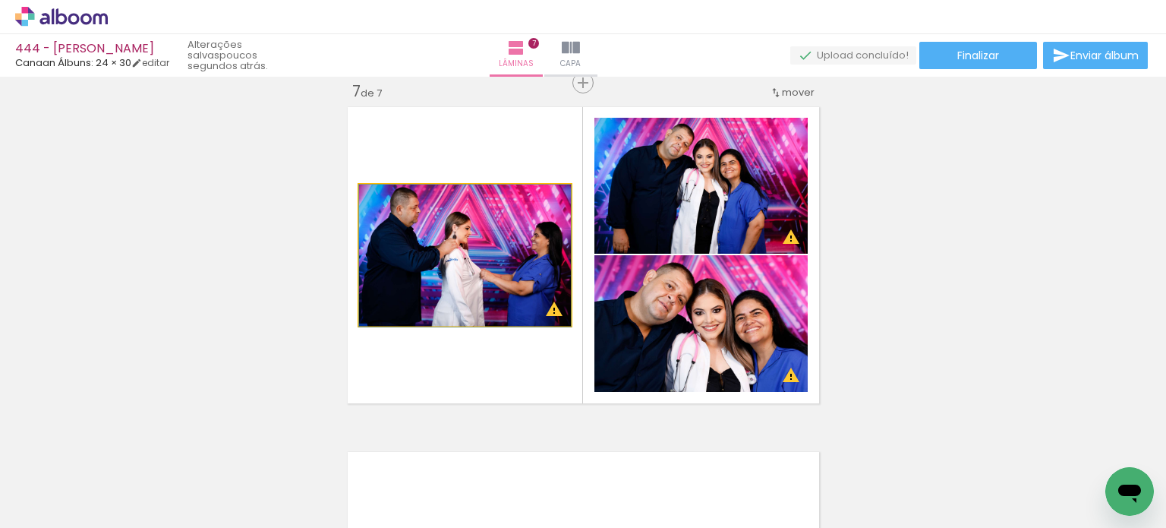
drag, startPoint x: 502, startPoint y: 285, endPoint x: 503, endPoint y: 293, distance: 8.4
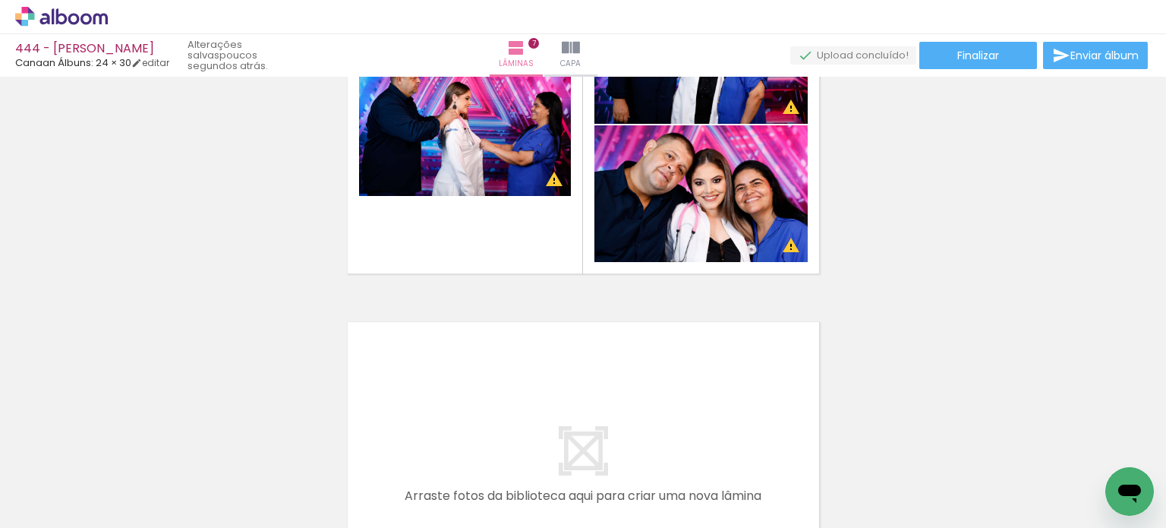
scroll to position [2308, 0]
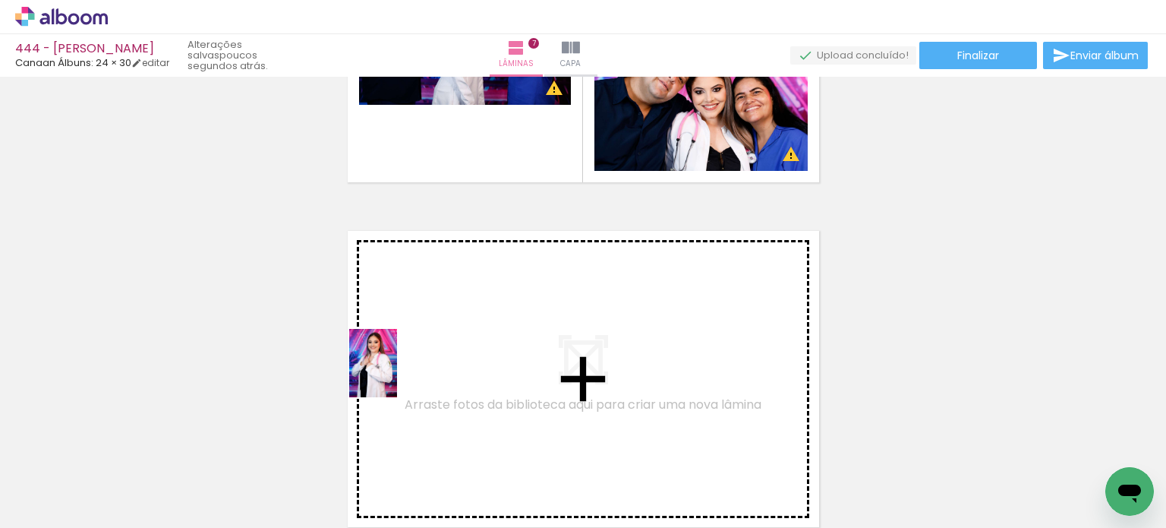
drag, startPoint x: 223, startPoint y: 476, endPoint x: 412, endPoint y: 361, distance: 220.9
click at [412, 361] on quentale-workspace at bounding box center [583, 264] width 1166 height 528
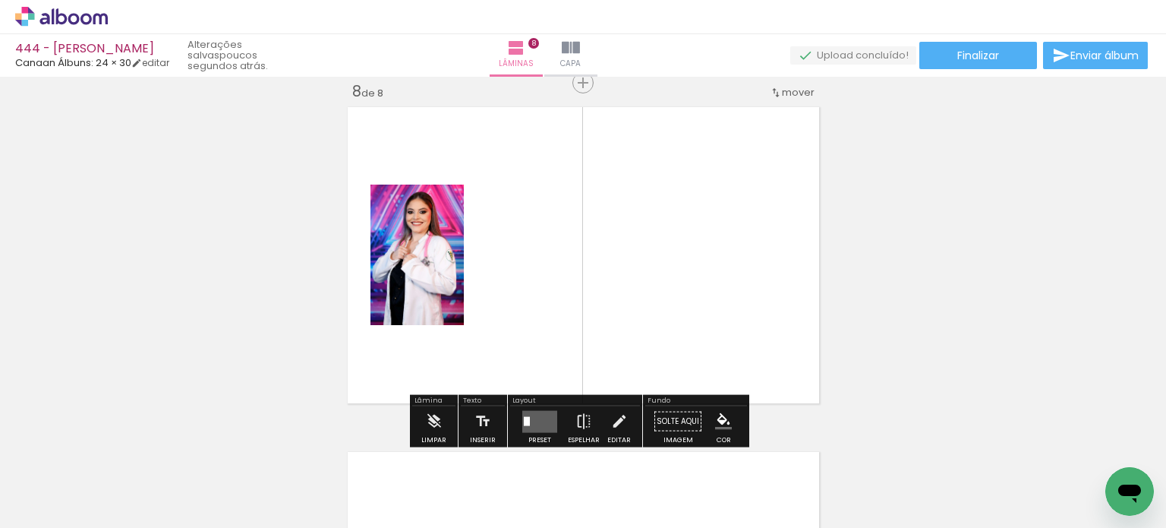
scroll to position [2432, 0]
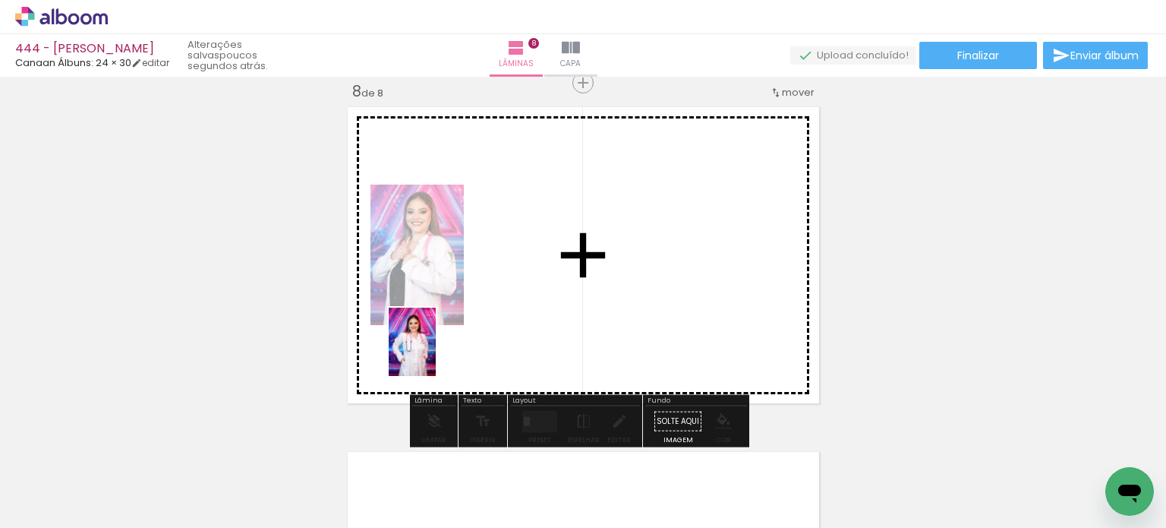
drag, startPoint x: 226, startPoint y: 480, endPoint x: 434, endPoint y: 353, distance: 243.7
click at [434, 353] on quentale-workspace at bounding box center [583, 264] width 1166 height 528
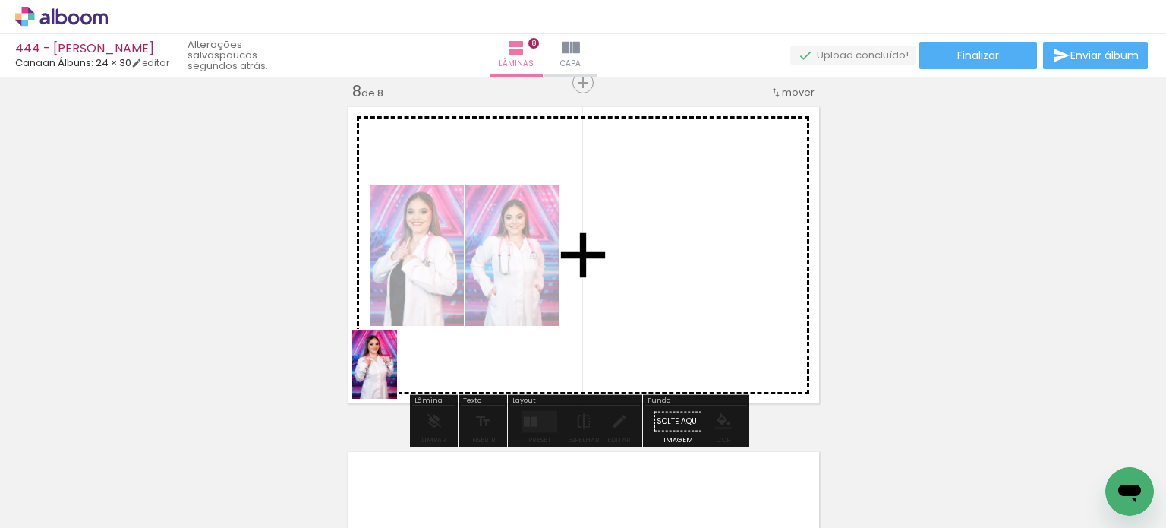
drag, startPoint x: 222, startPoint y: 473, endPoint x: 333, endPoint y: 434, distance: 117.7
click at [405, 371] on quentale-workspace at bounding box center [583, 264] width 1166 height 528
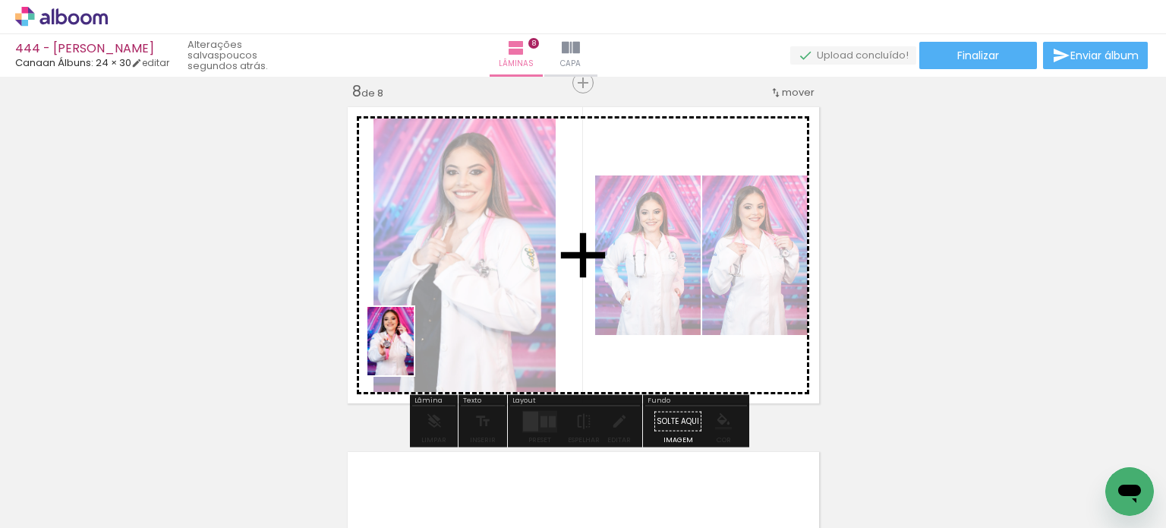
drag, startPoint x: 282, startPoint y: 450, endPoint x: 413, endPoint y: 352, distance: 163.3
click at [413, 352] on quentale-workspace at bounding box center [583, 264] width 1166 height 528
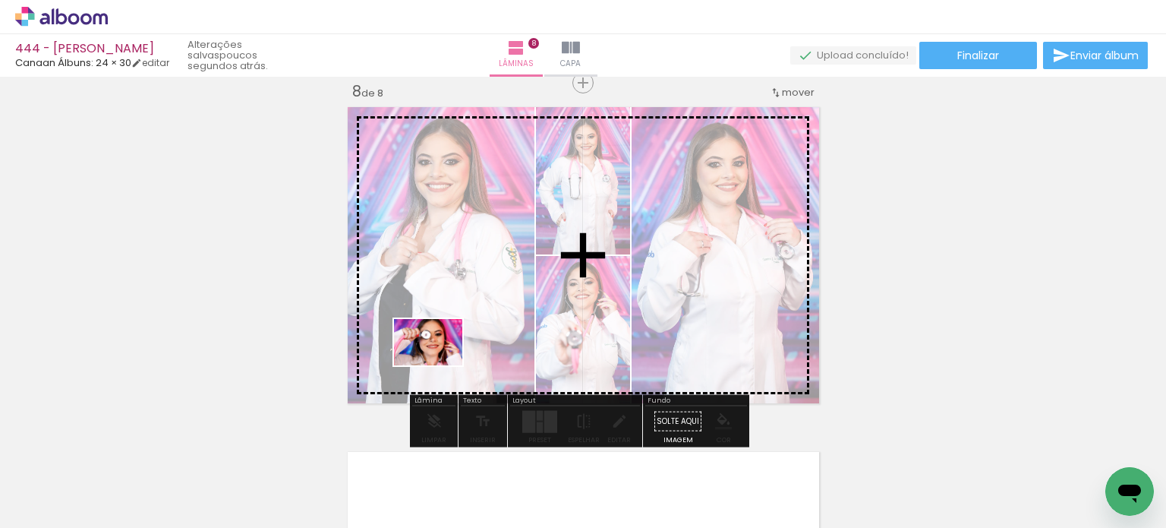
drag, startPoint x: 232, startPoint y: 476, endPoint x: 462, endPoint y: 355, distance: 260.2
click at [462, 355] on quentale-workspace at bounding box center [583, 264] width 1166 height 528
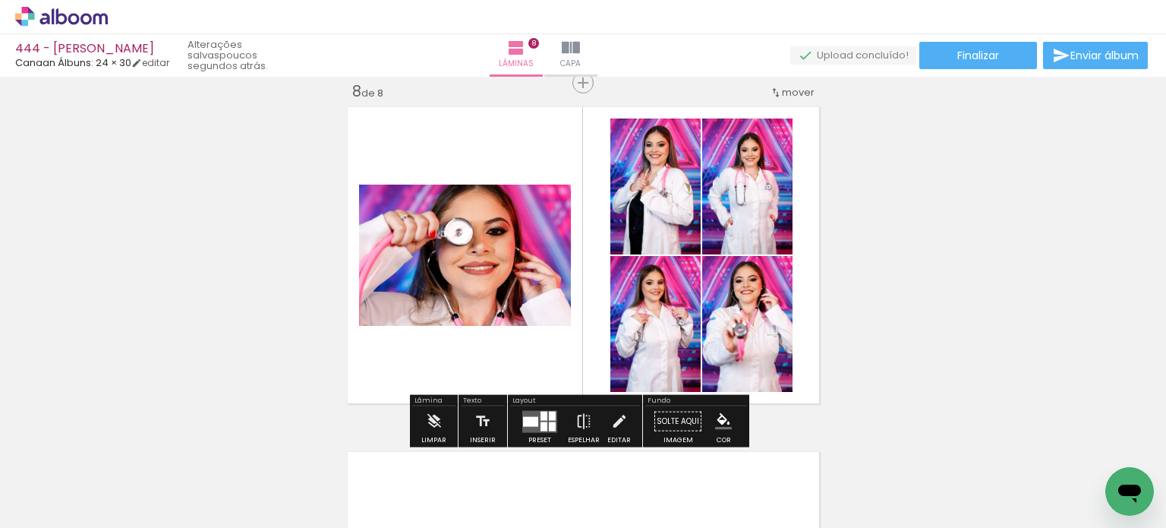
click at [525, 424] on div at bounding box center [530, 421] width 15 height 10
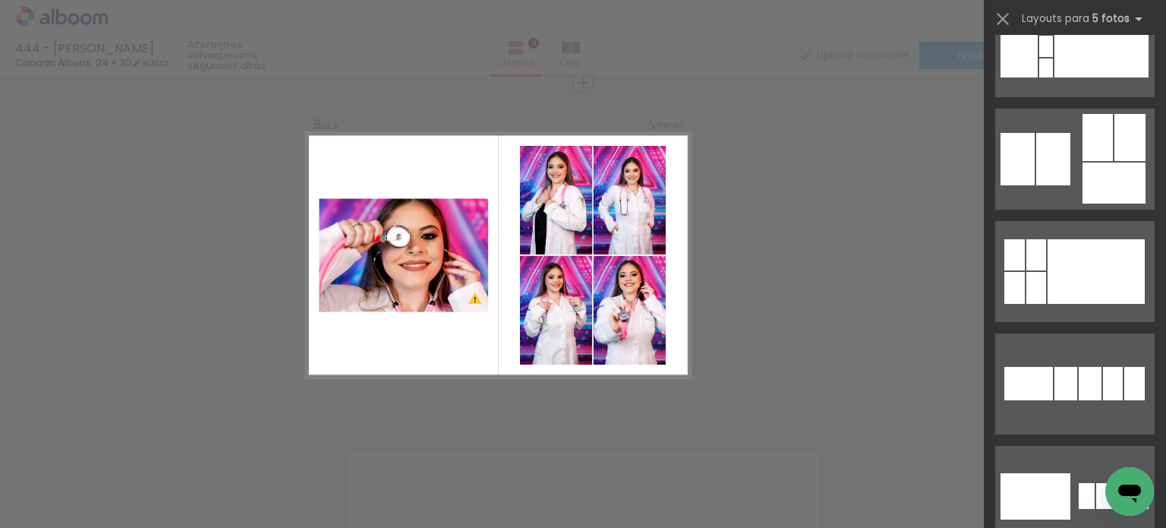
scroll to position [835, 0]
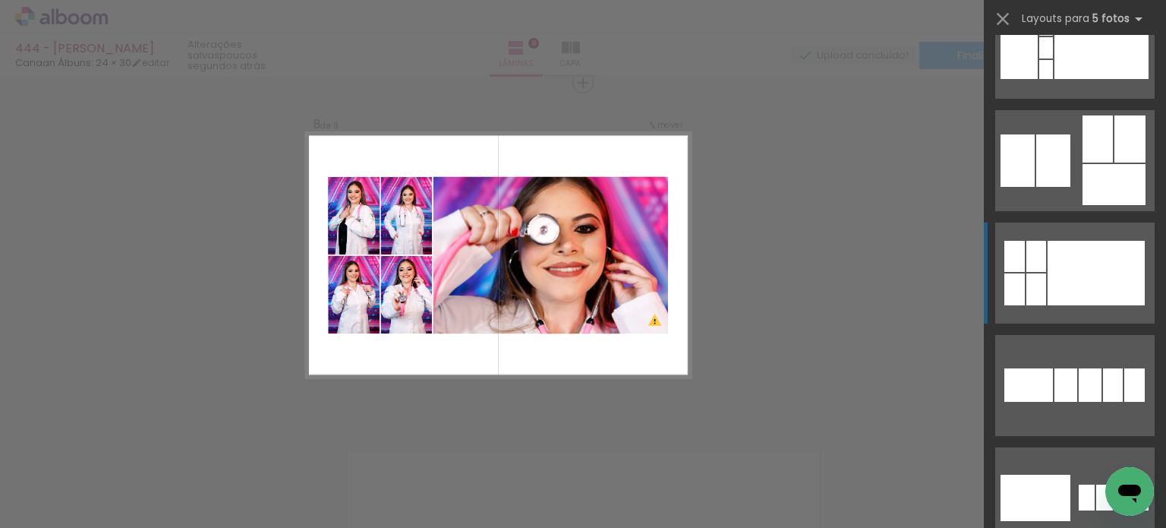
click at [1119, 258] on div at bounding box center [1096, 273] width 97 height 65
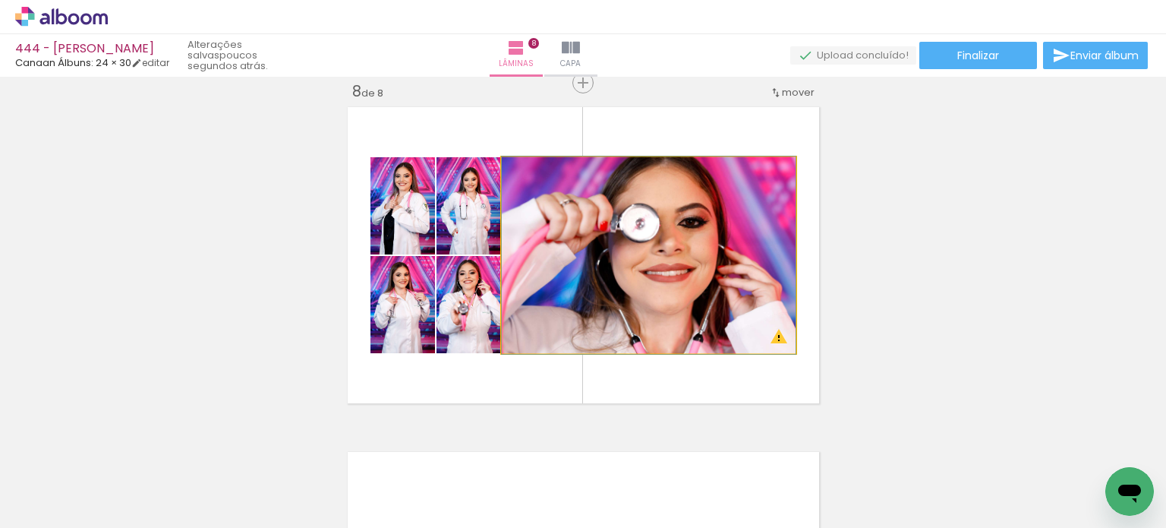
drag, startPoint x: 630, startPoint y: 294, endPoint x: 651, endPoint y: 294, distance: 20.5
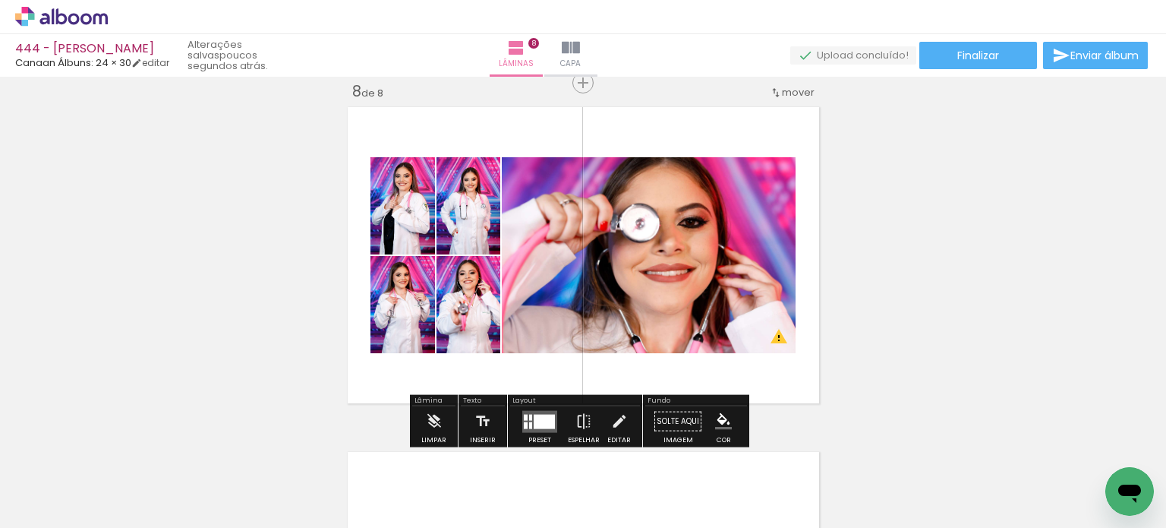
click at [524, 421] on div at bounding box center [526, 424] width 4 height 7
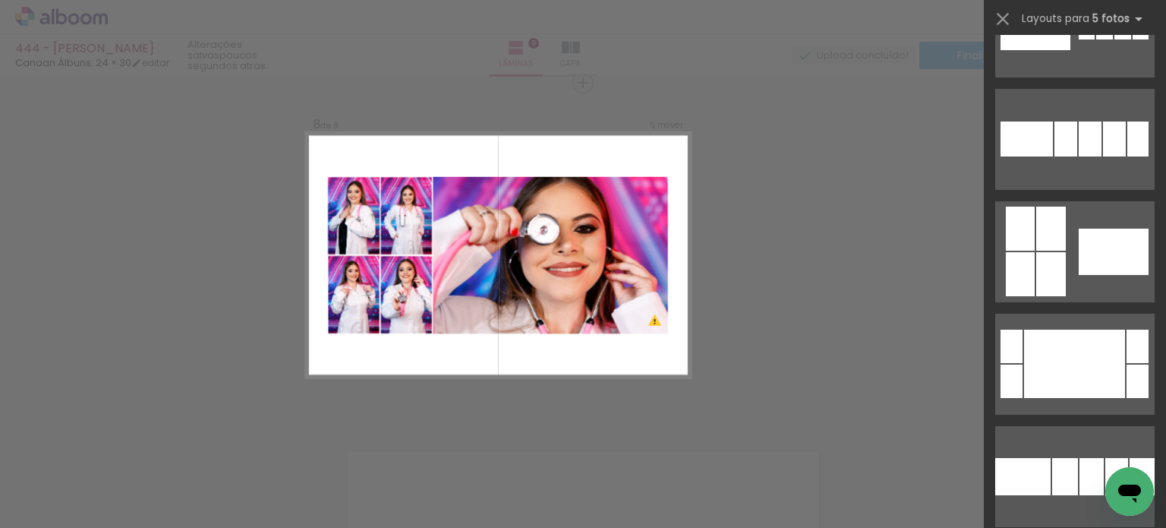
scroll to position [1391, 0]
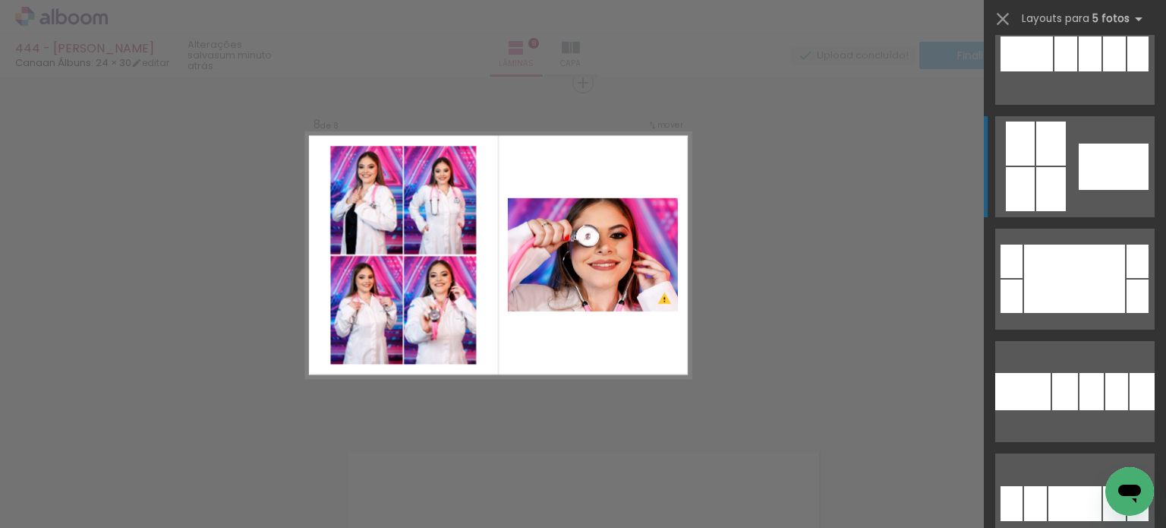
click at [1109, 201] on quentale-layouter at bounding box center [1075, 166] width 159 height 101
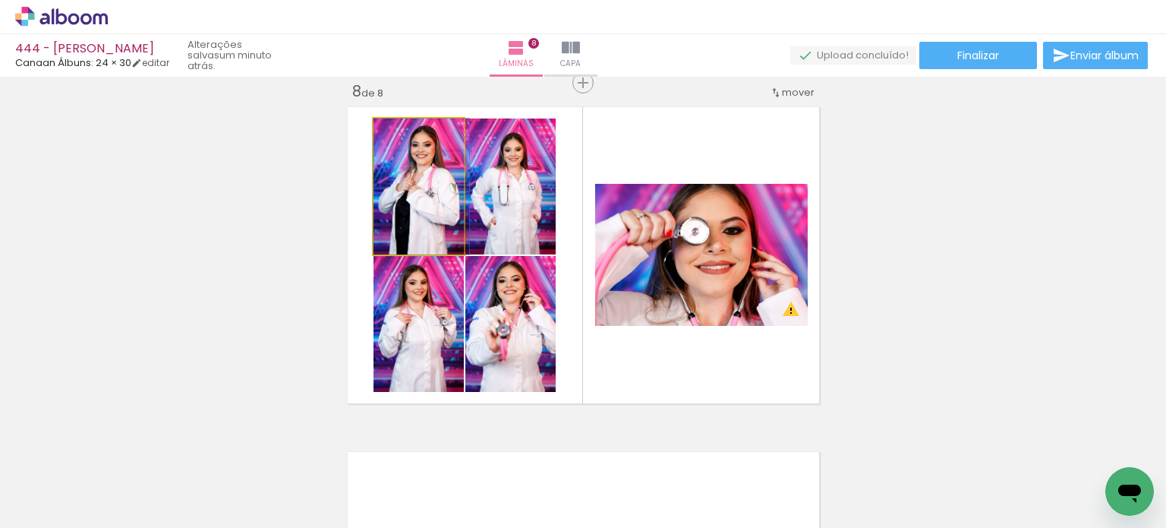
drag, startPoint x: 433, startPoint y: 226, endPoint x: 442, endPoint y: 229, distance: 9.6
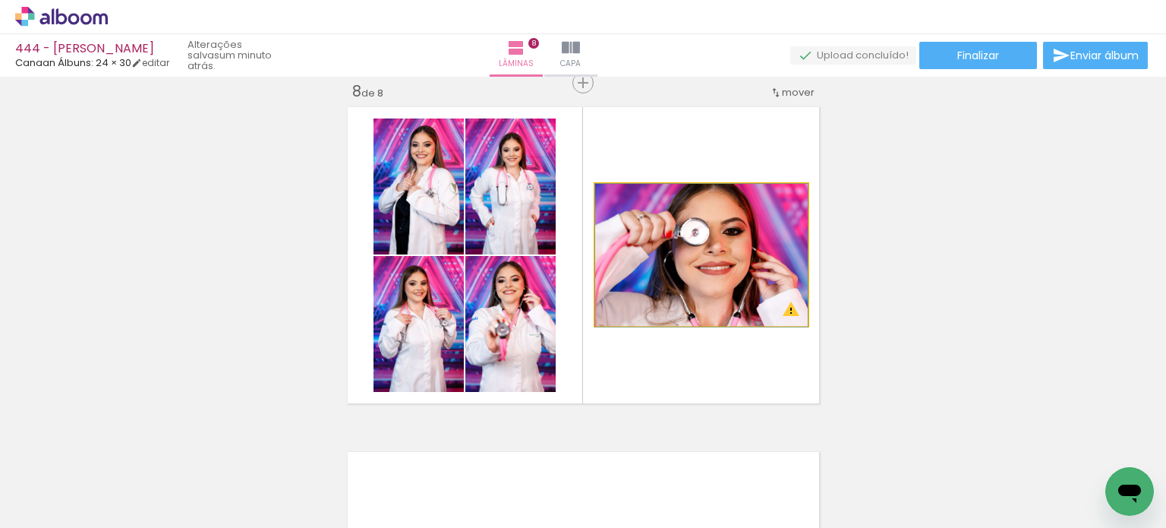
drag, startPoint x: 645, startPoint y: 301, endPoint x: 655, endPoint y: 317, distance: 19.2
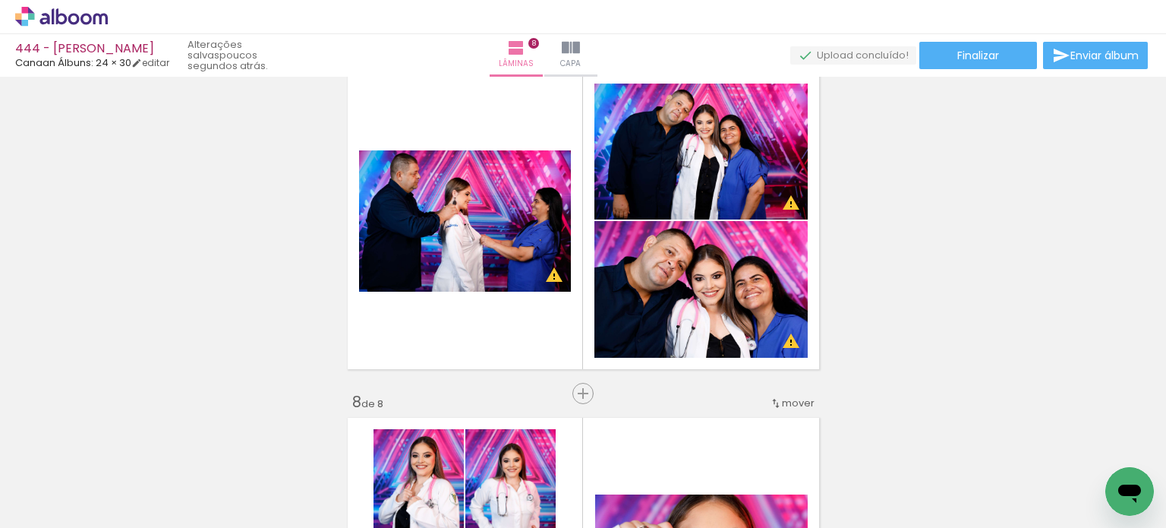
scroll to position [0, 4561]
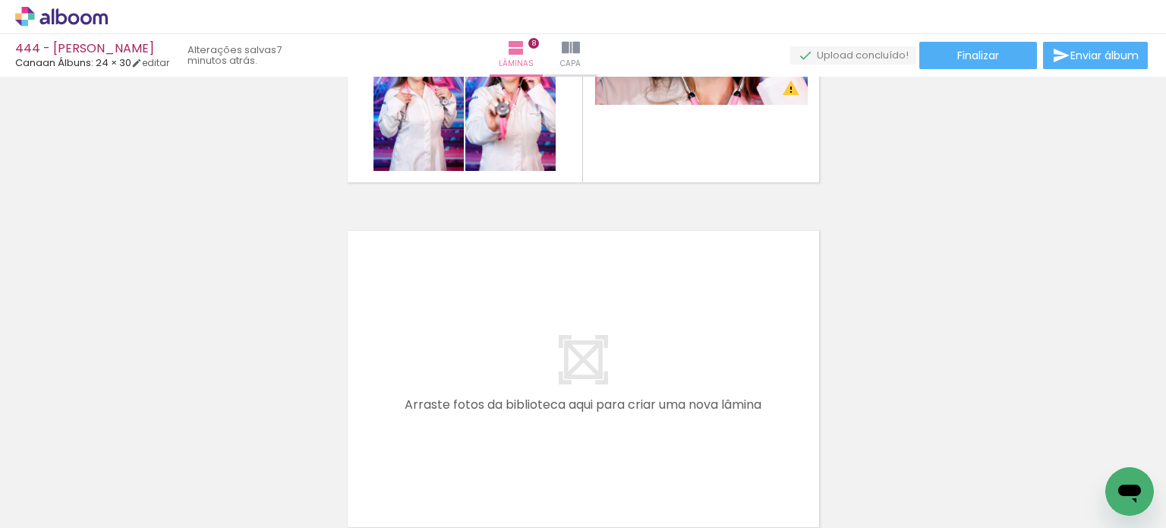
scroll to position [2805, 0]
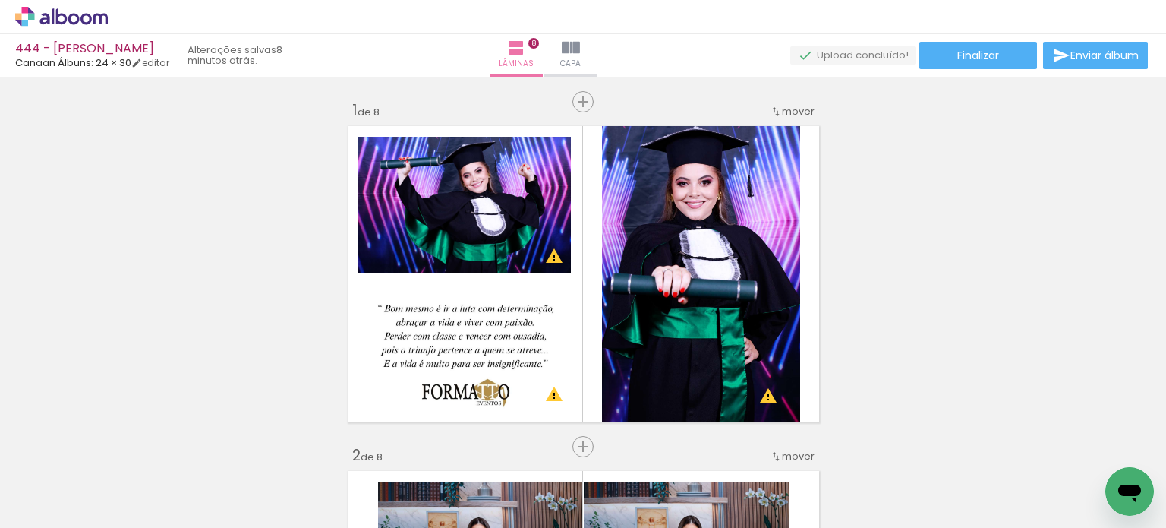
scroll to position [0, 4561]
